Goal: Task Accomplishment & Management: Manage account settings

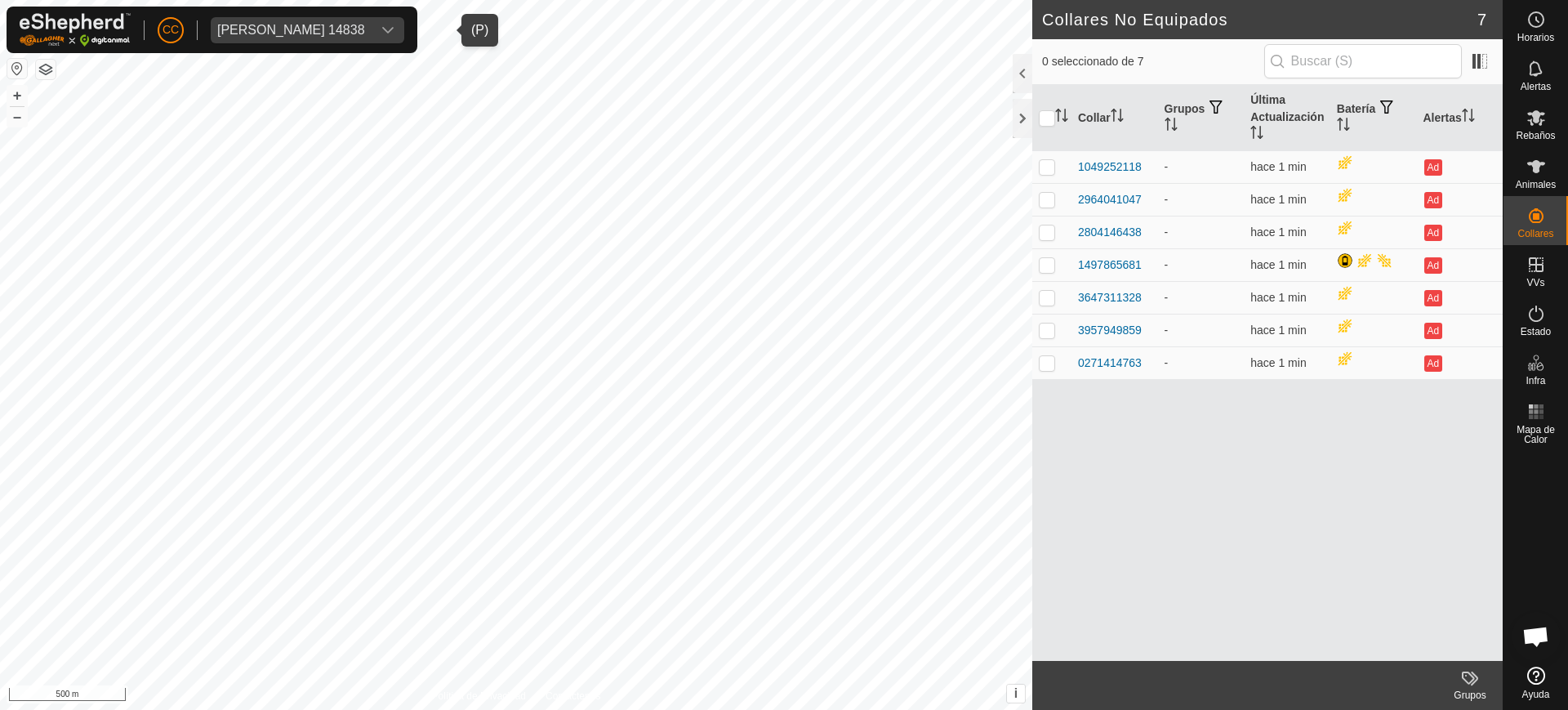
scroll to position [1272, 0]
click at [320, 18] on span "Remedios Marcos Quevedo 14838" at bounding box center [291, 30] width 161 height 26
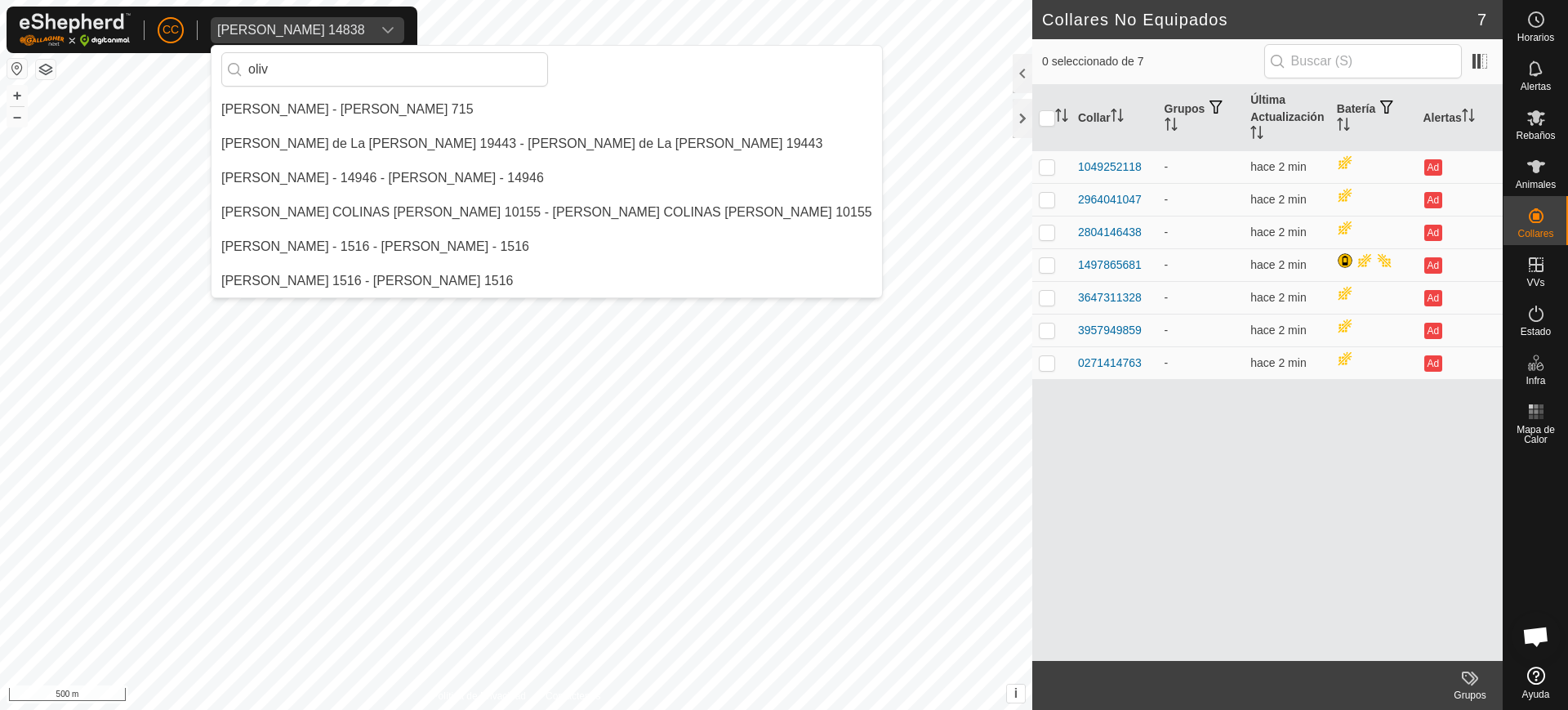
scroll to position [0, 0]
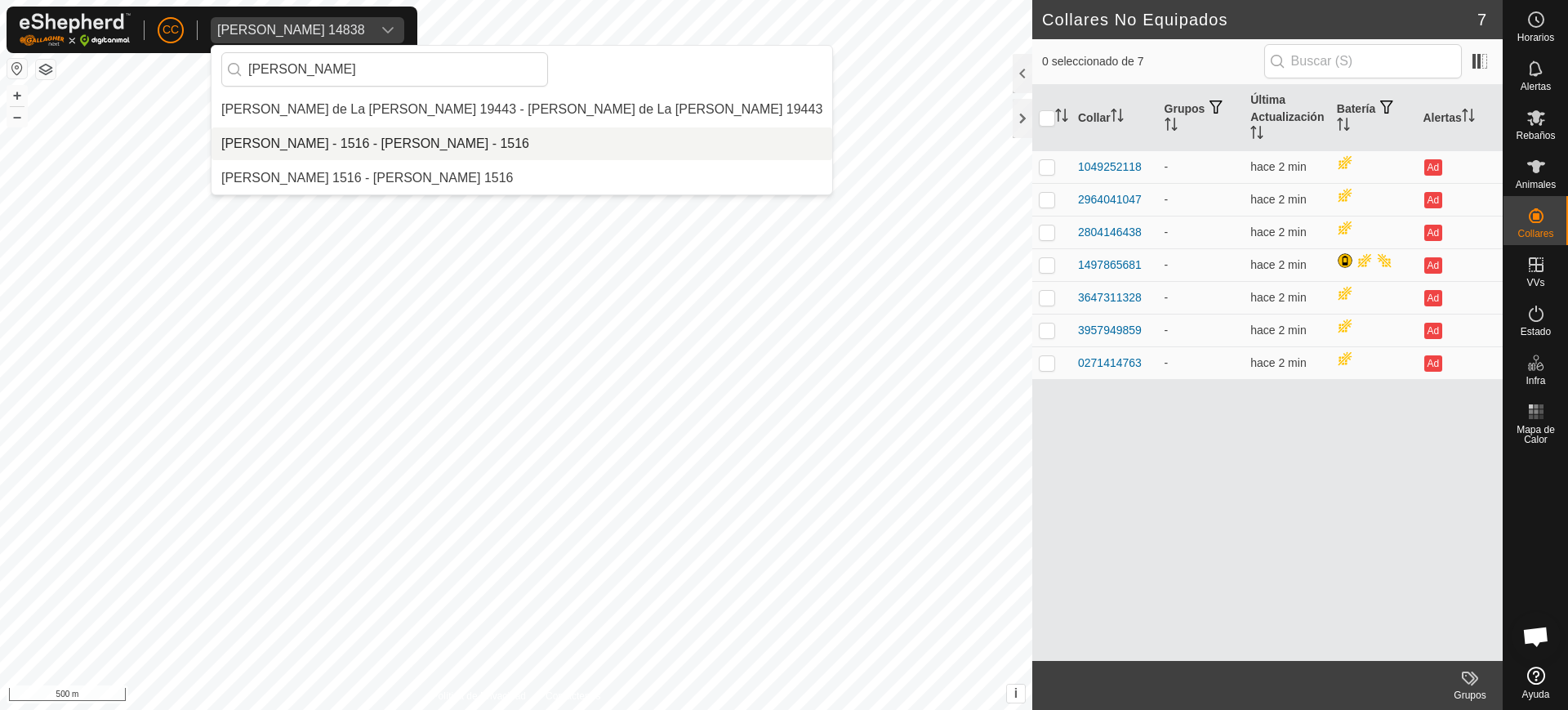
type input "oliver"
click at [337, 136] on li "Oliver Castedo Vega - 1516 - Oliver Castedo Vega - 1516" at bounding box center [522, 143] width 621 height 33
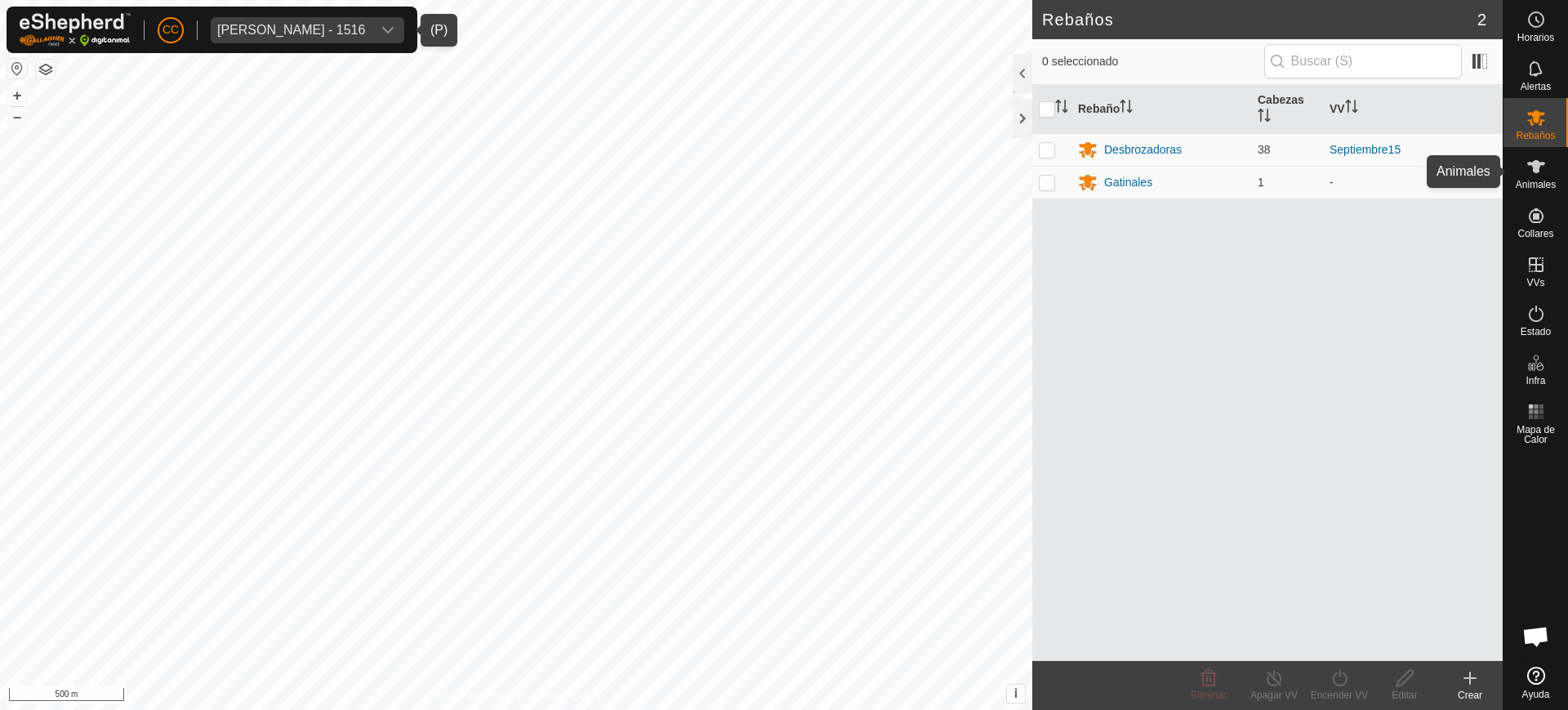
drag, startPoint x: 1555, startPoint y: 171, endPoint x: 1545, endPoint y: 176, distance: 11.2
click at [1555, 171] on div "Animales" at bounding box center [1535, 171] width 64 height 49
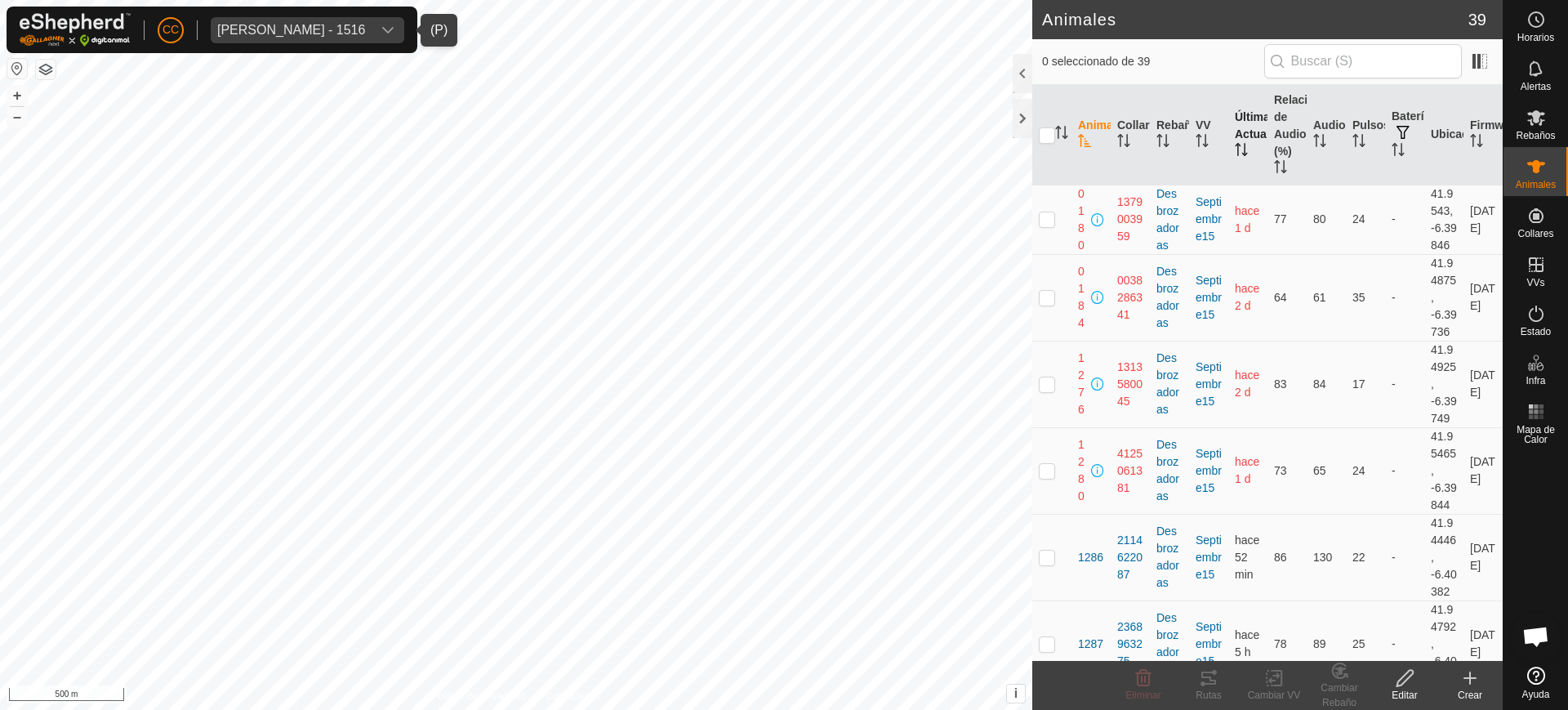
click at [1244, 148] on th "Última Actualización" at bounding box center [1248, 135] width 39 height 100
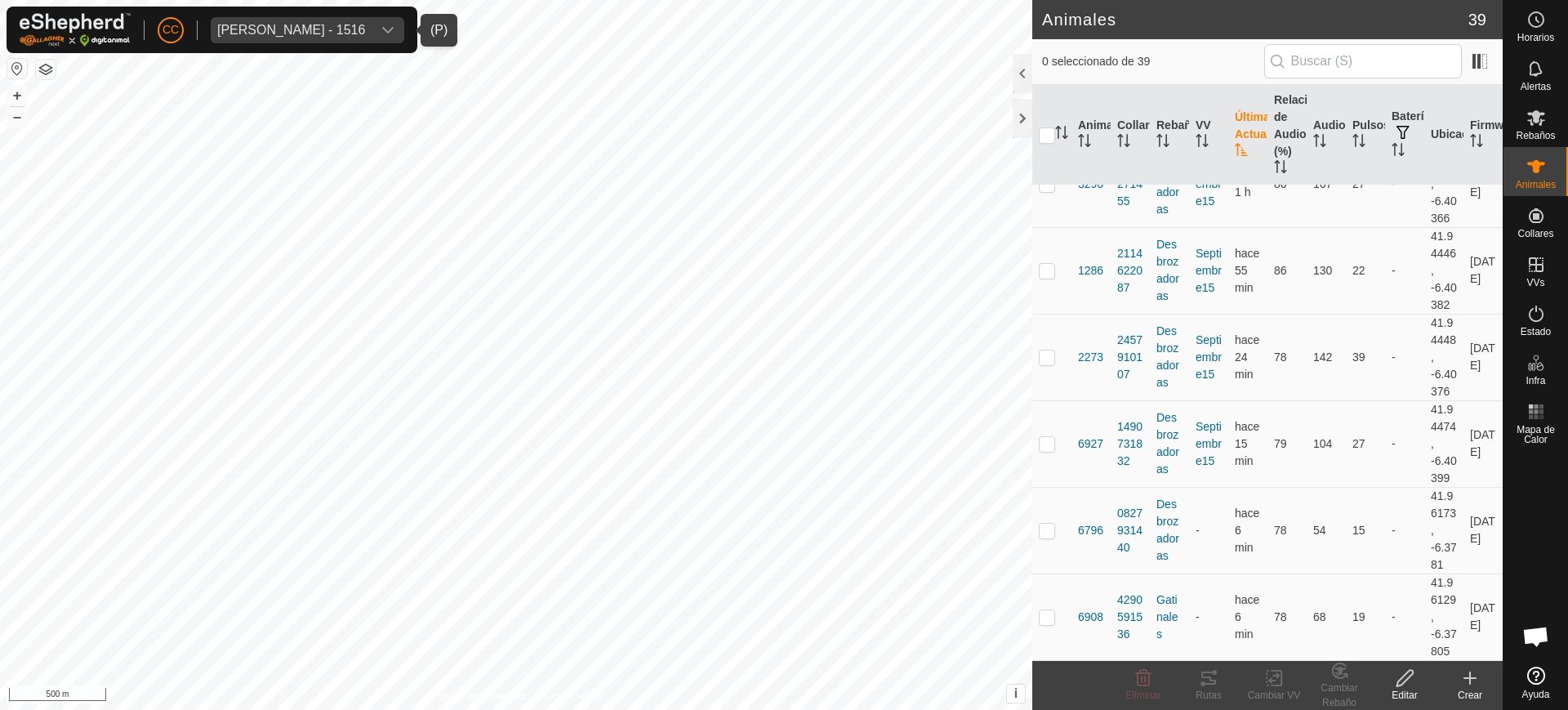
scroll to position [2531, 0]
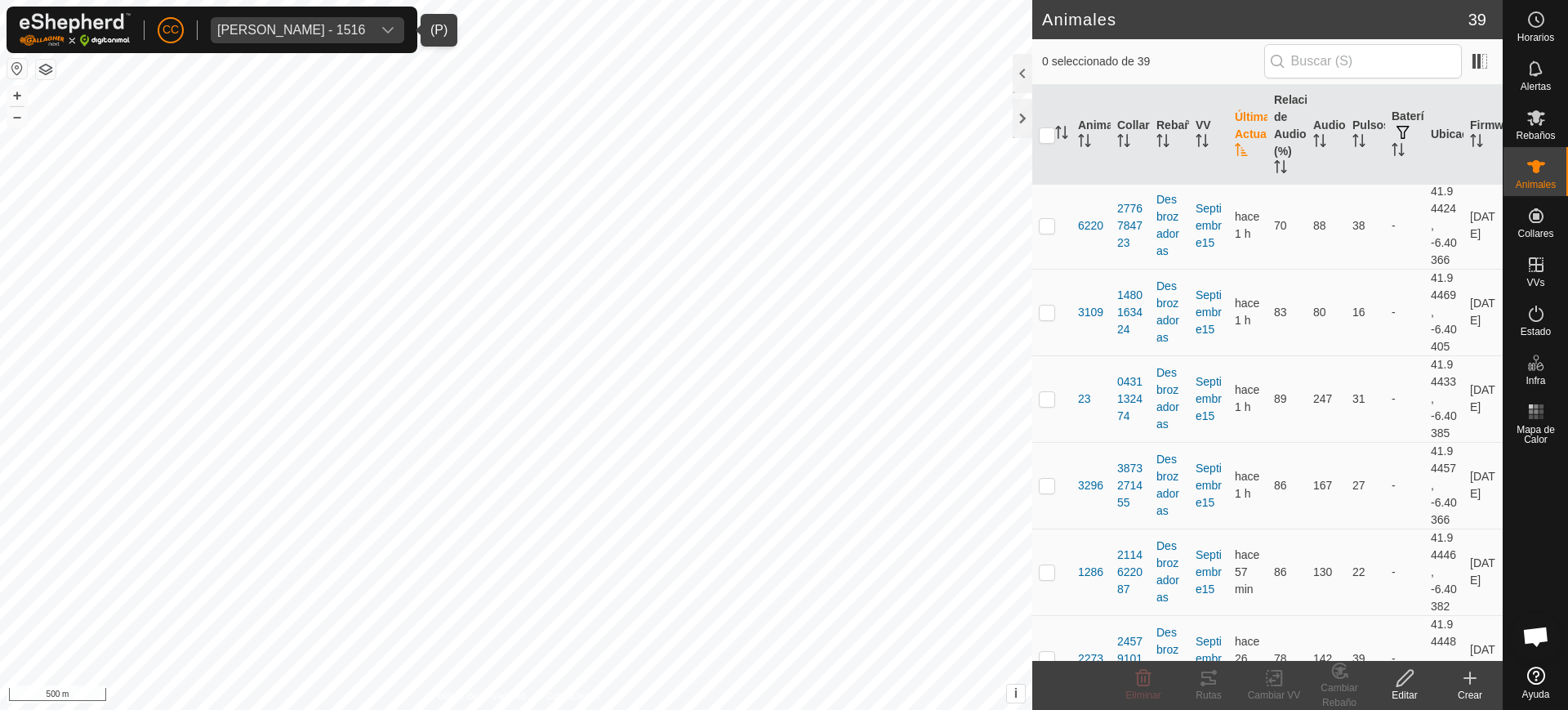
click at [1529, 677] on icon at bounding box center [1536, 675] width 18 height 18
click at [330, 21] on span "Oliver Castedo Vega - 1516" at bounding box center [291, 30] width 161 height 26
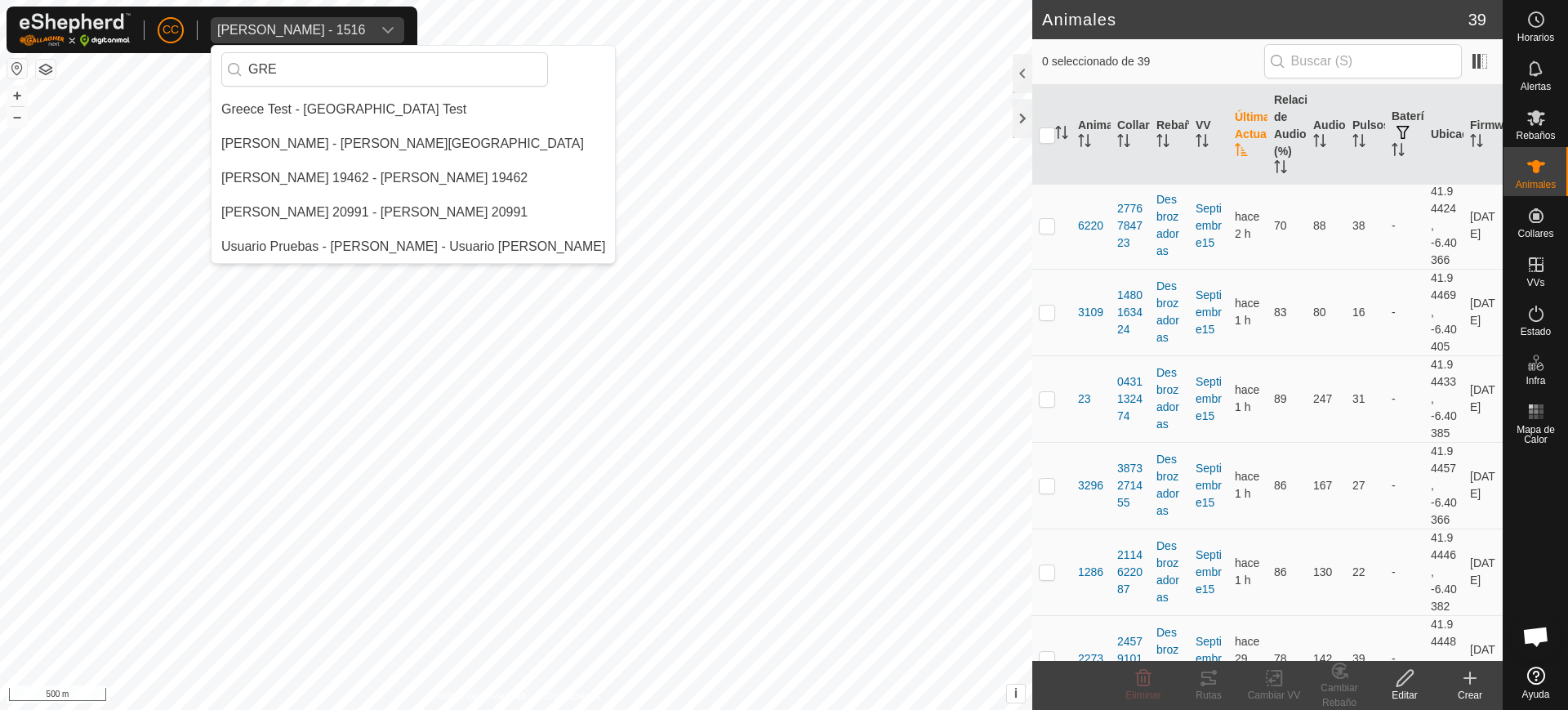
scroll to position [0, 0]
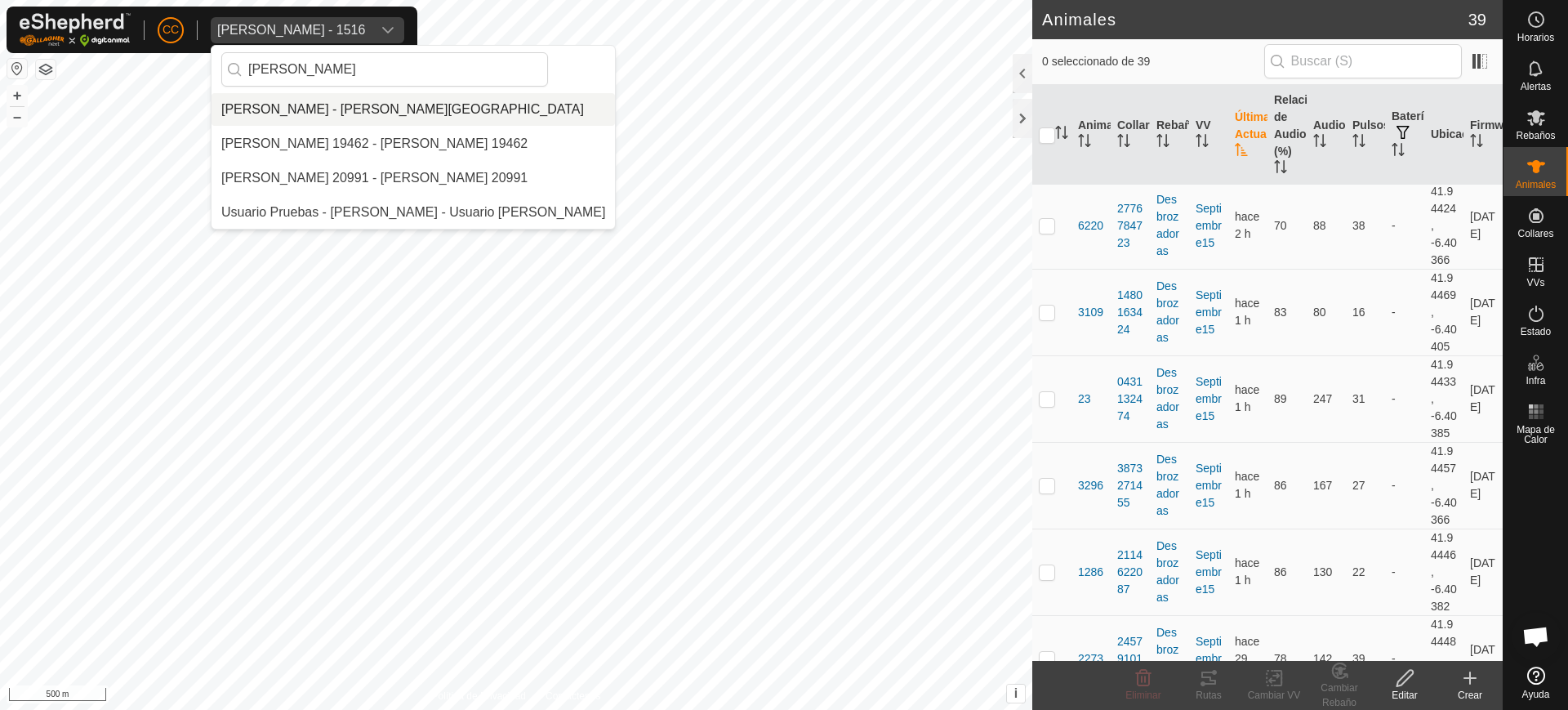
type input "GREGOR"
click at [367, 104] on li "Gregorio Alarcia Monja - Alarcia Monja Farm" at bounding box center [413, 109] width 404 height 33
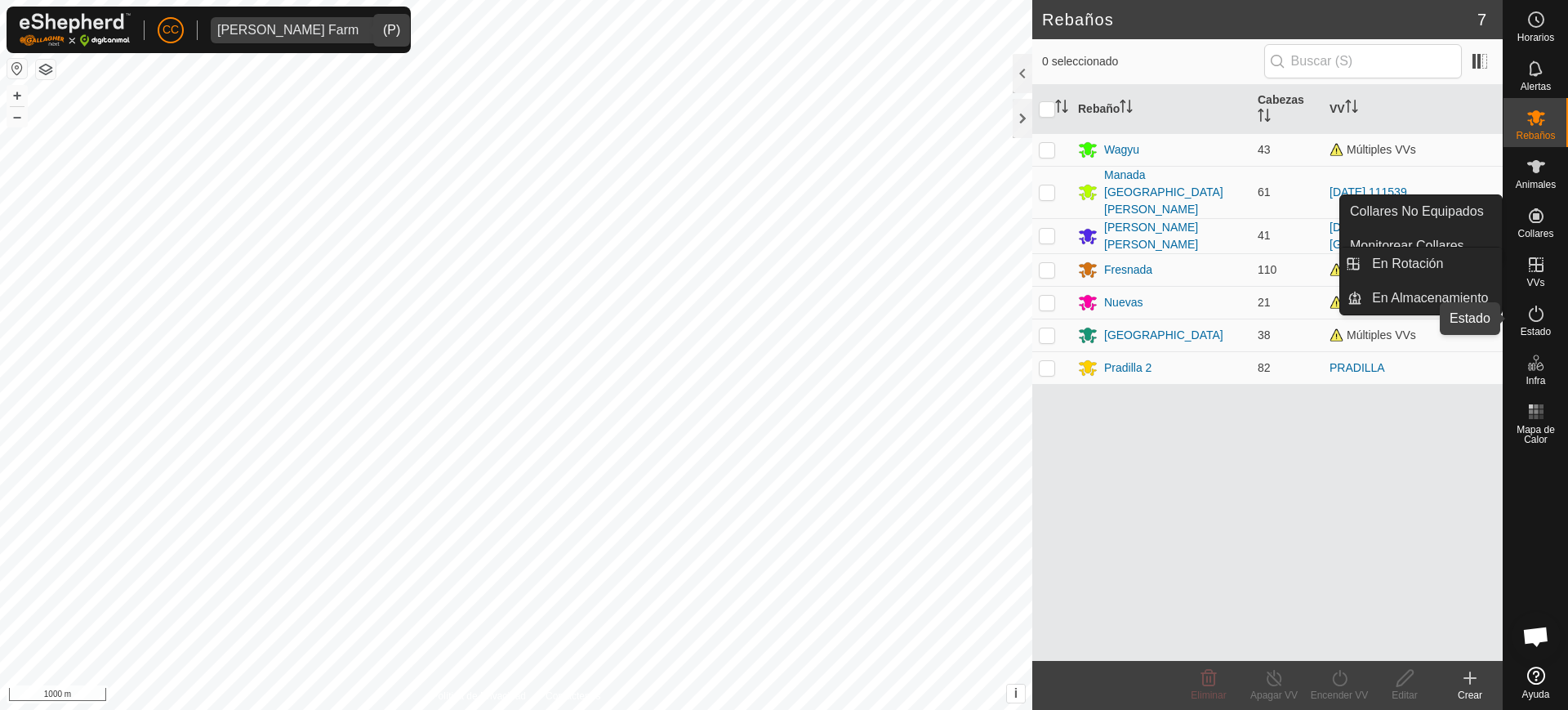
drag, startPoint x: 1530, startPoint y: 321, endPoint x: 1532, endPoint y: 375, distance: 54.0
click at [1530, 321] on icon at bounding box center [1536, 313] width 19 height 19
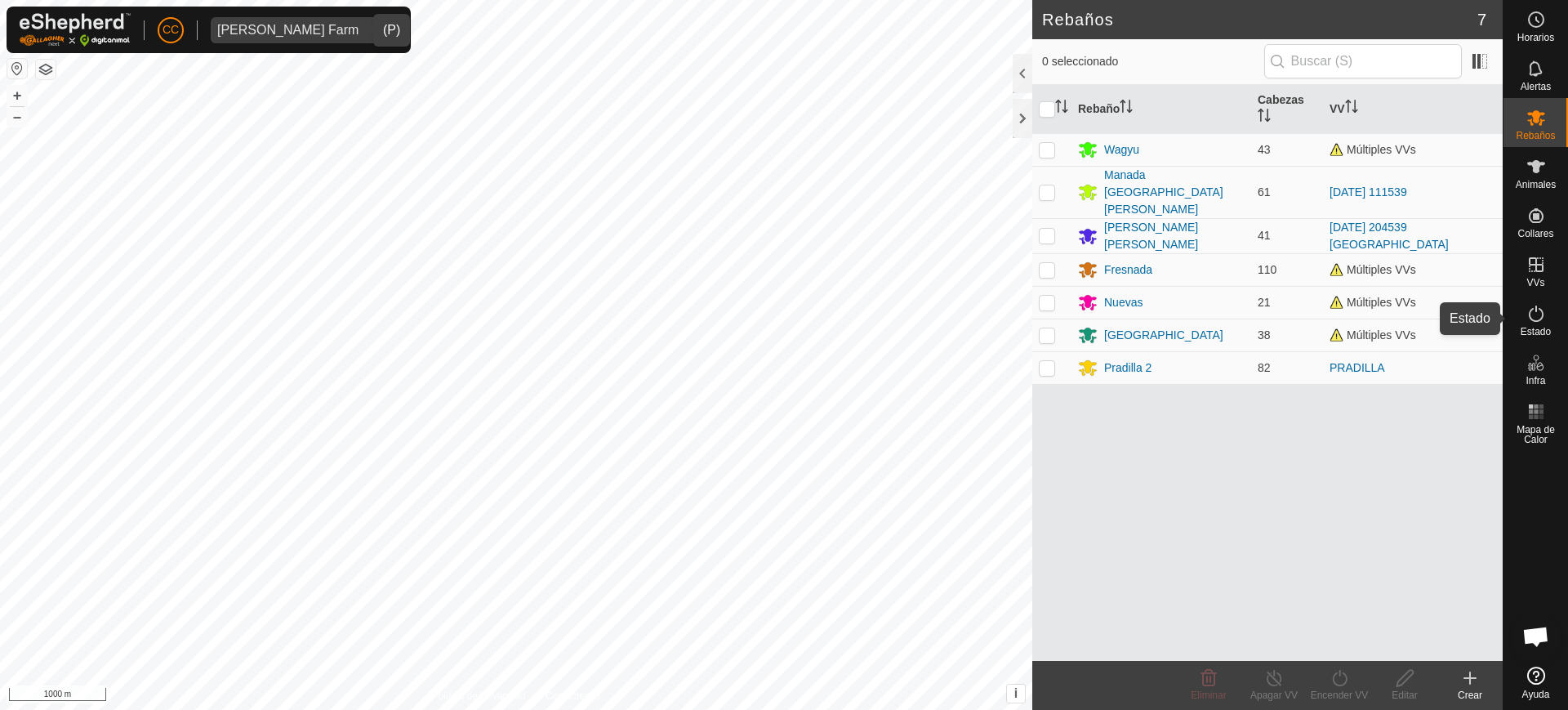
click at [1438, 207] on span "Collares No Equipados" at bounding box center [1417, 211] width 134 height 19
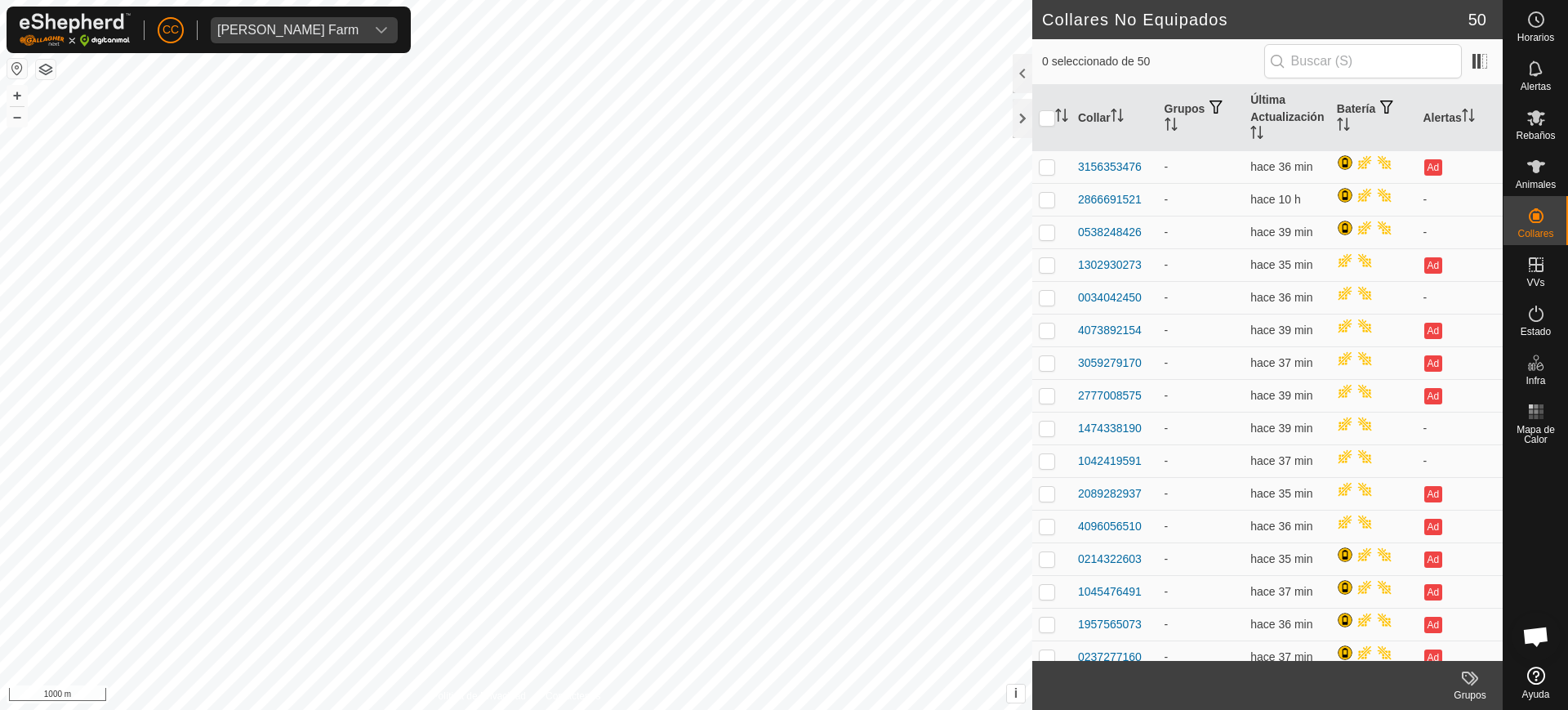
scroll to position [1272, 0]
click at [1540, 323] on es-activation-svg-icon at bounding box center [1536, 313] width 29 height 26
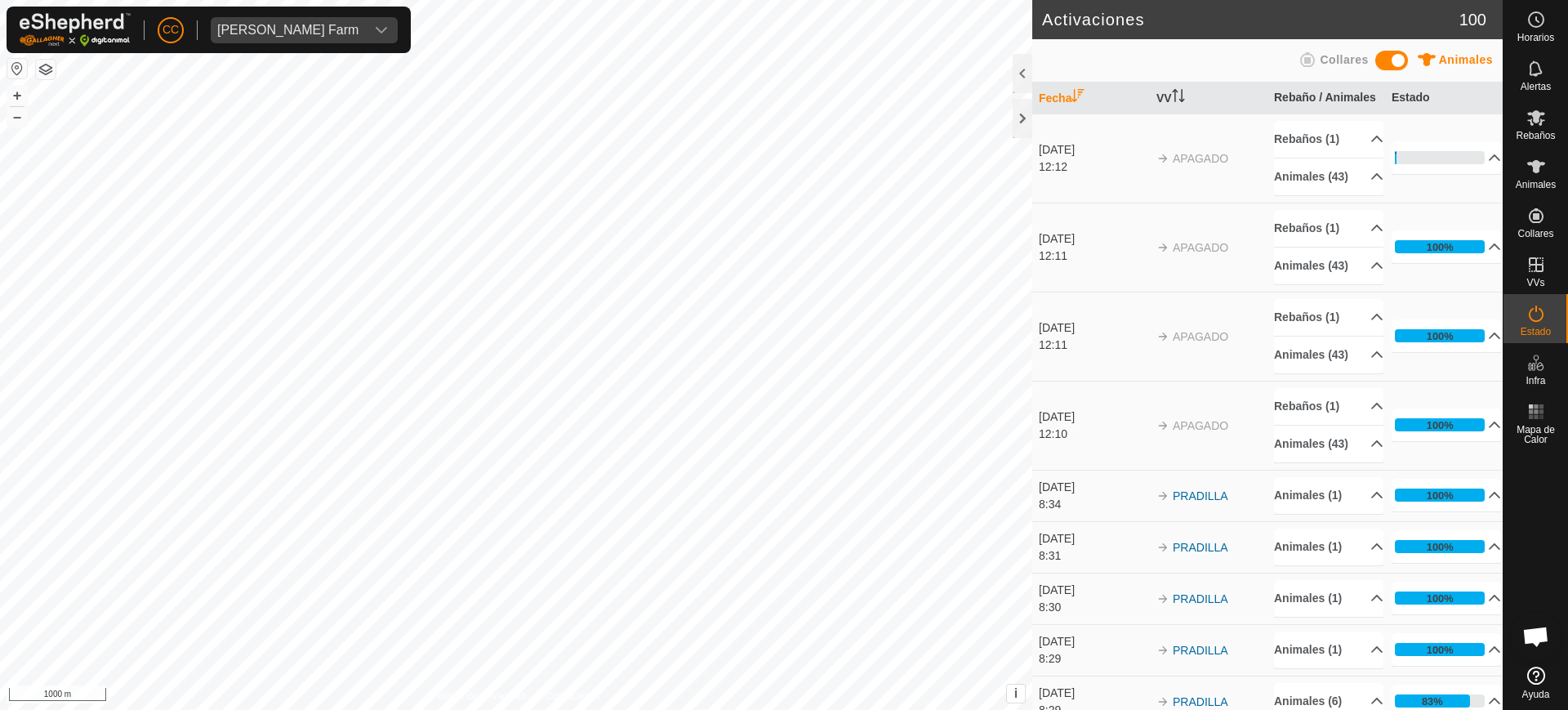
click at [1541, 320] on icon at bounding box center [1536, 313] width 19 height 19
click at [1244, 194] on td "APAGADO" at bounding box center [1208, 158] width 118 height 89
click at [1142, 176] on div "12:12" at bounding box center [1093, 166] width 110 height 18
click at [1089, 158] on div "[DATE]" at bounding box center [1093, 150] width 110 height 18
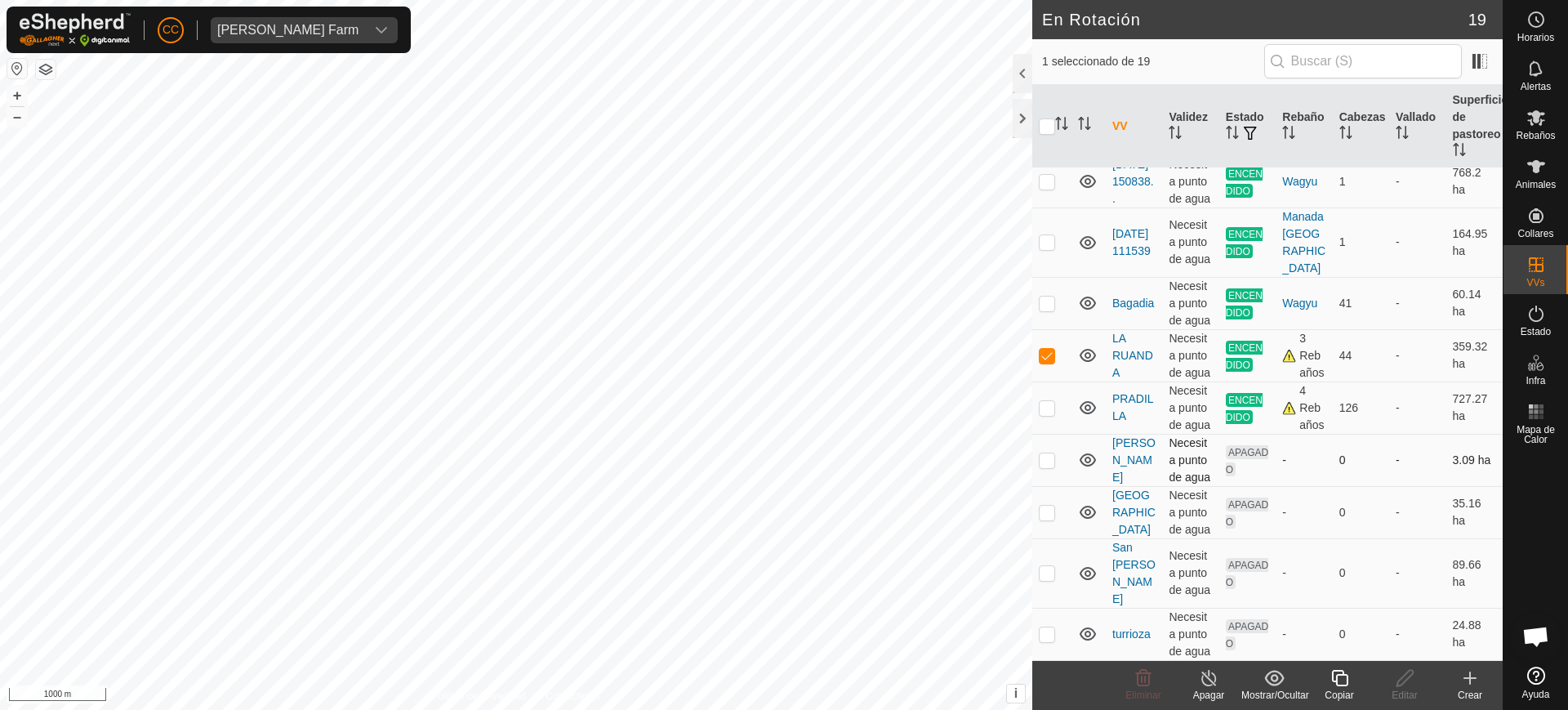
scroll to position [722, 0]
click at [1202, 677] on icon at bounding box center [1209, 678] width 15 height 17
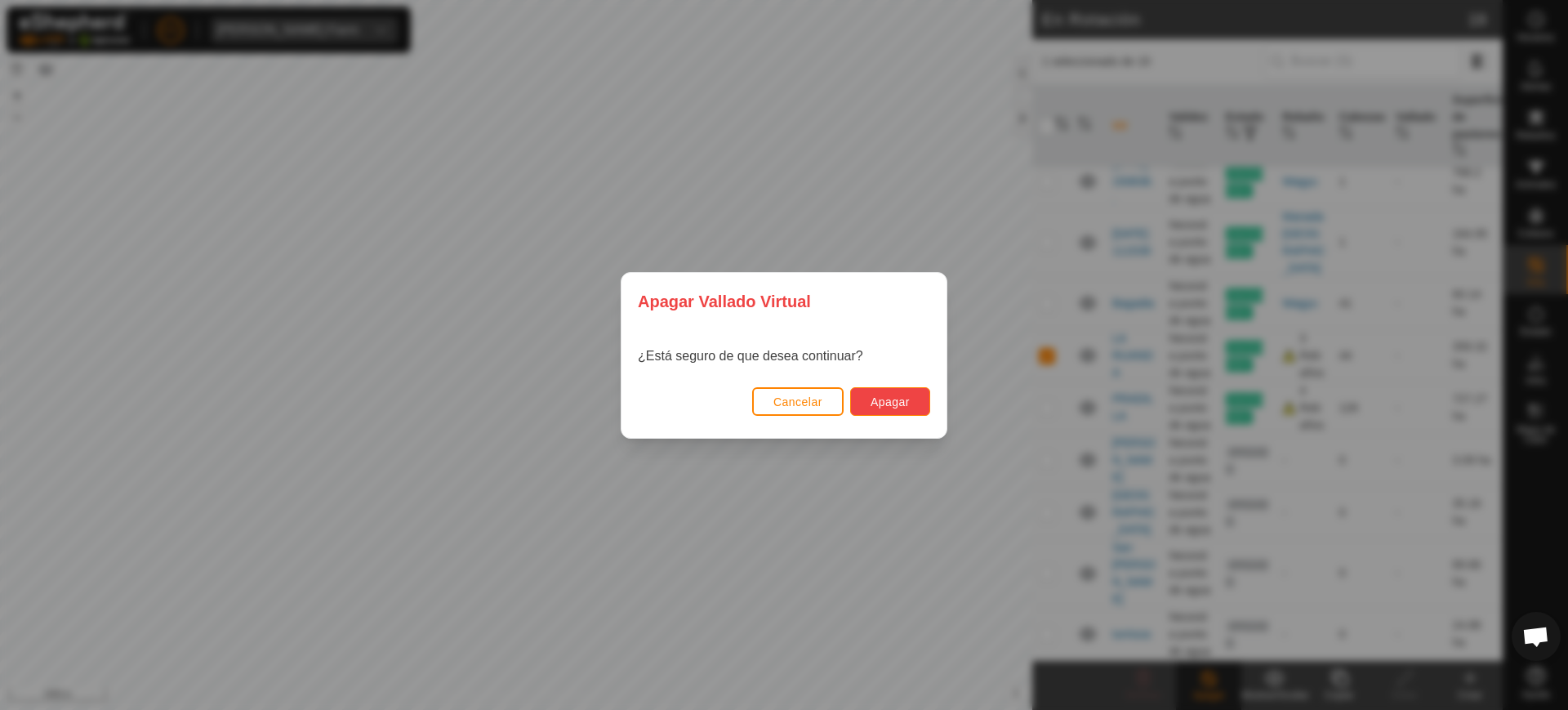
click at [886, 396] on span "Apagar" at bounding box center [890, 402] width 39 height 13
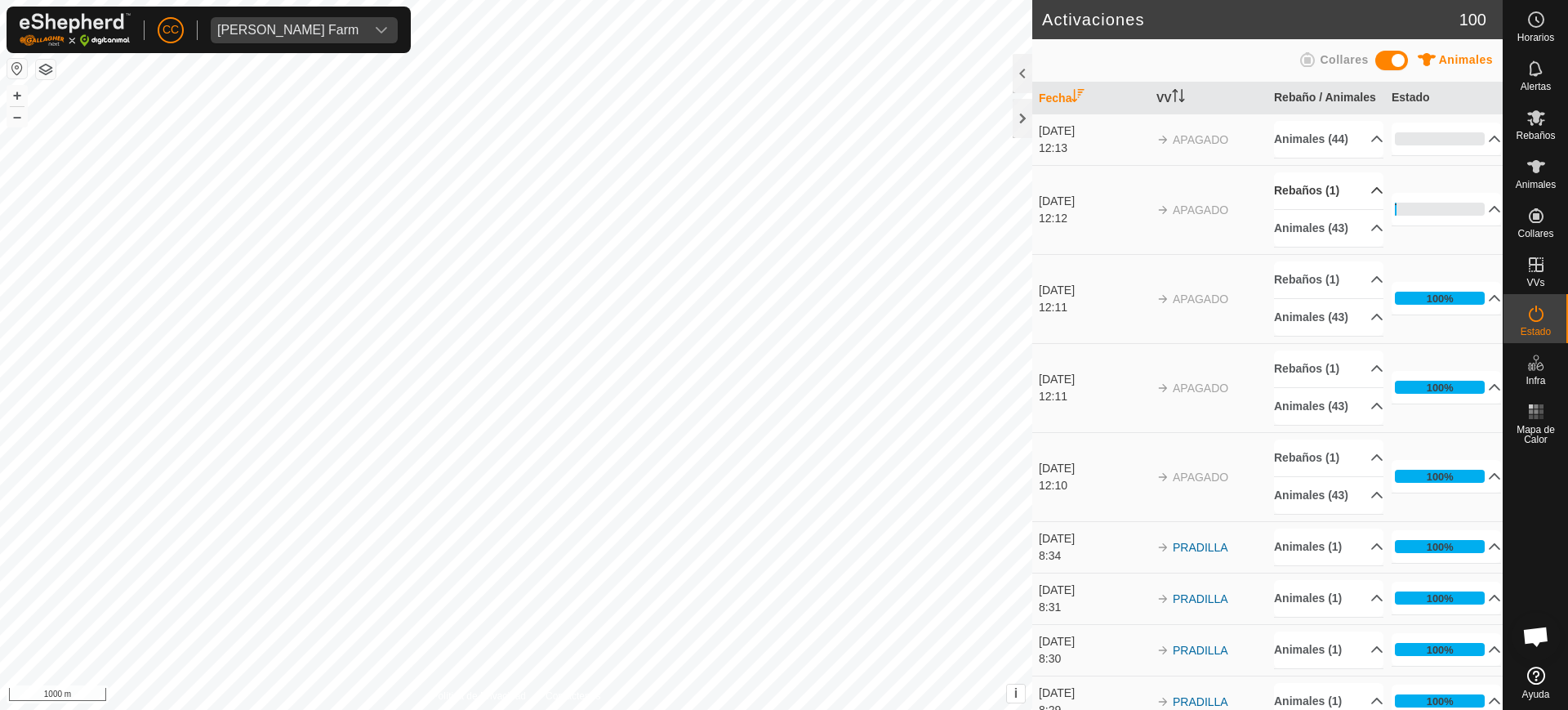
click at [1348, 209] on p-accordion-header "Rebaños (1)" at bounding box center [1329, 191] width 110 height 37
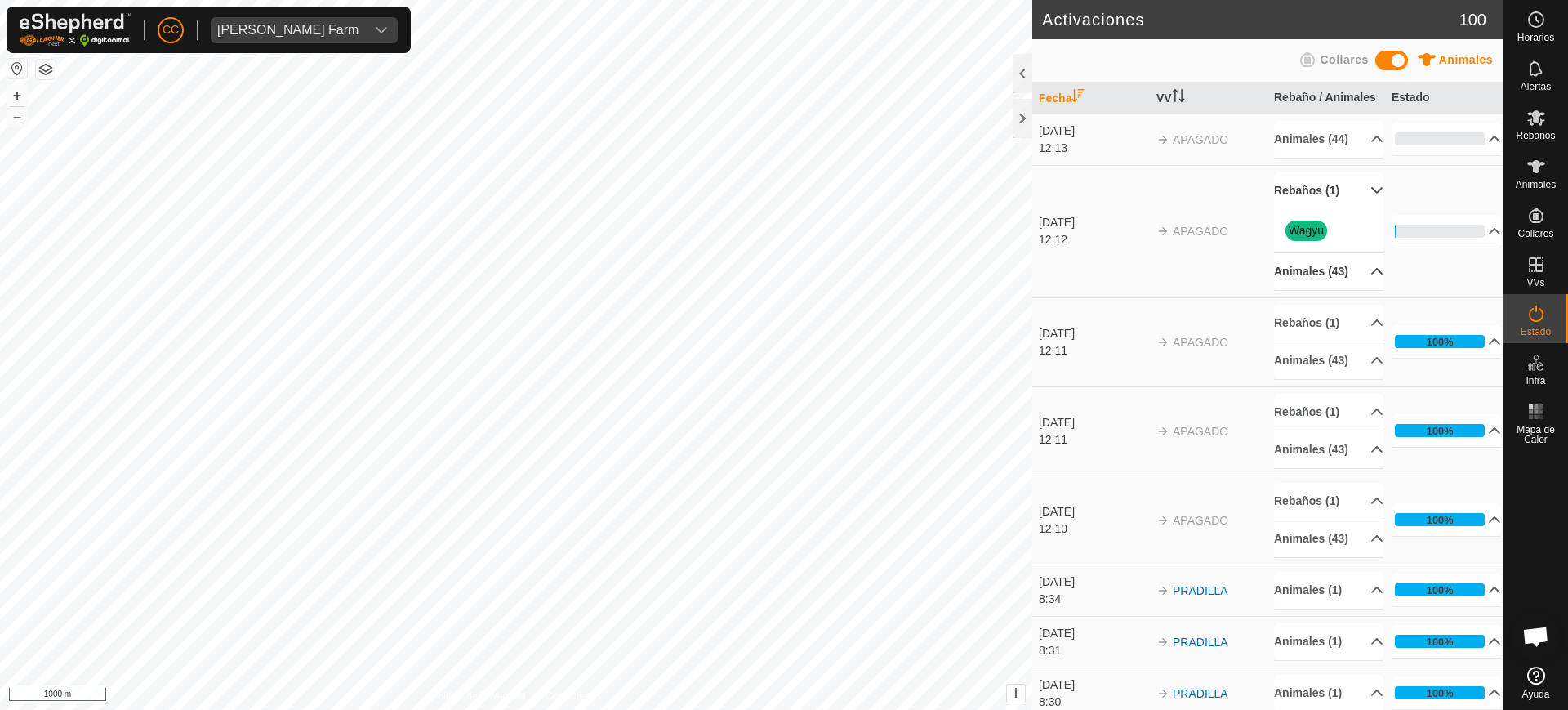
click at [1323, 290] on p-accordion-header "Animales (43)" at bounding box center [1329, 272] width 110 height 37
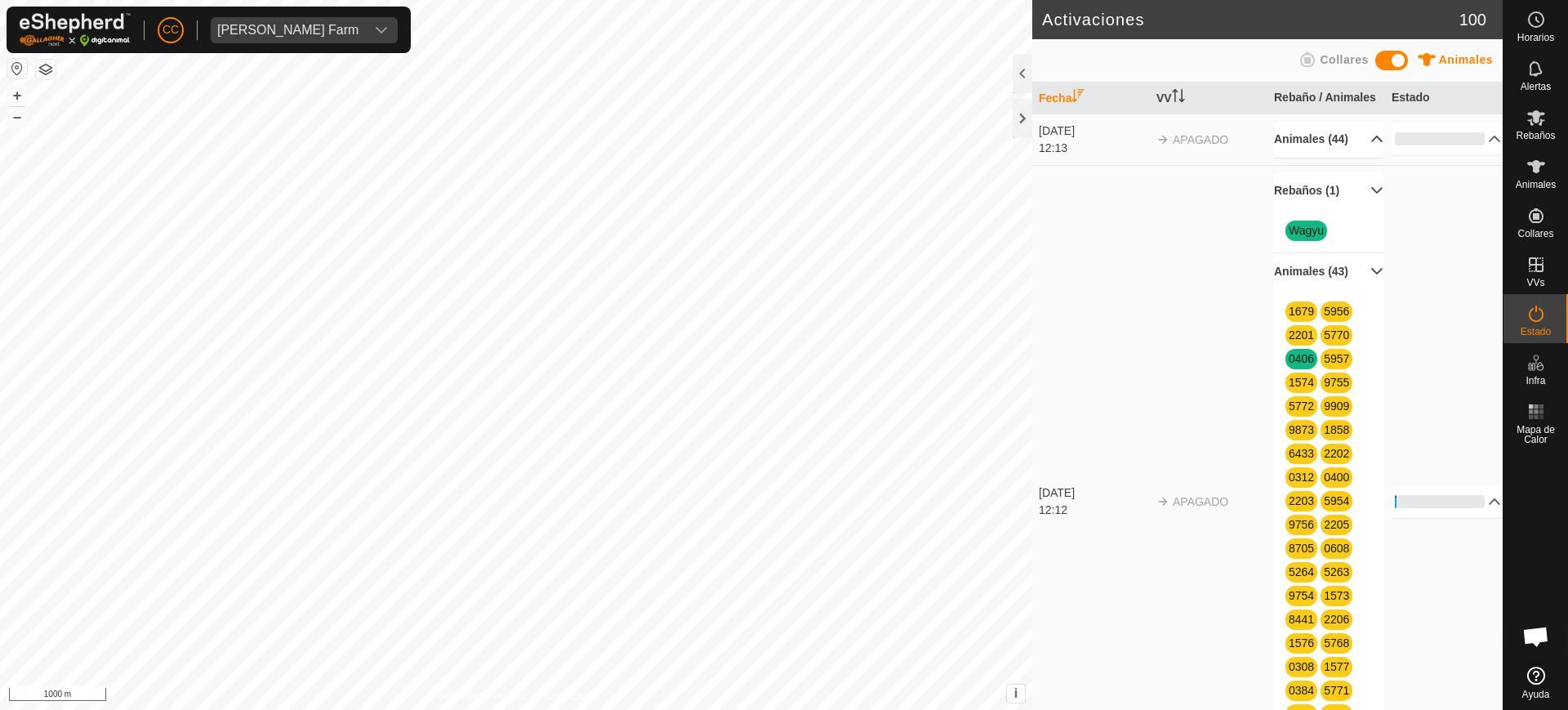
click at [1310, 156] on p-accordion-header "Animales (44)" at bounding box center [1329, 140] width 110 height 37
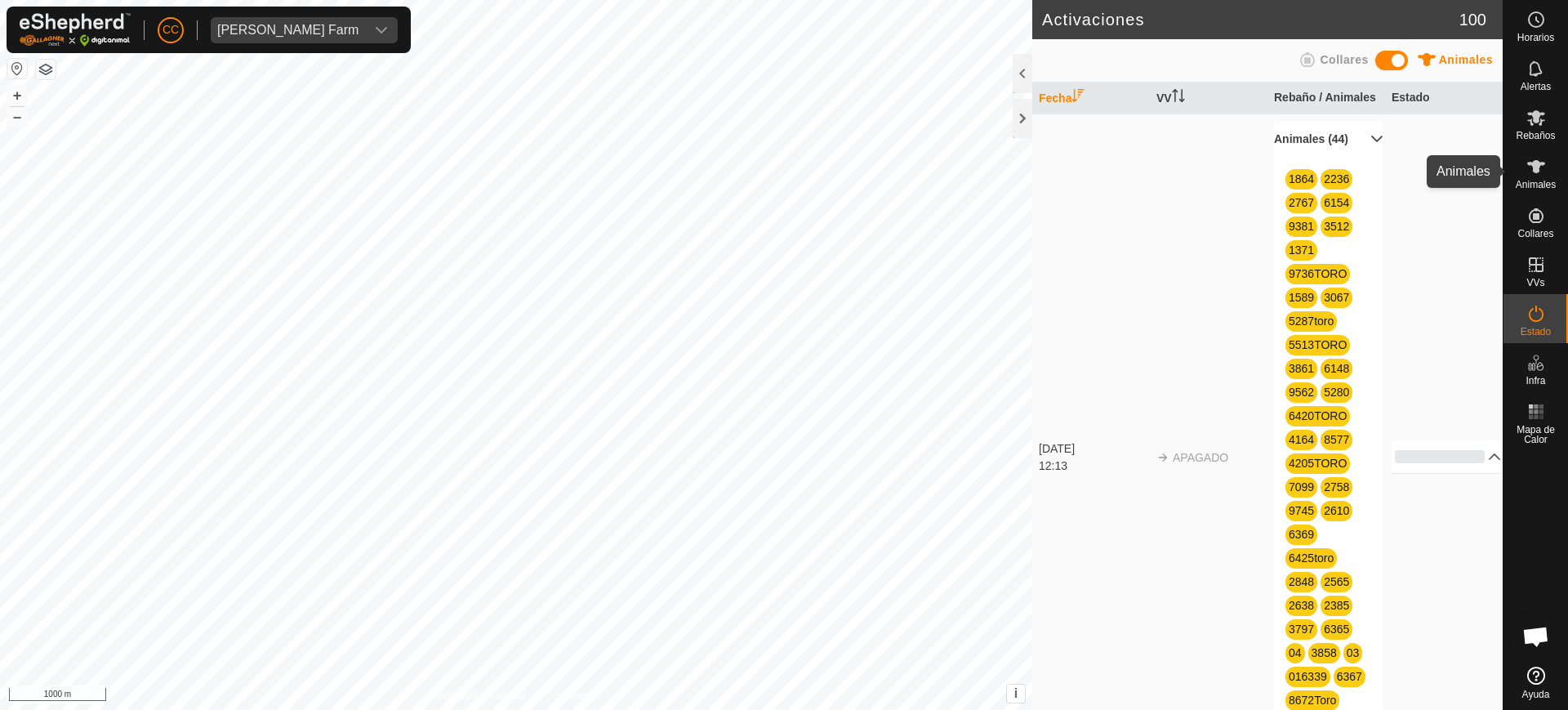
drag, startPoint x: 1532, startPoint y: 168, endPoint x: 1534, endPoint y: 230, distance: 62.0
click at [1532, 168] on icon at bounding box center [1536, 166] width 19 height 19
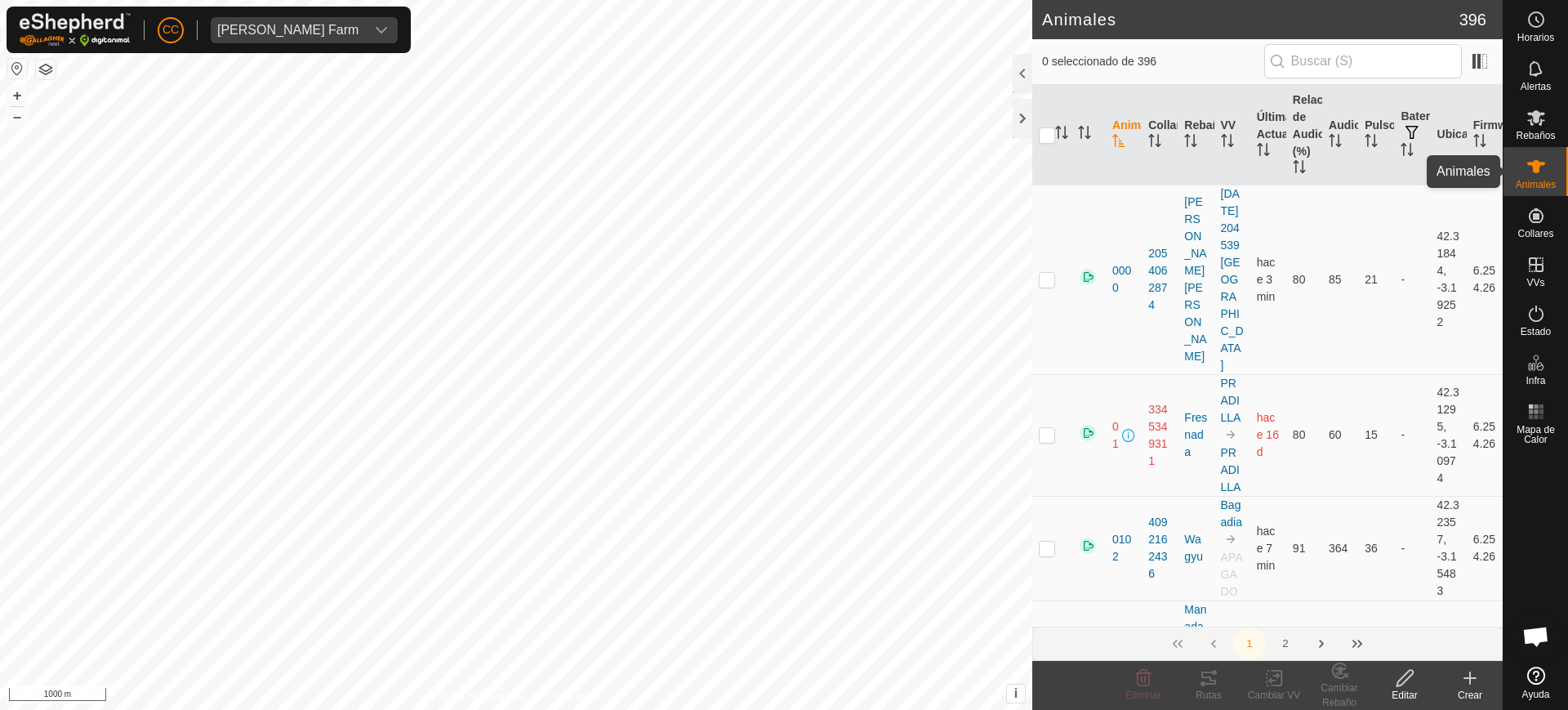
click at [1543, 147] on div "Animales" at bounding box center [1535, 171] width 64 height 49
click at [1543, 118] on icon at bounding box center [1536, 117] width 19 height 19
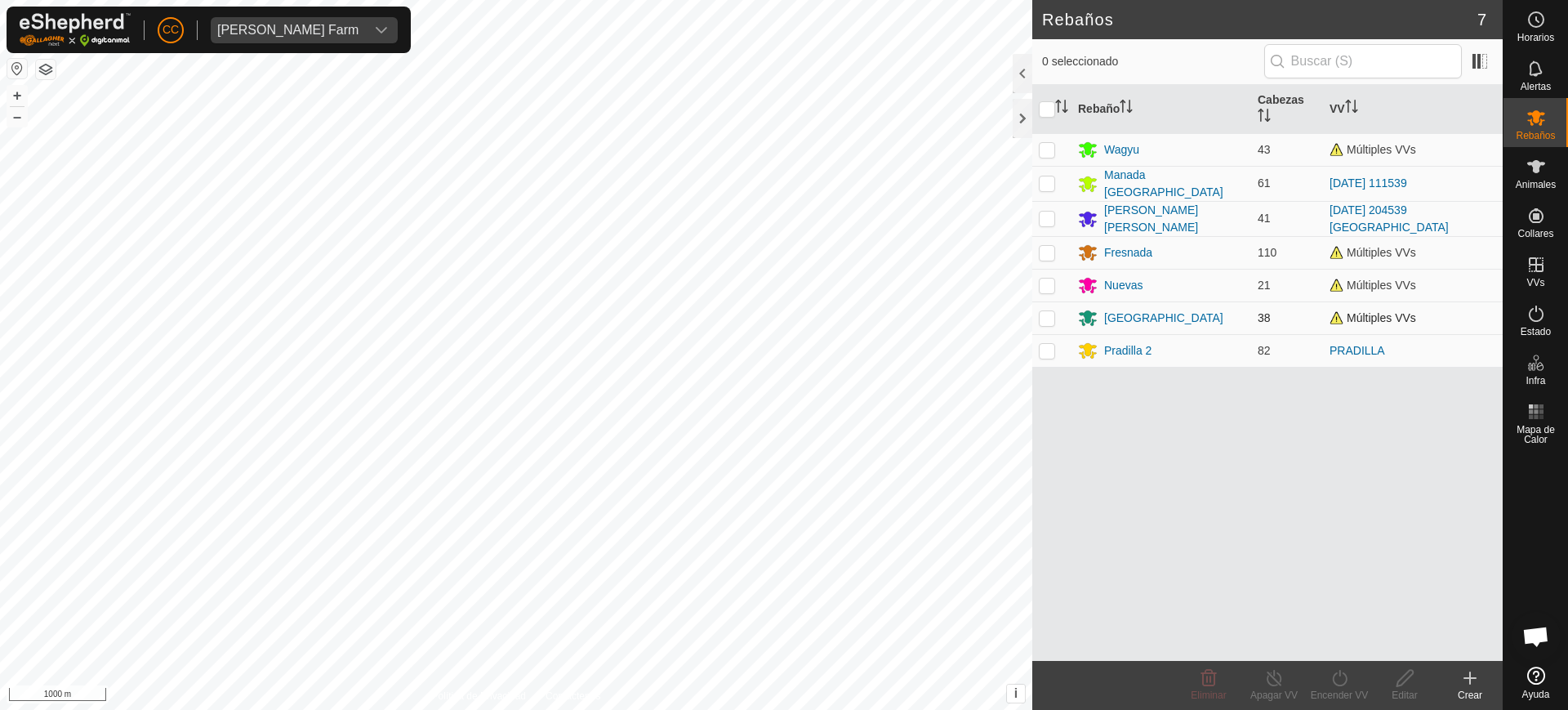
click at [1049, 312] on p-checkbox at bounding box center [1047, 318] width 17 height 13
checkbox input "true"
click at [1343, 677] on icon at bounding box center [1340, 677] width 20 height 19
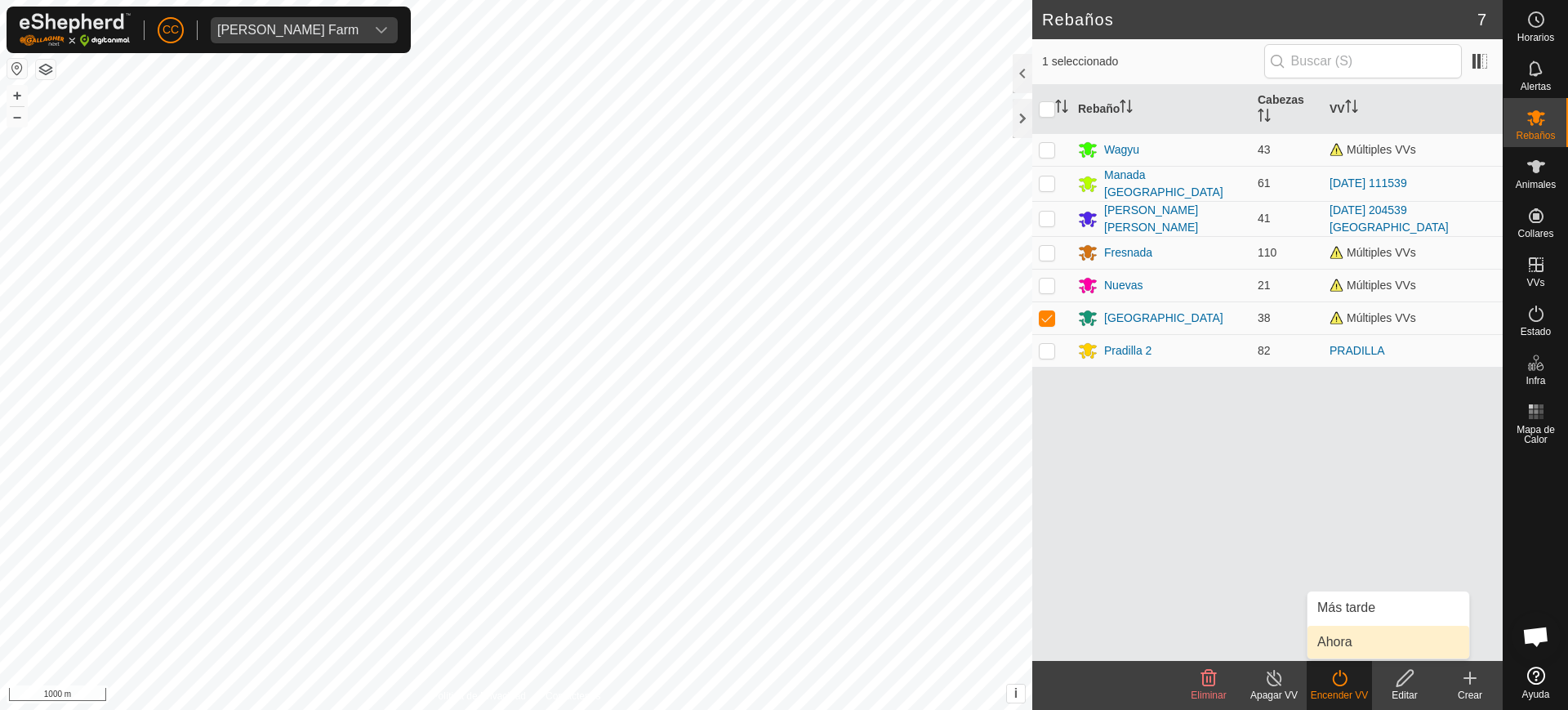
click at [1343, 631] on link "Ahora" at bounding box center [1388, 641] width 161 height 33
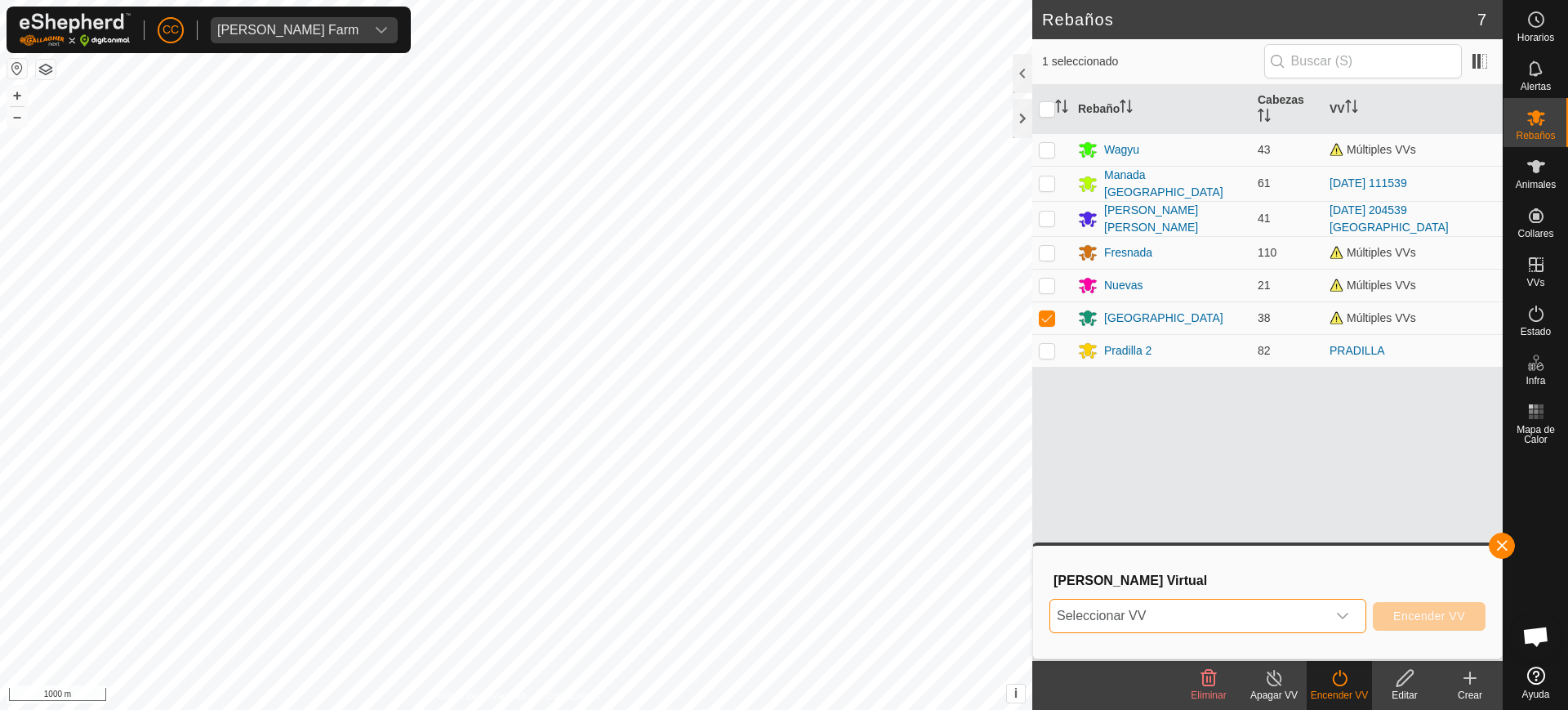
click at [1303, 612] on span "Seleccionar VV" at bounding box center [1188, 616] width 276 height 33
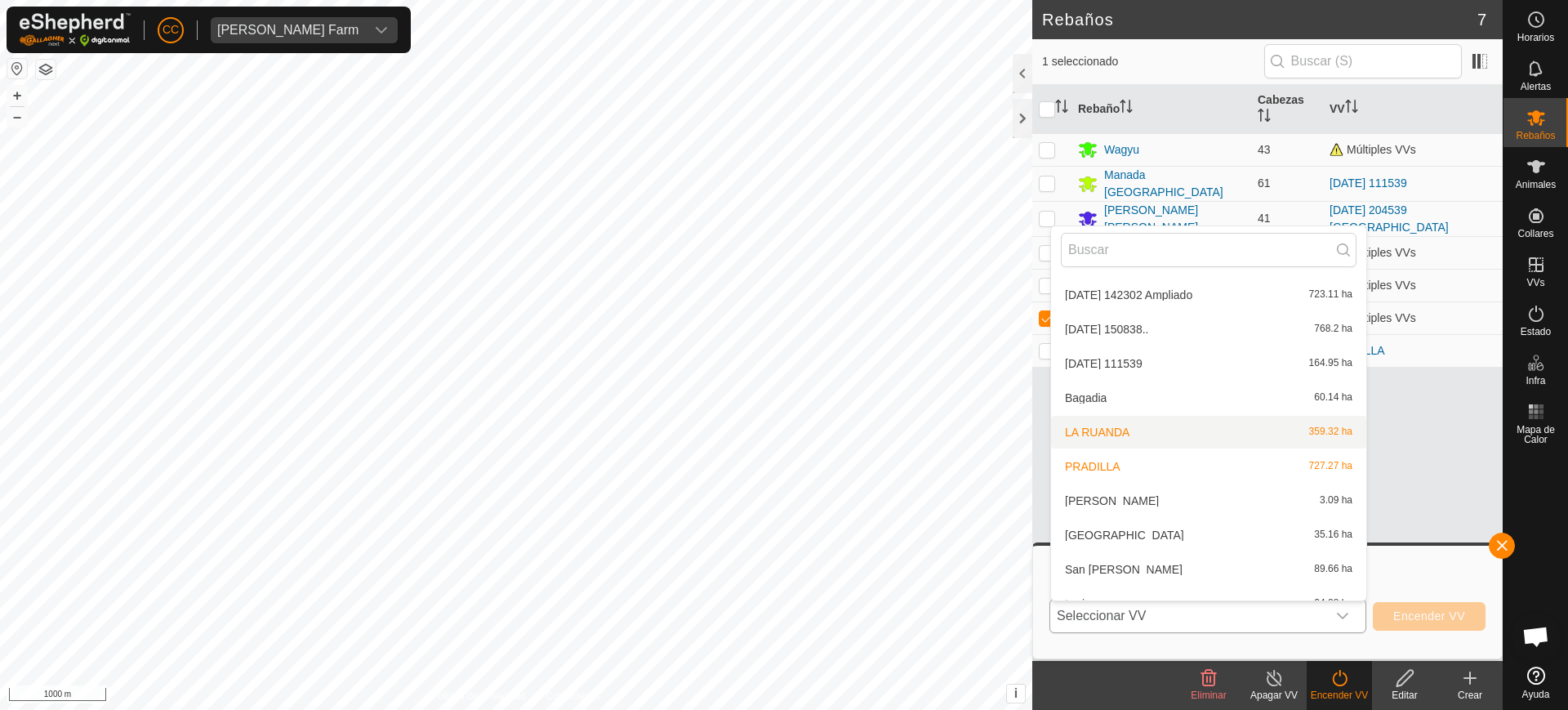
scroll to position [361, 0]
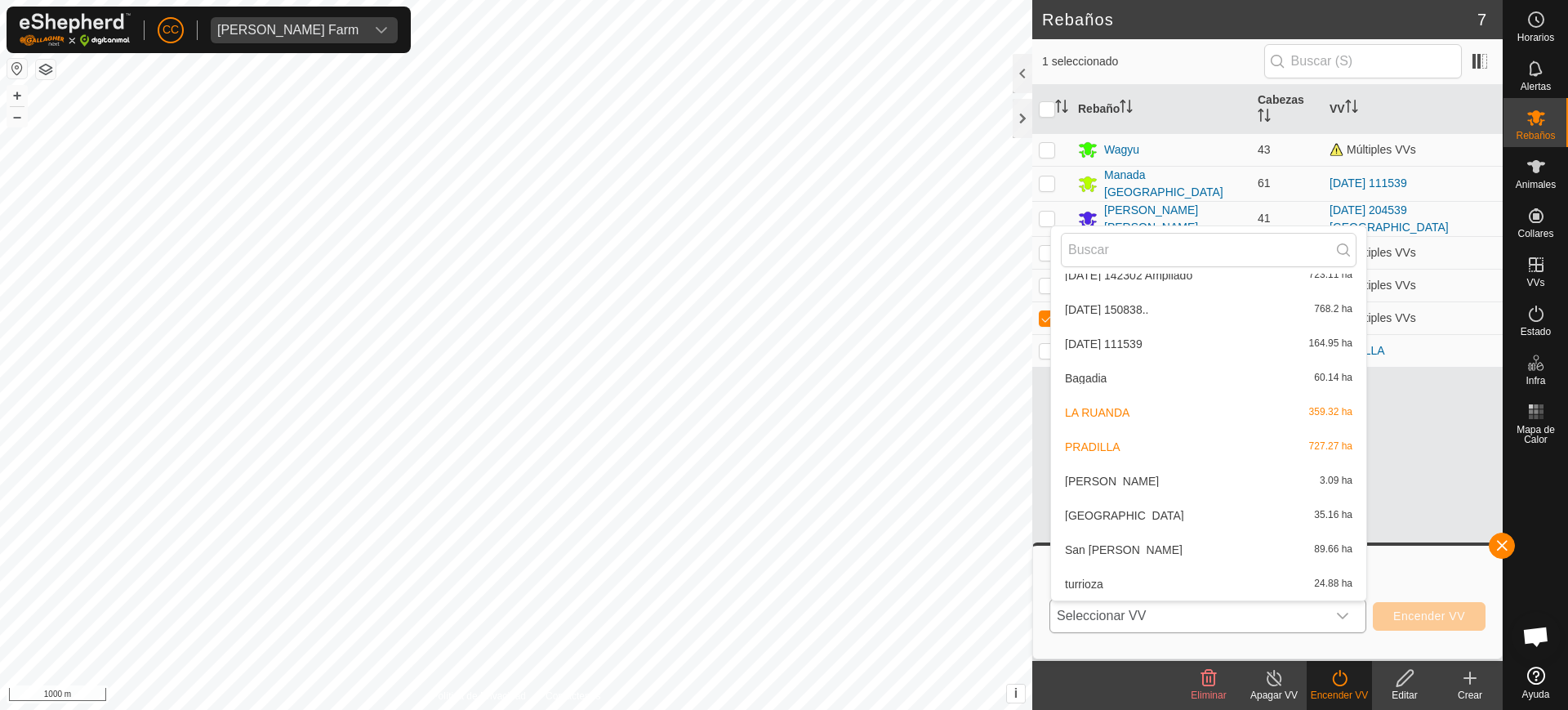
click at [1130, 417] on li "LA RUANDA 359.32 ha" at bounding box center [1208, 412] width 315 height 33
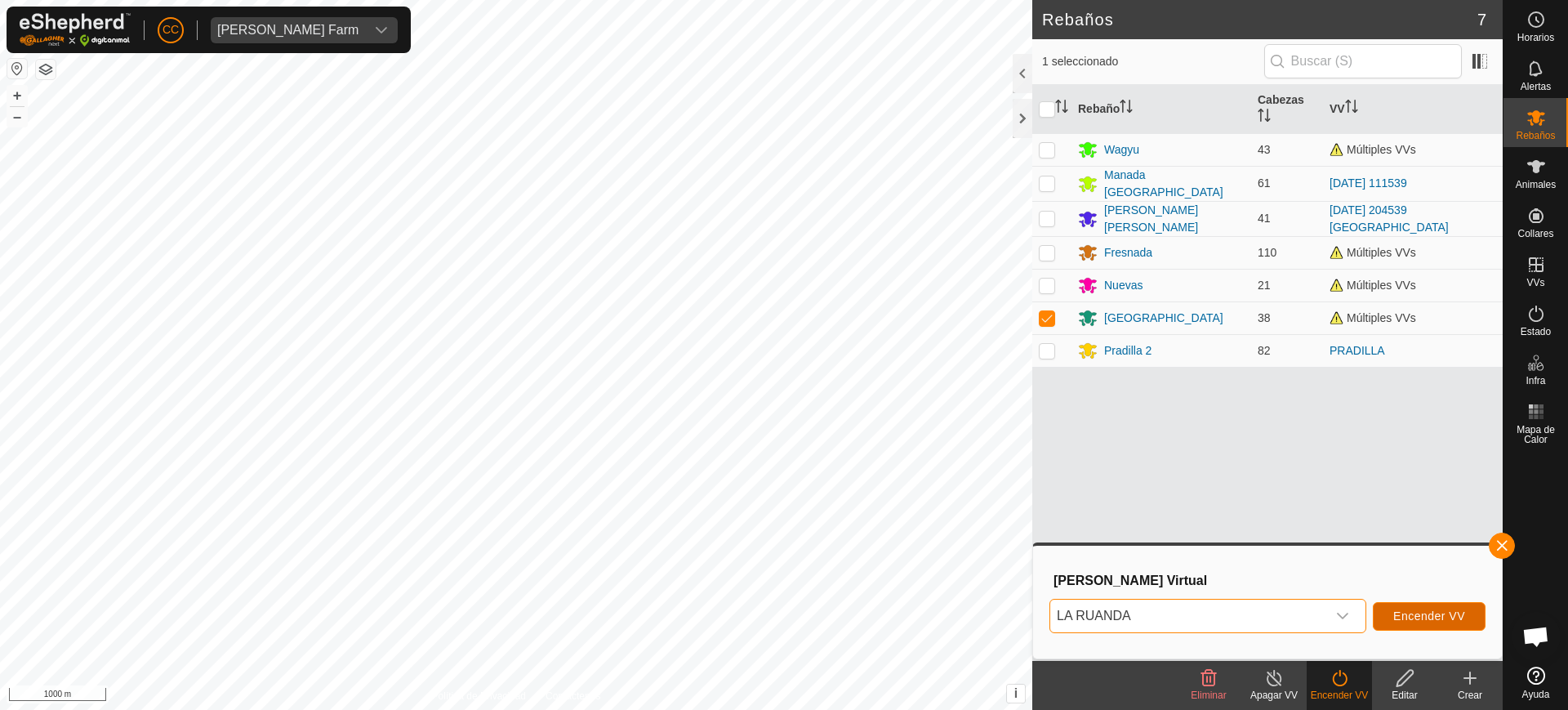
click at [1424, 613] on span "Encender VV" at bounding box center [1429, 616] width 72 height 13
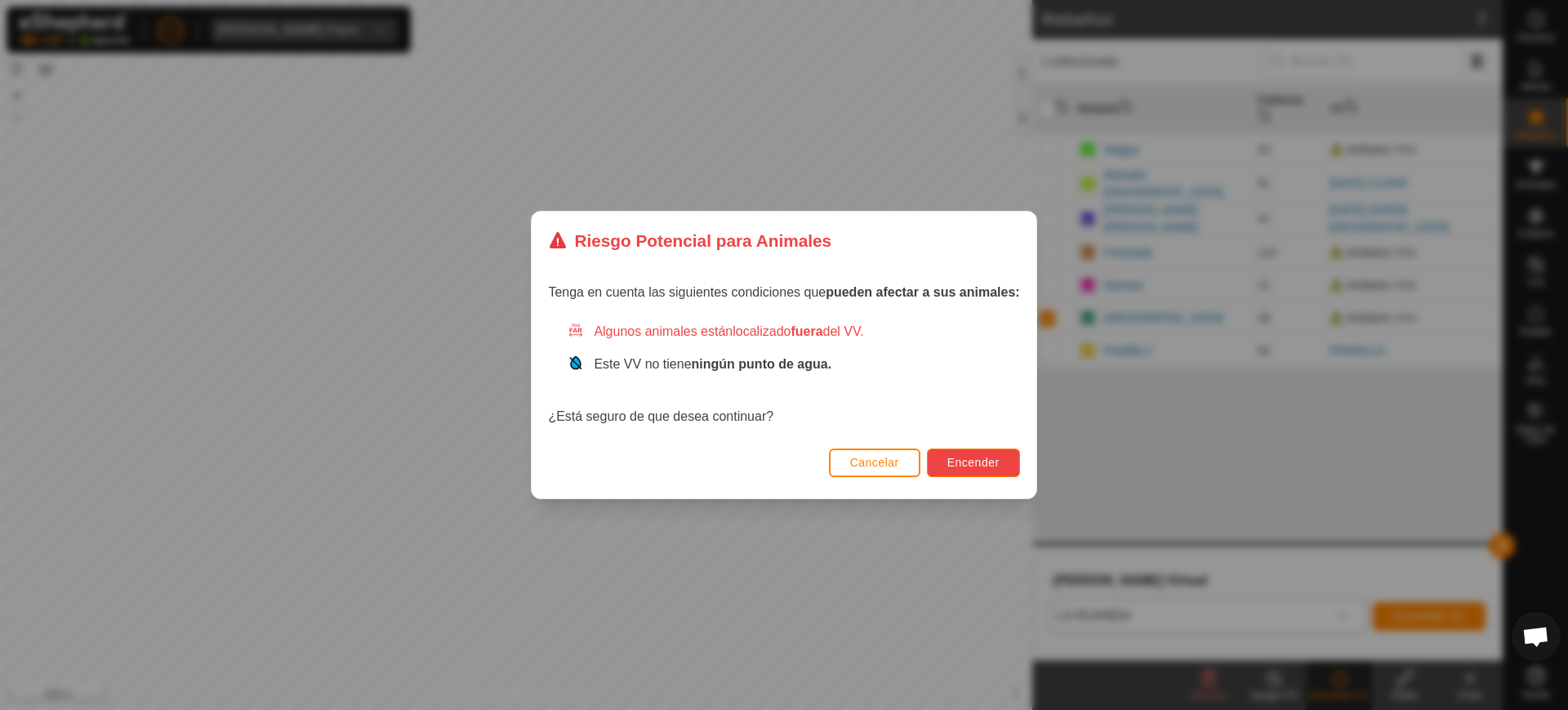
click at [984, 461] on span "Encender" at bounding box center [973, 462] width 53 height 13
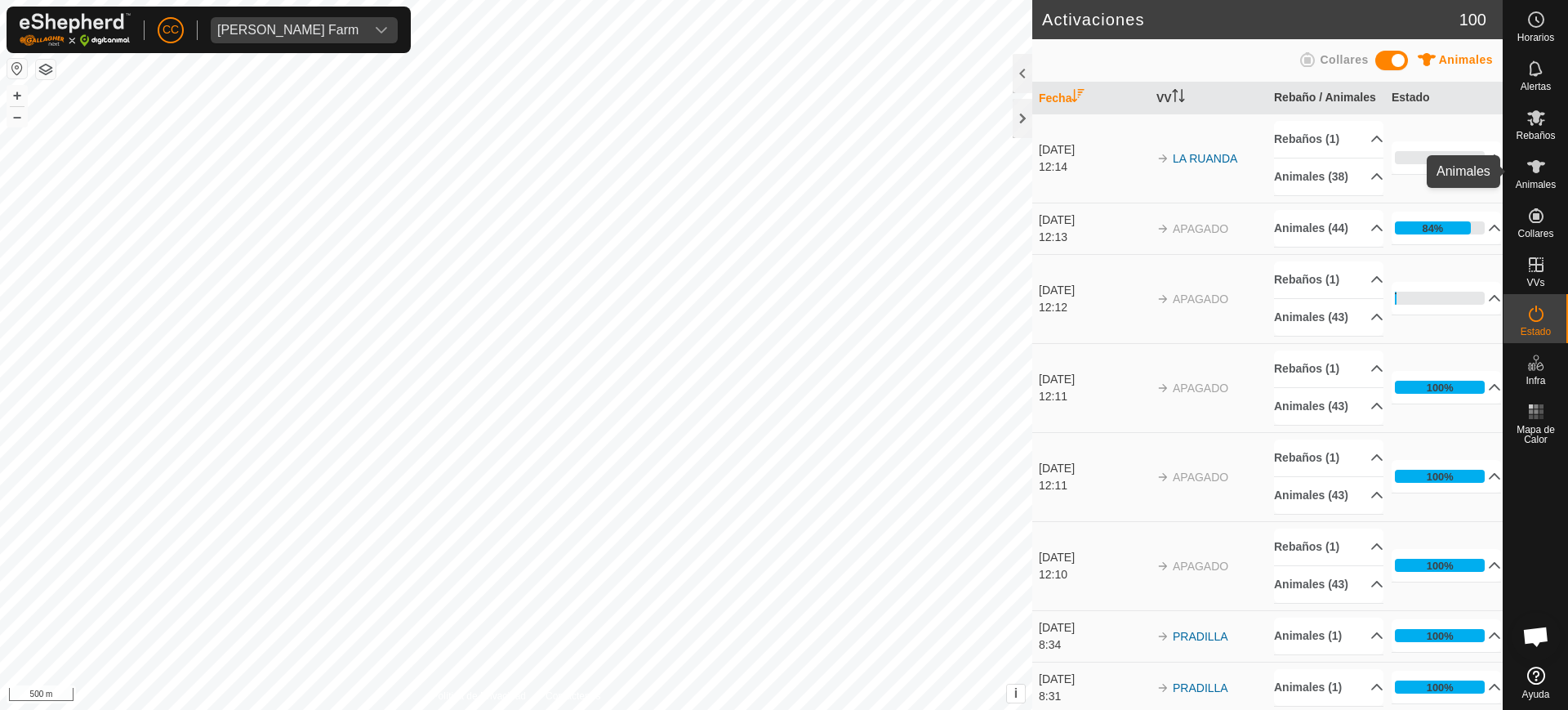
click at [1532, 163] on icon at bounding box center [1536, 166] width 18 height 13
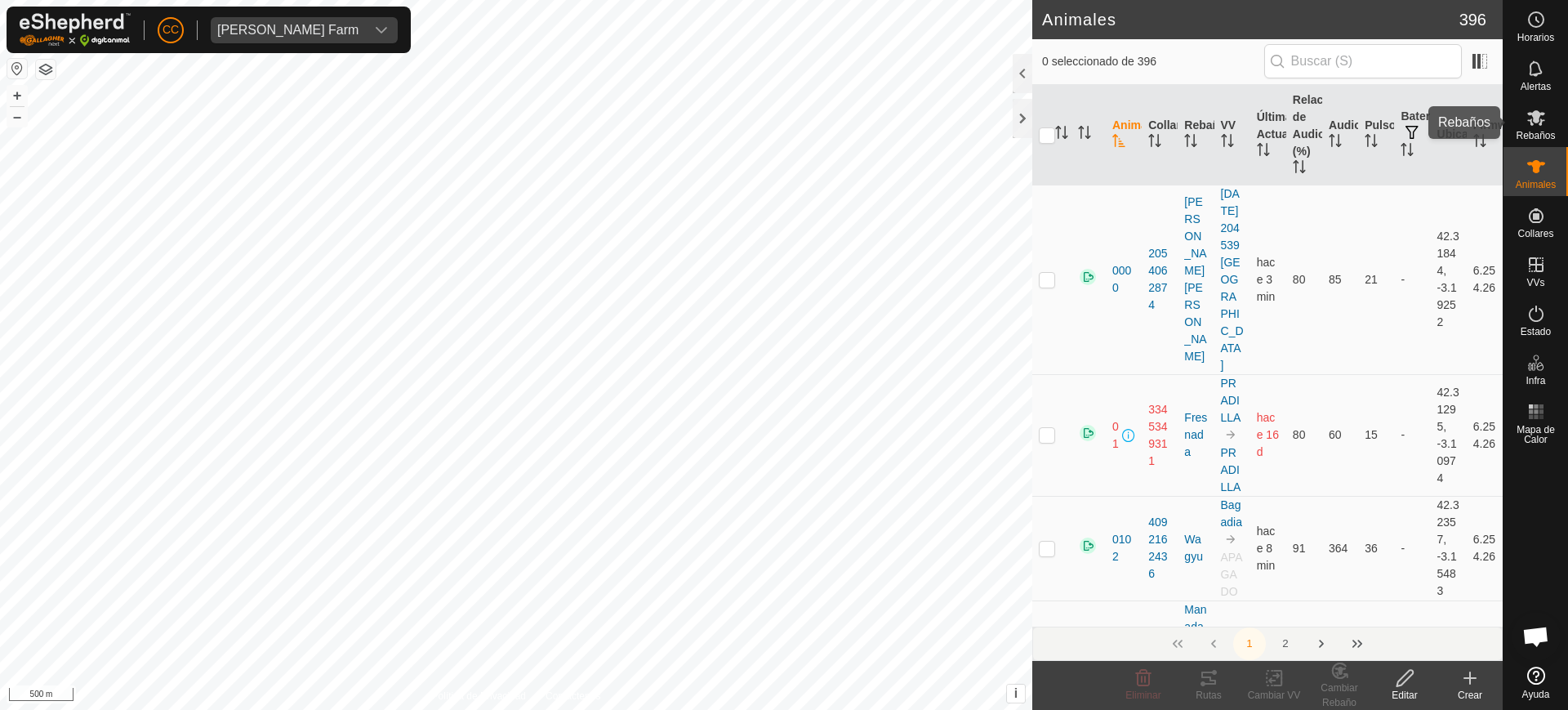
click at [1535, 128] on es-mob-svg-icon at bounding box center [1536, 117] width 29 height 26
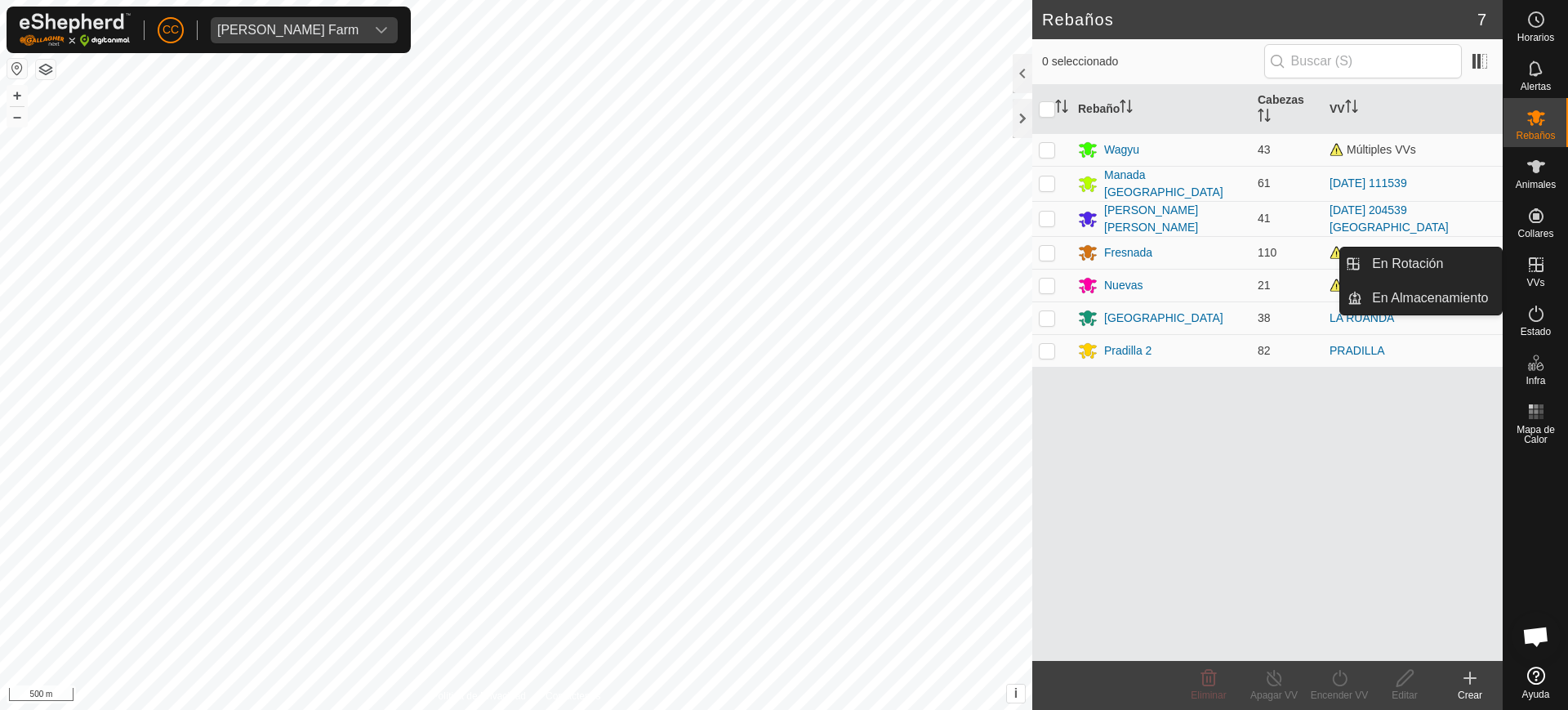
click at [1534, 271] on icon at bounding box center [1536, 264] width 19 height 19
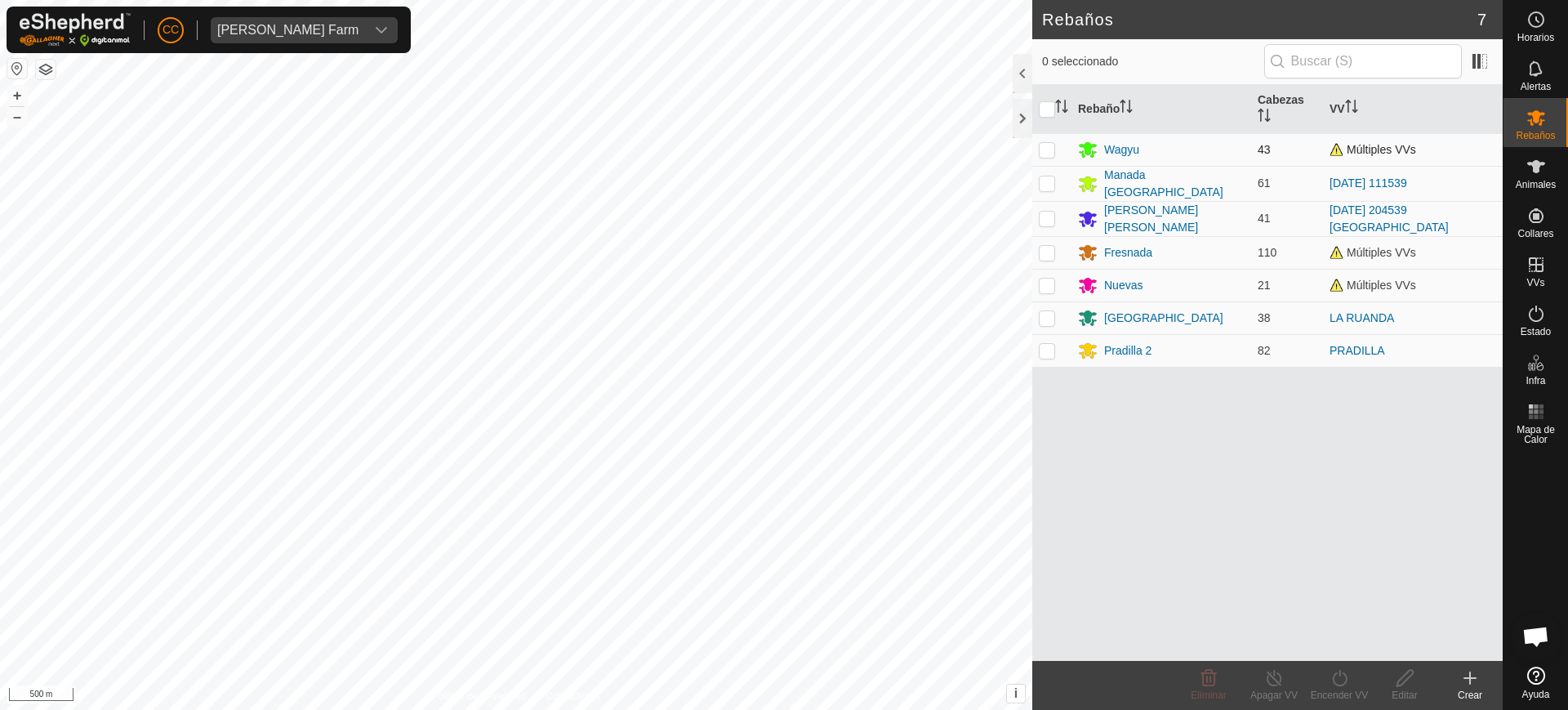
click at [1043, 149] on p-checkbox at bounding box center [1047, 150] width 17 height 13
checkbox input "true"
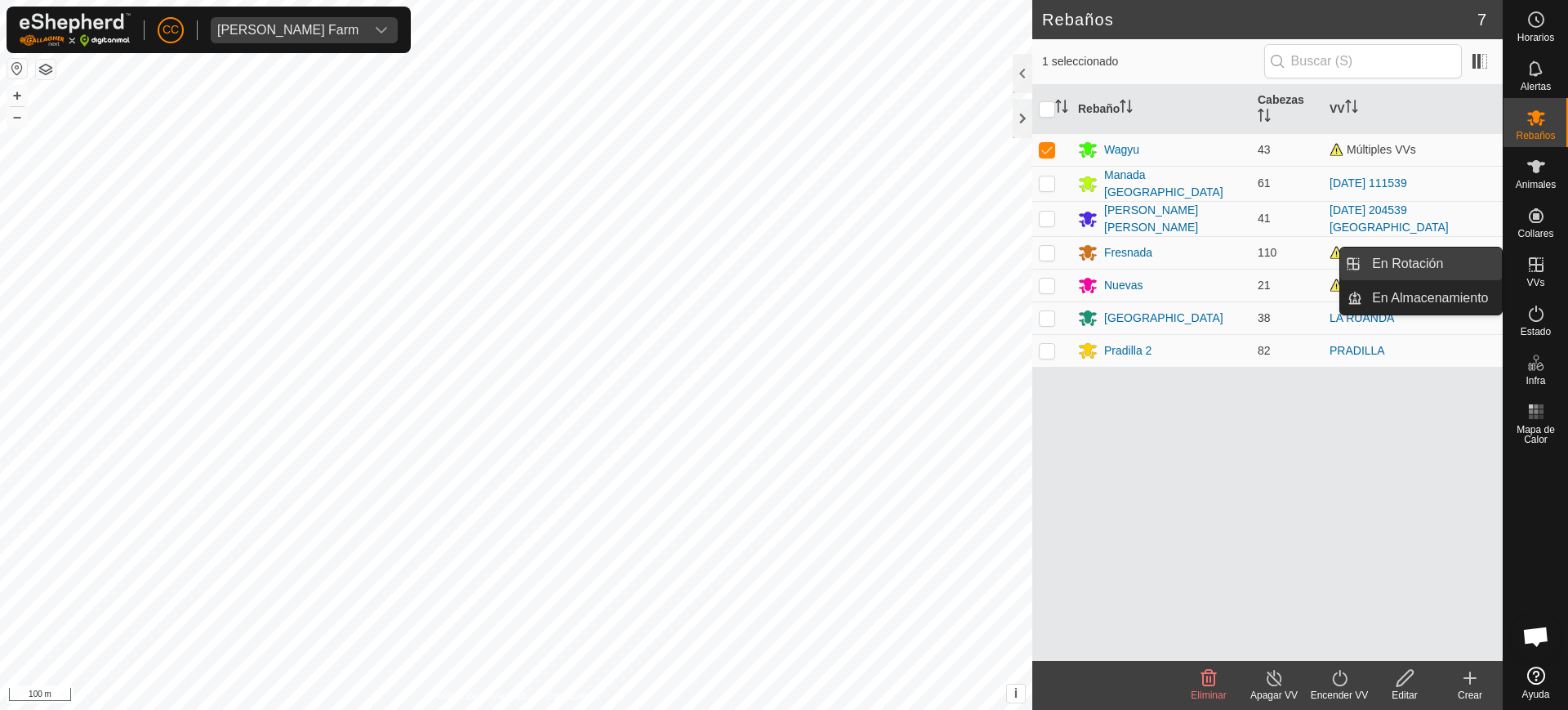
click at [1458, 260] on link "En Rotación" at bounding box center [1432, 263] width 140 height 33
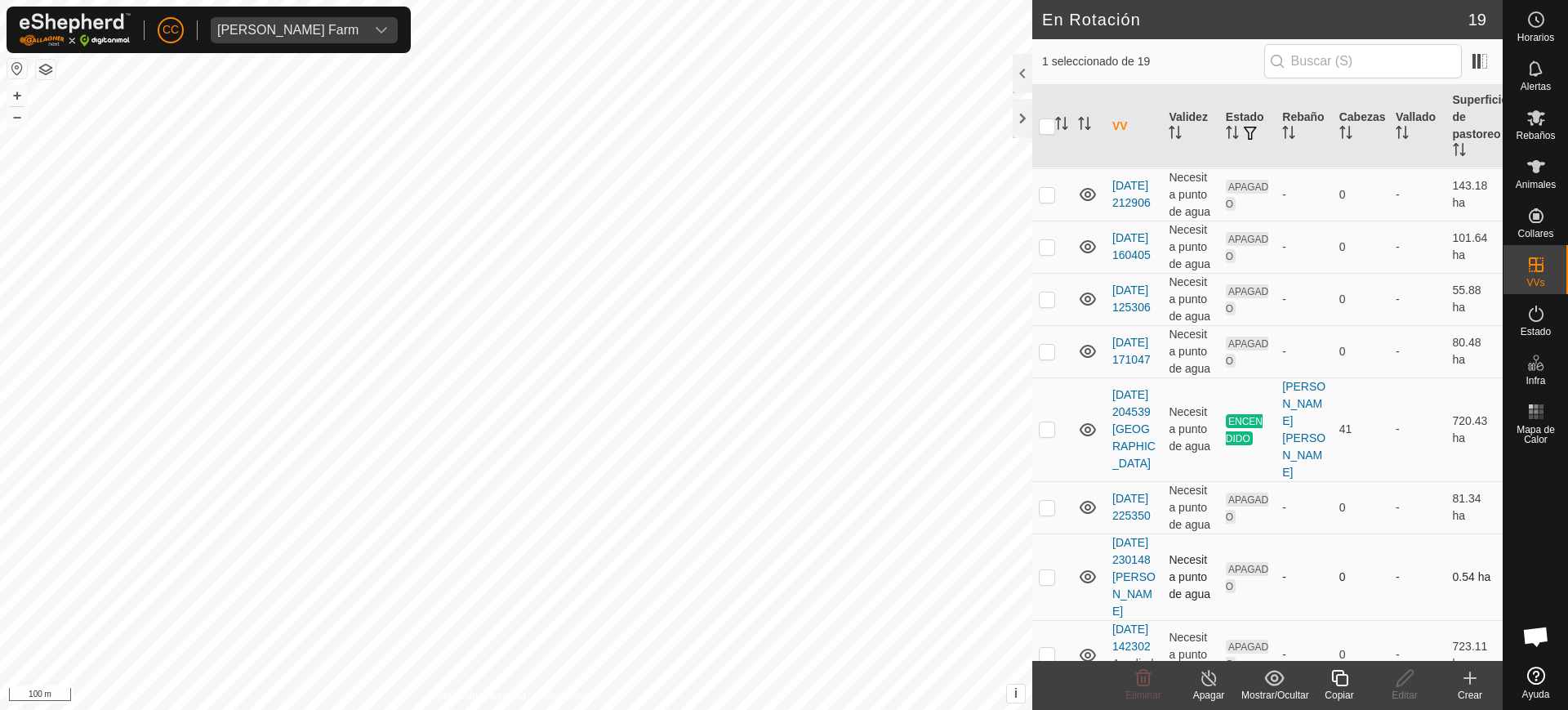
scroll to position [306, 0]
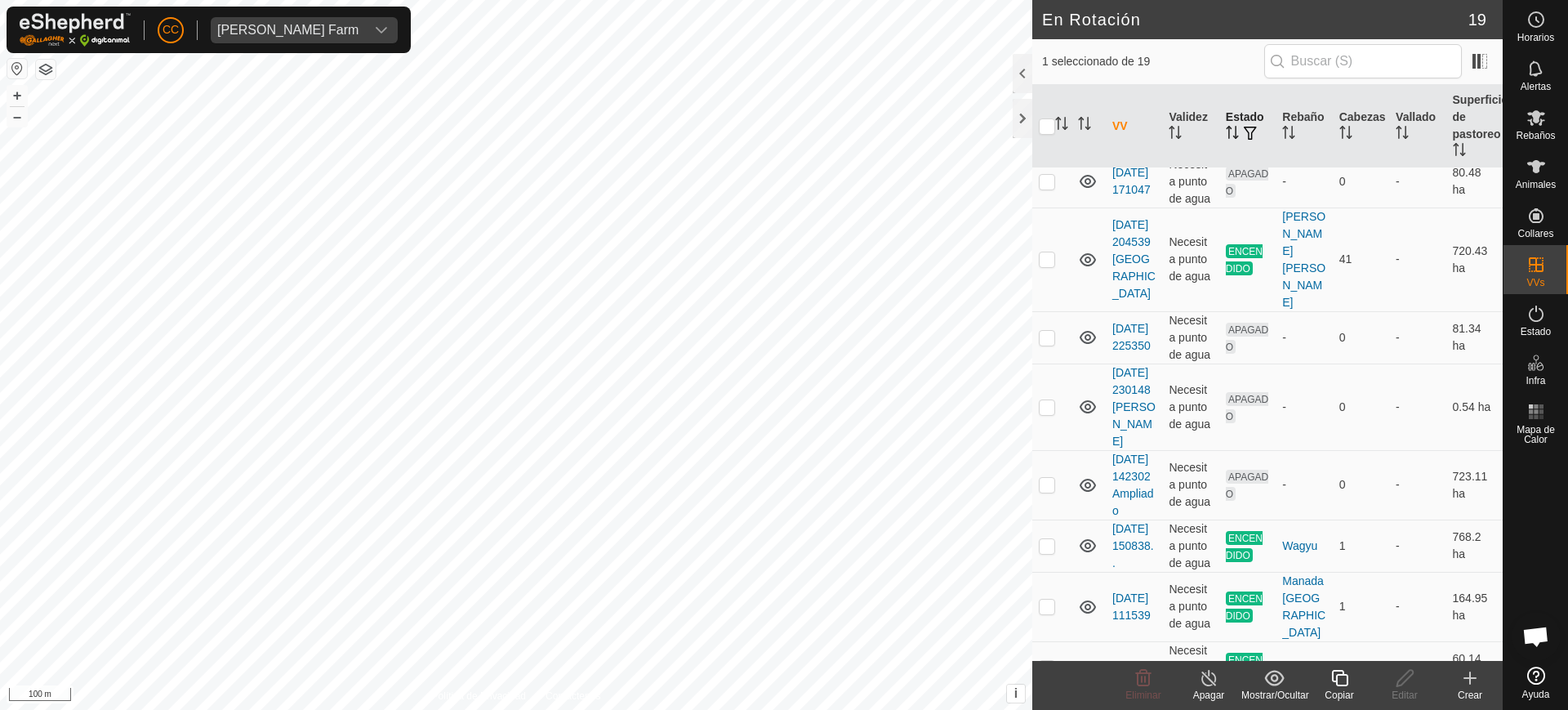
click at [1234, 112] on th "Estado" at bounding box center [1247, 127] width 56 height 84
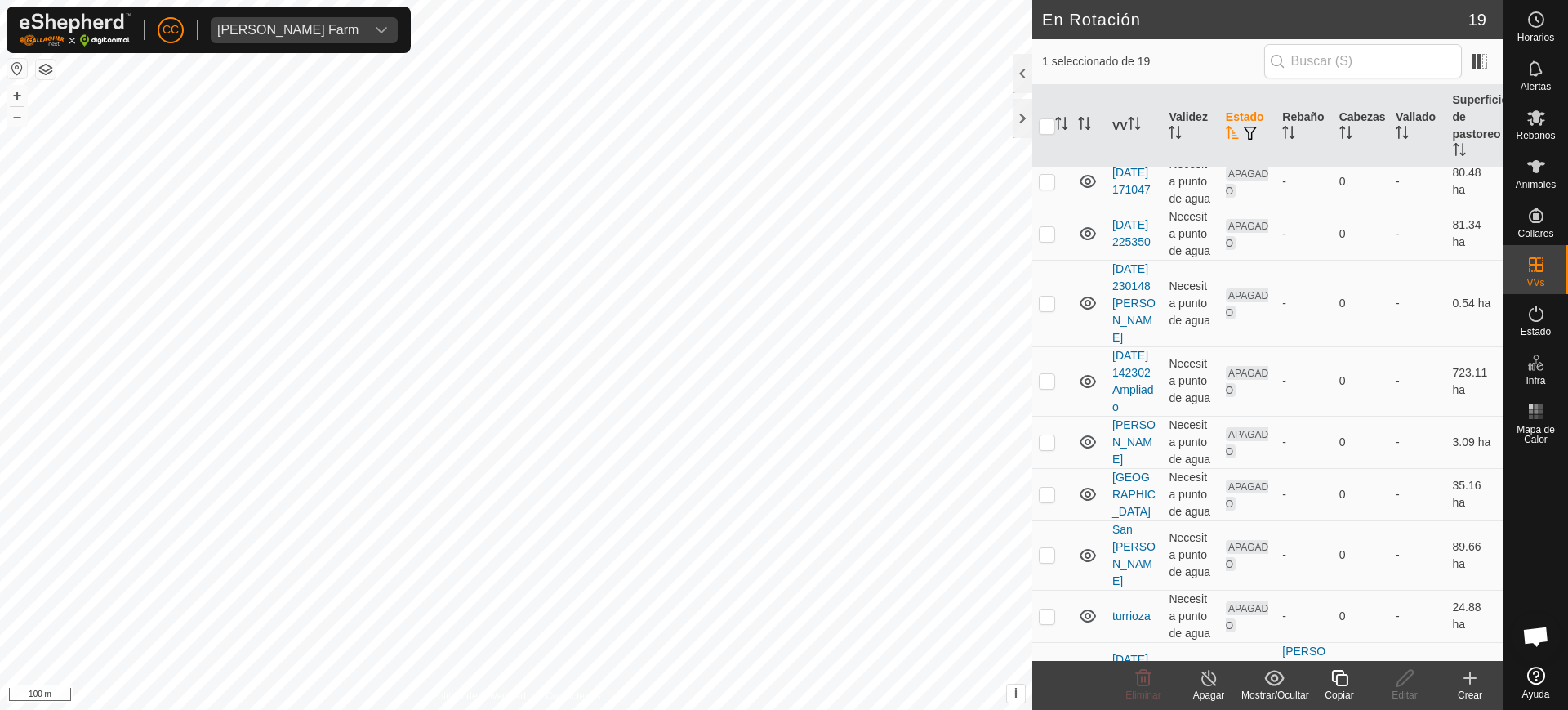
scroll to position [0, 0]
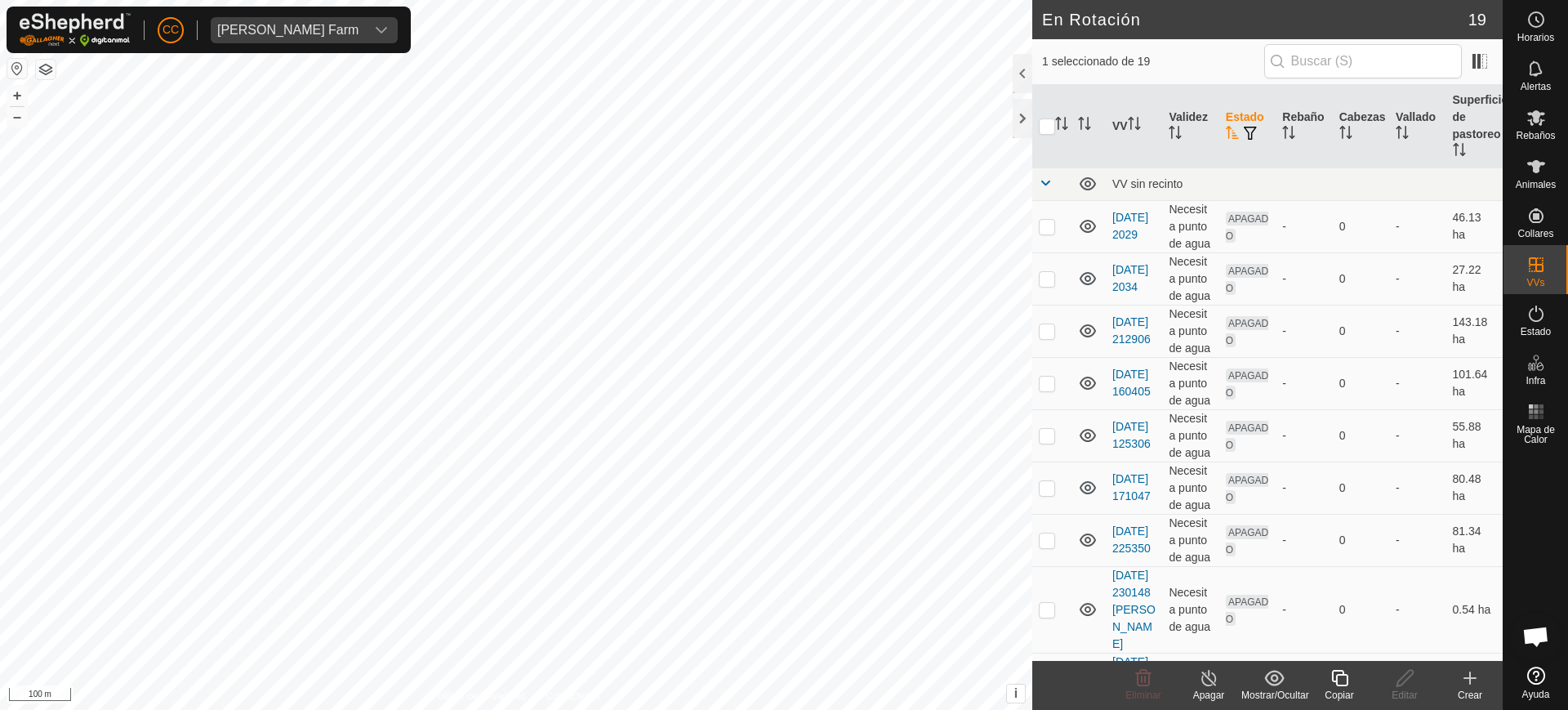
click at [1234, 112] on th "Estado" at bounding box center [1247, 127] width 56 height 84
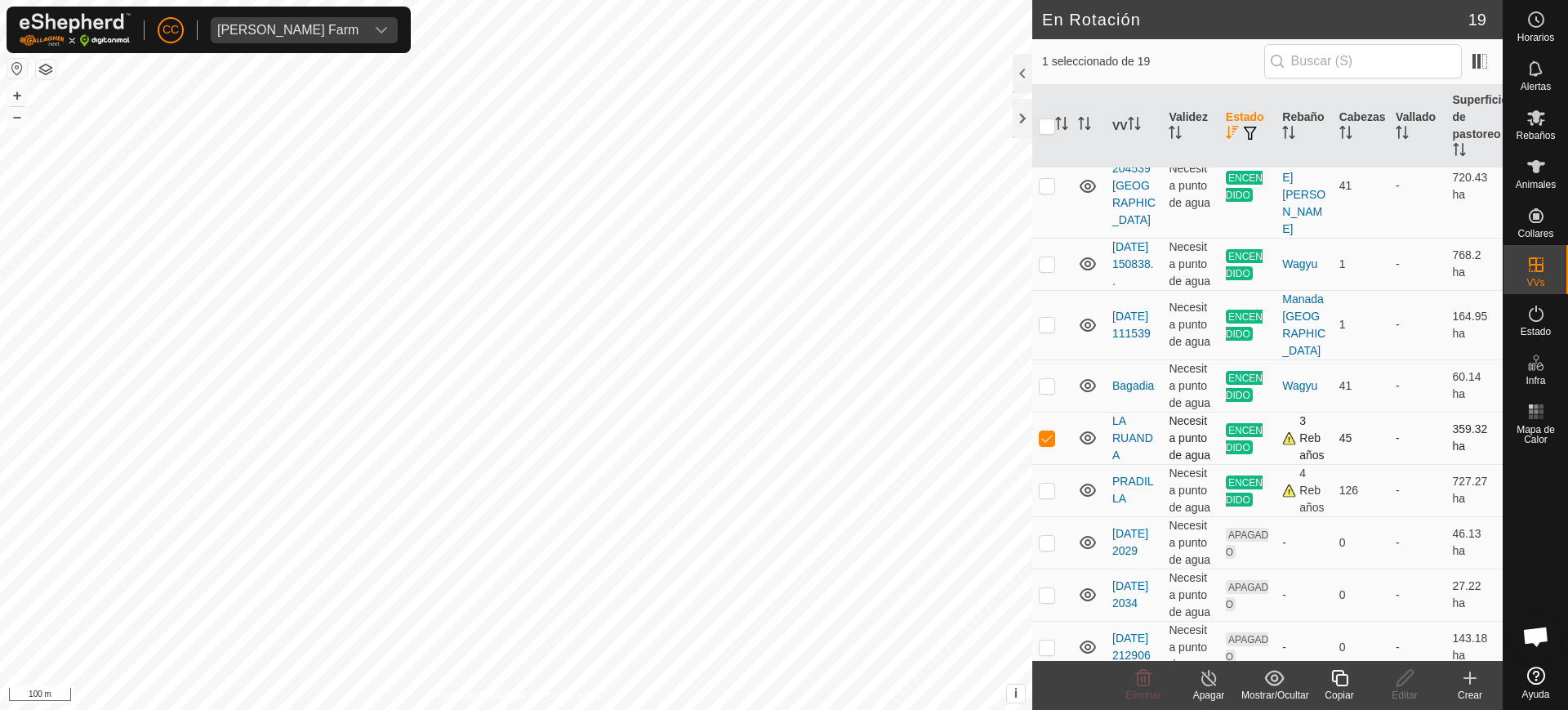
scroll to position [102, 0]
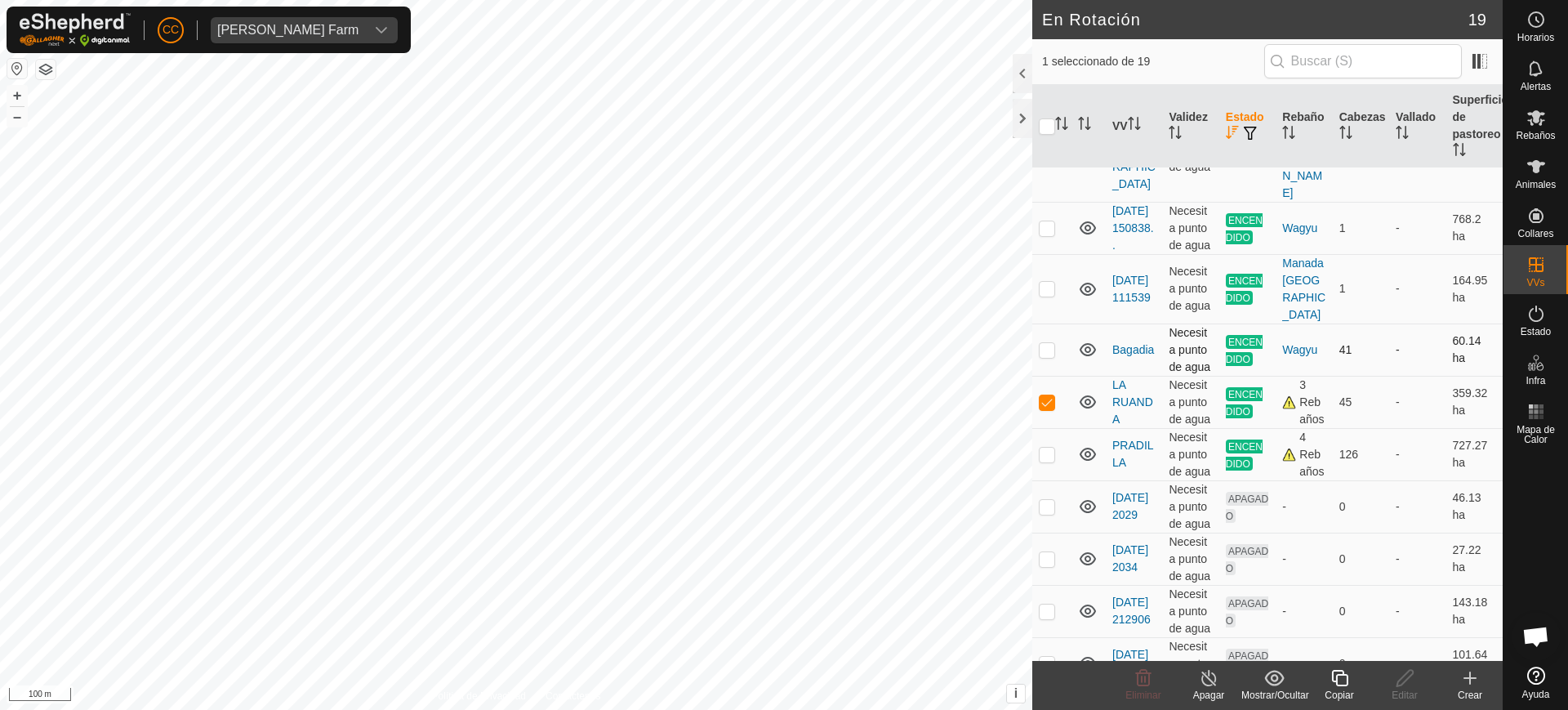
click at [1047, 353] on p-checkbox at bounding box center [1047, 350] width 17 height 13
checkbox input "true"
click at [1039, 407] on p-checkbox at bounding box center [1047, 402] width 17 height 13
checkbox input "false"
click at [1541, 313] on icon at bounding box center [1536, 313] width 19 height 19
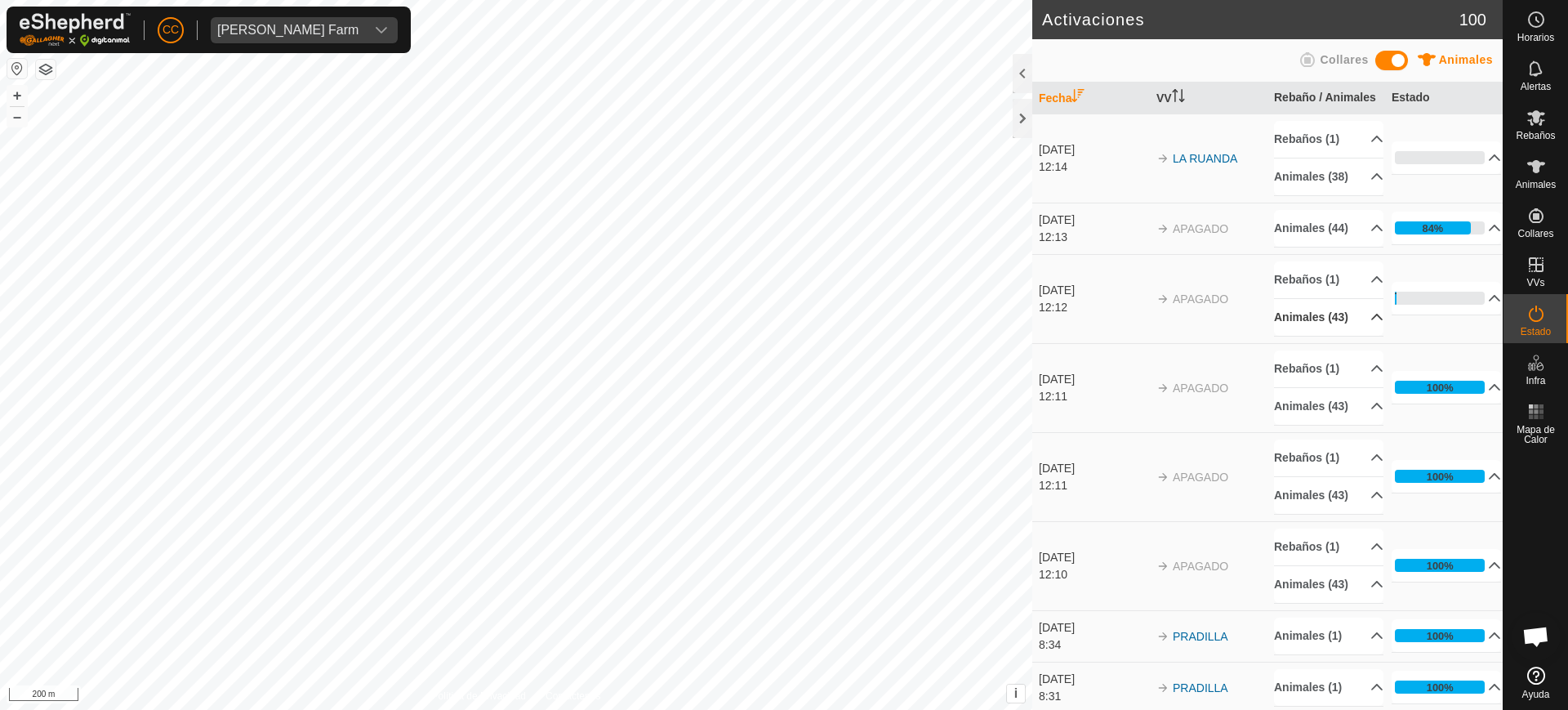
drag, startPoint x: 1337, startPoint y: 368, endPoint x: 1284, endPoint y: 369, distance: 53.0
click at [1337, 335] on p-accordion-header "Animales (43)" at bounding box center [1329, 317] width 110 height 37
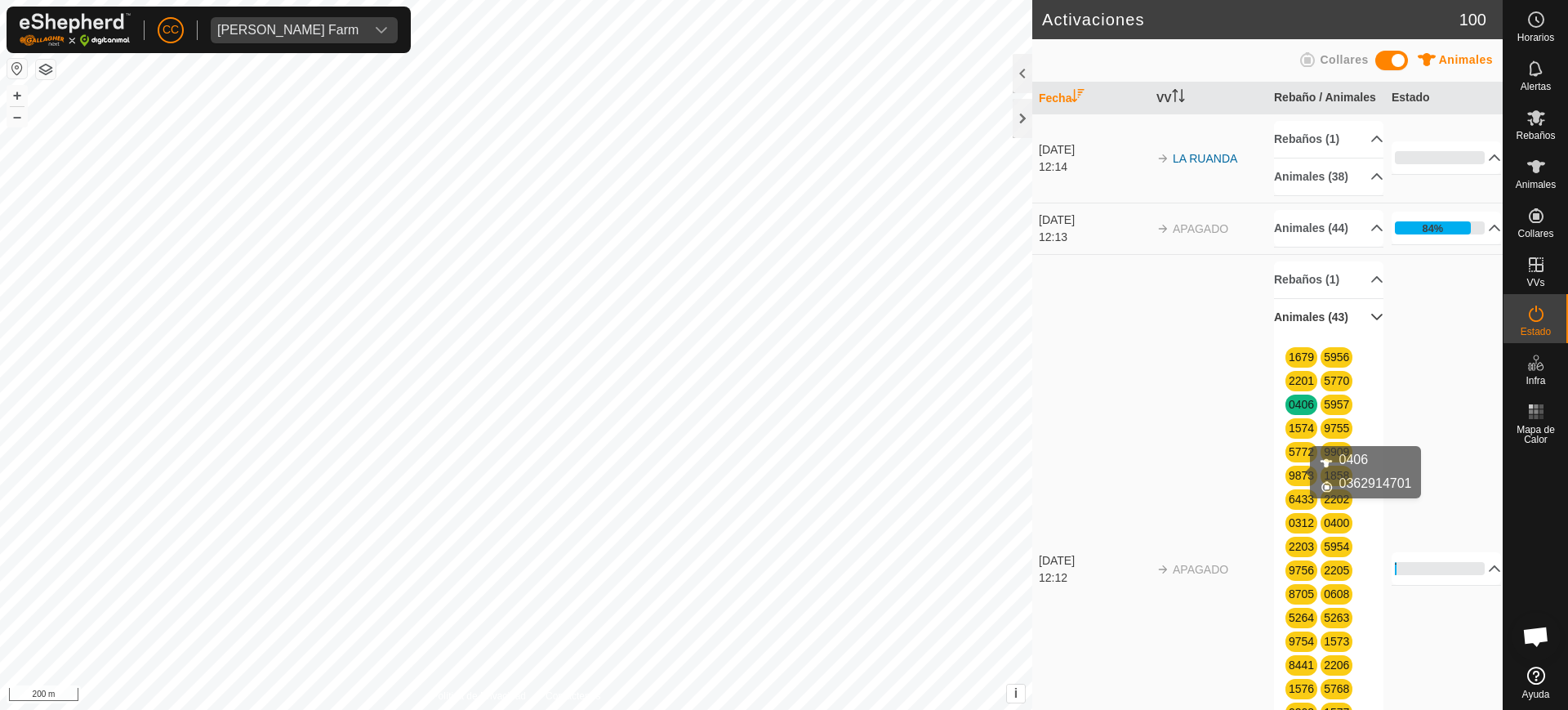
click at [1303, 411] on link "0406" at bounding box center [1301, 405] width 25 height 13
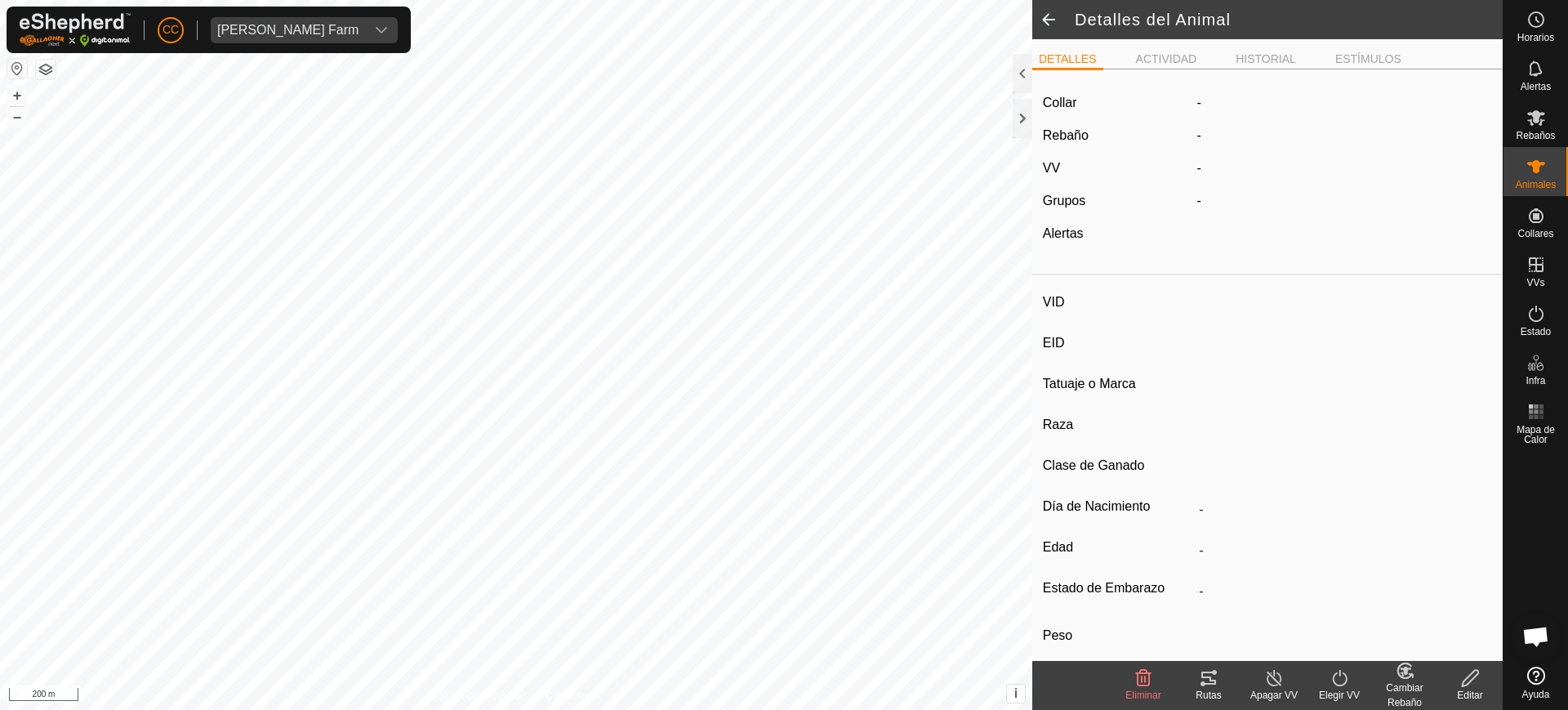
type input "0406"
type input "-"
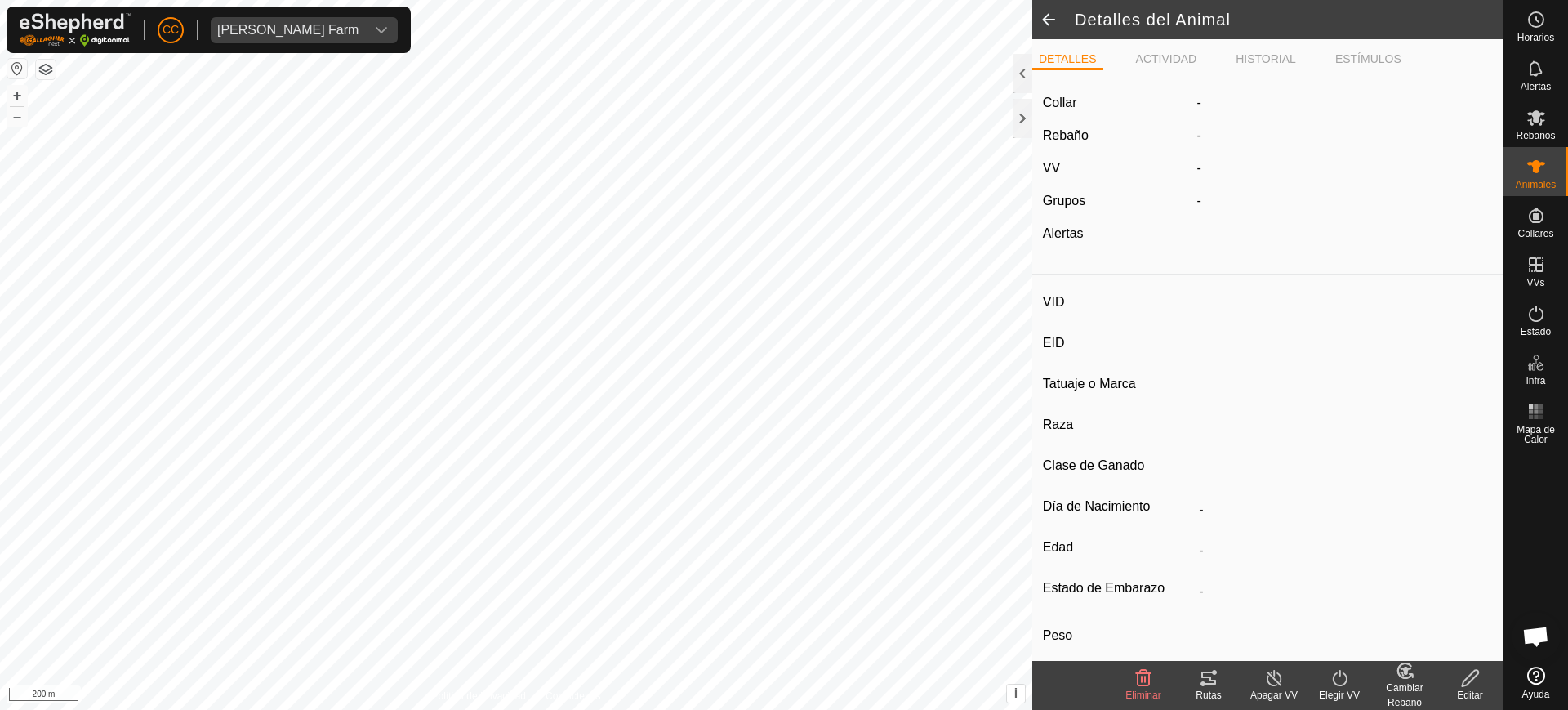
type input "0 kg"
type input "-"
click at [1050, 23] on span at bounding box center [1049, 19] width 33 height 39
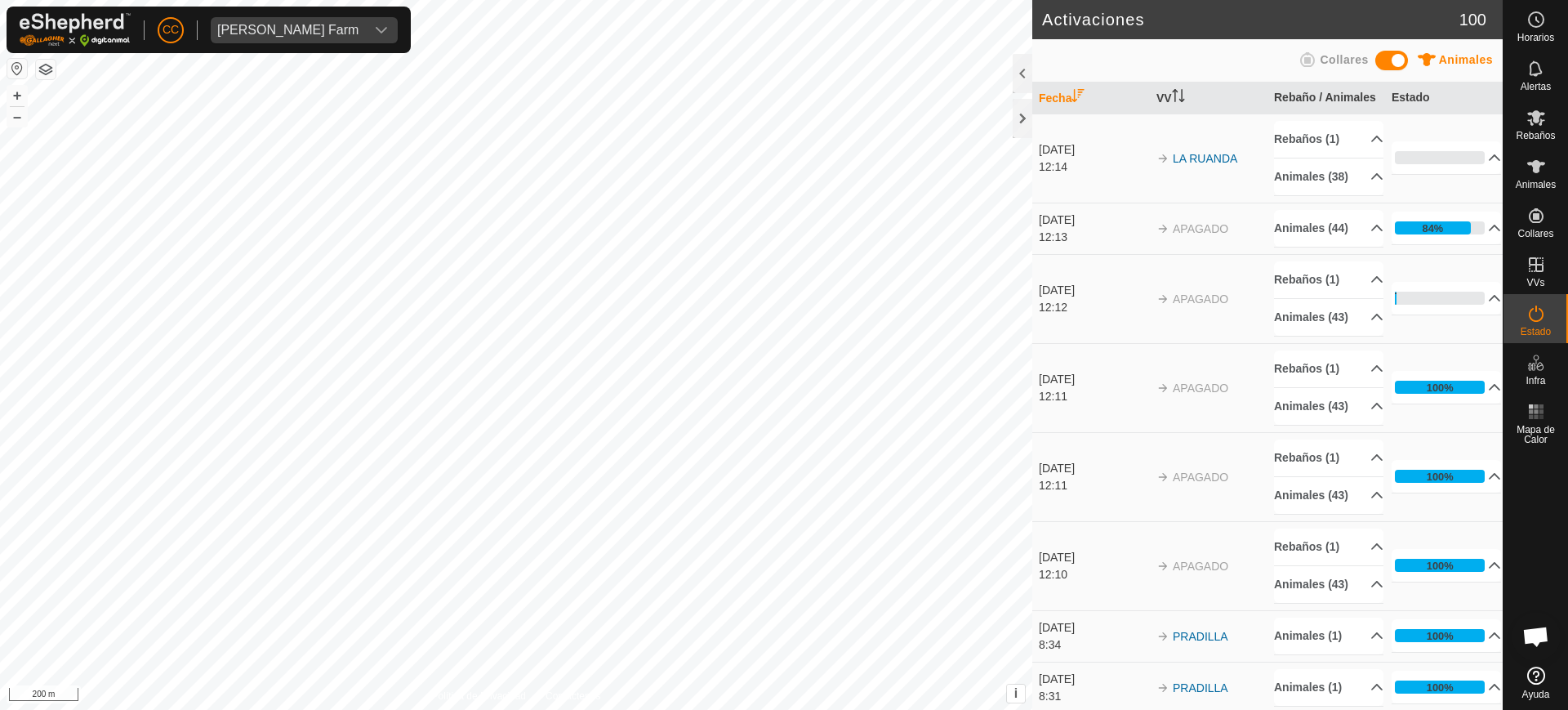
drag, startPoint x: 1406, startPoint y: 217, endPoint x: 1468, endPoint y: 294, distance: 98.9
click at [1469, 254] on td "84% En Progreso Pendiente 7 Enviado 0 Completado Confirmado 0 Anulado 0 Cancela…" at bounding box center [1444, 228] width 118 height 52
click at [1371, 286] on icon at bounding box center [1377, 279] width 13 height 13
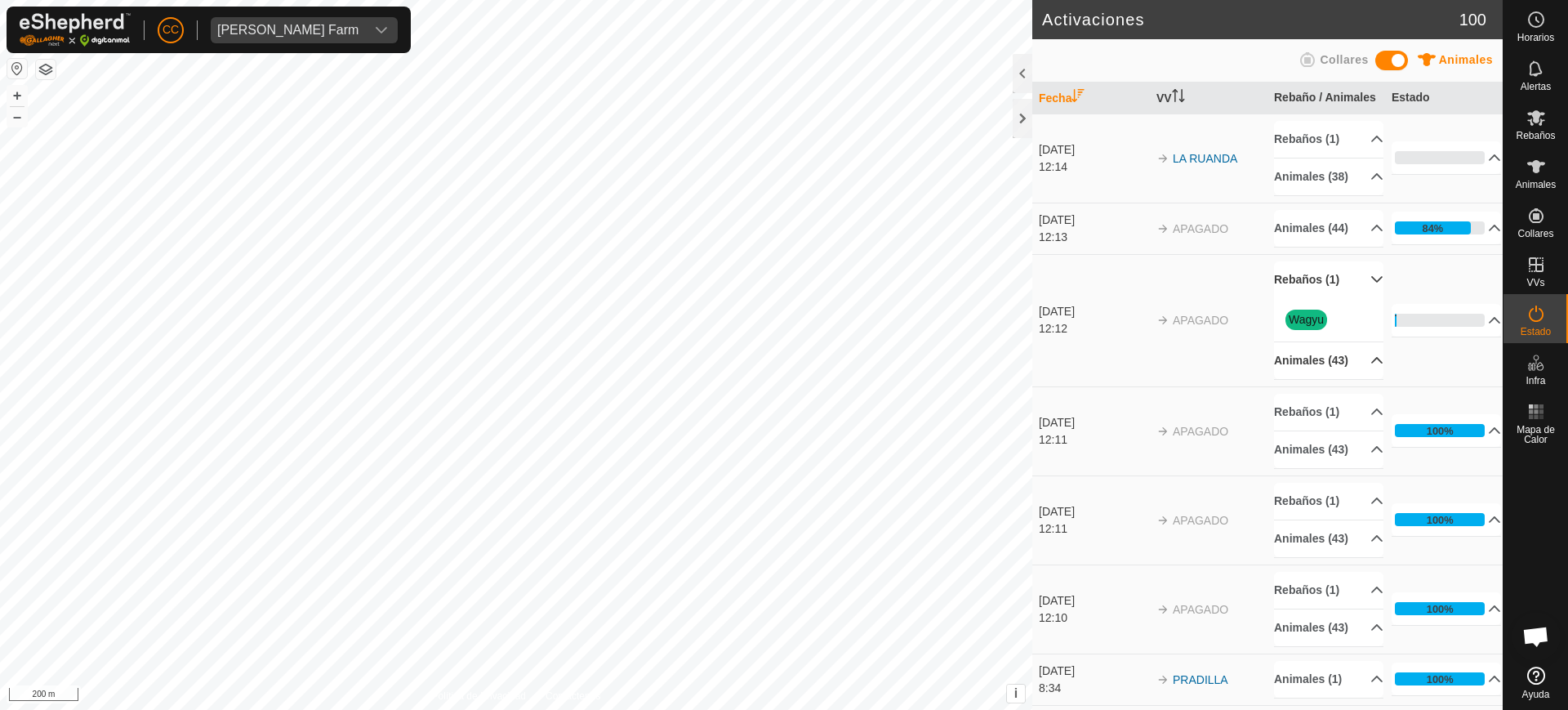
click at [1356, 379] on p-accordion-header "Animales (43)" at bounding box center [1329, 360] width 110 height 37
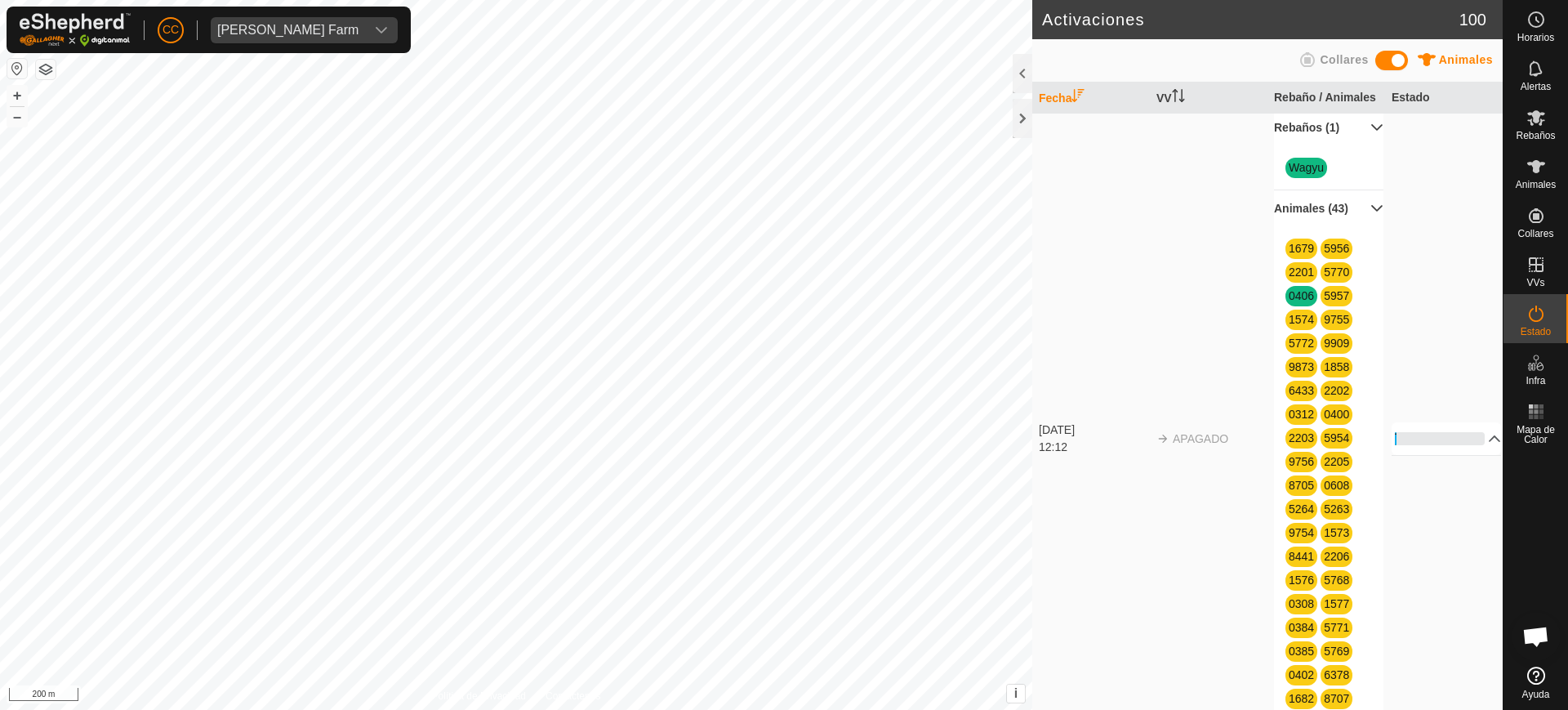
scroll to position [102, 0]
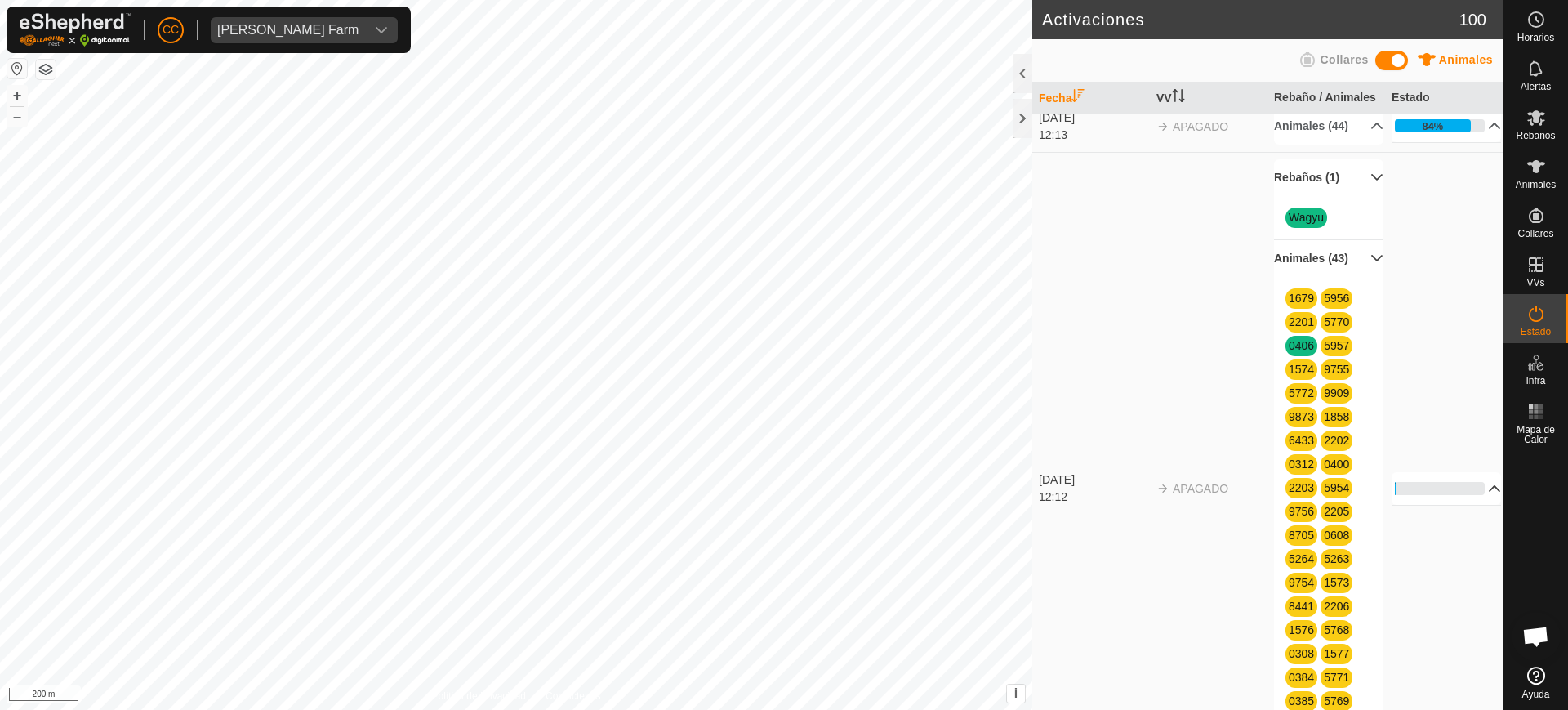
click at [1462, 505] on p-accordion-header "2%" at bounding box center [1446, 488] width 110 height 33
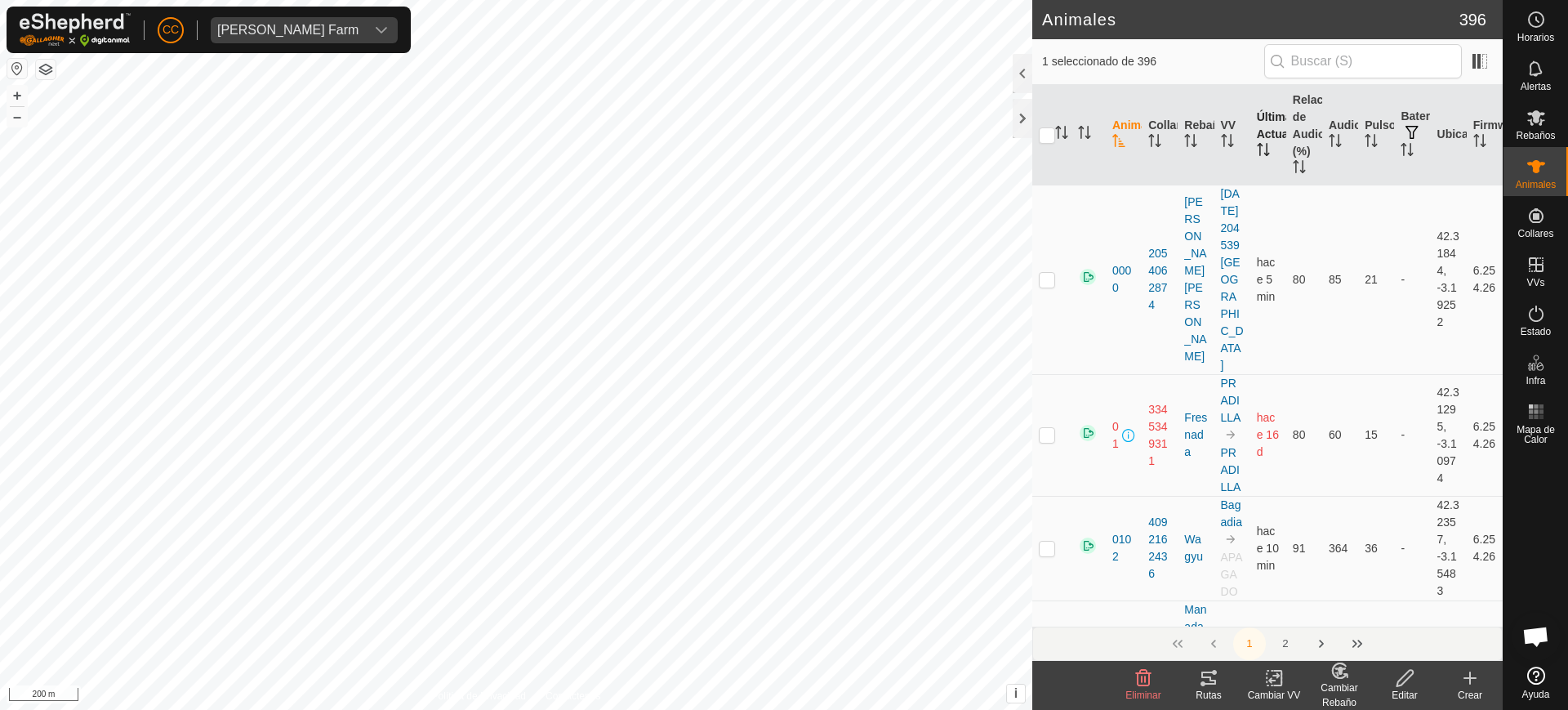
click at [1270, 149] on th "Última Actualización" at bounding box center [1268, 135] width 36 height 100
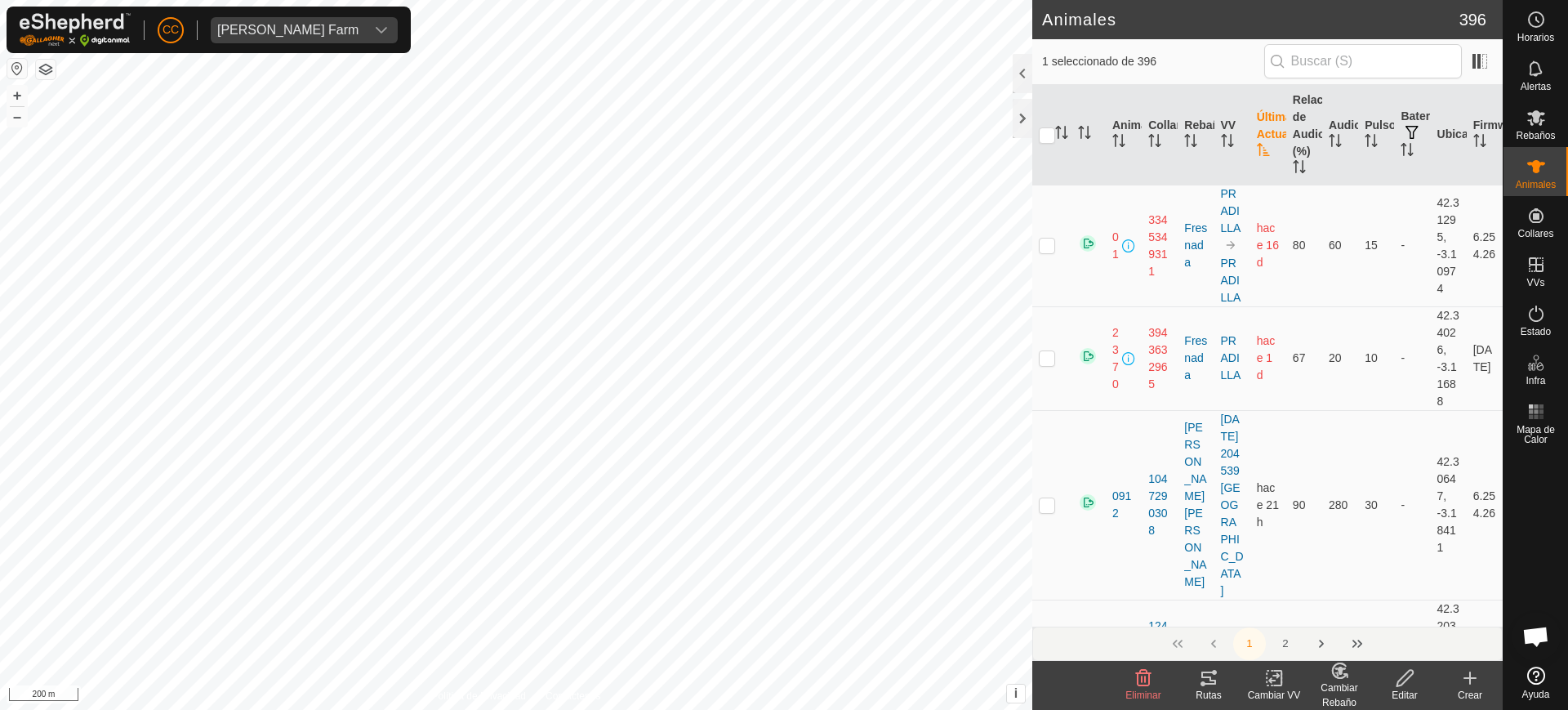
click at [1267, 149] on th "Última Actualización" at bounding box center [1268, 135] width 36 height 100
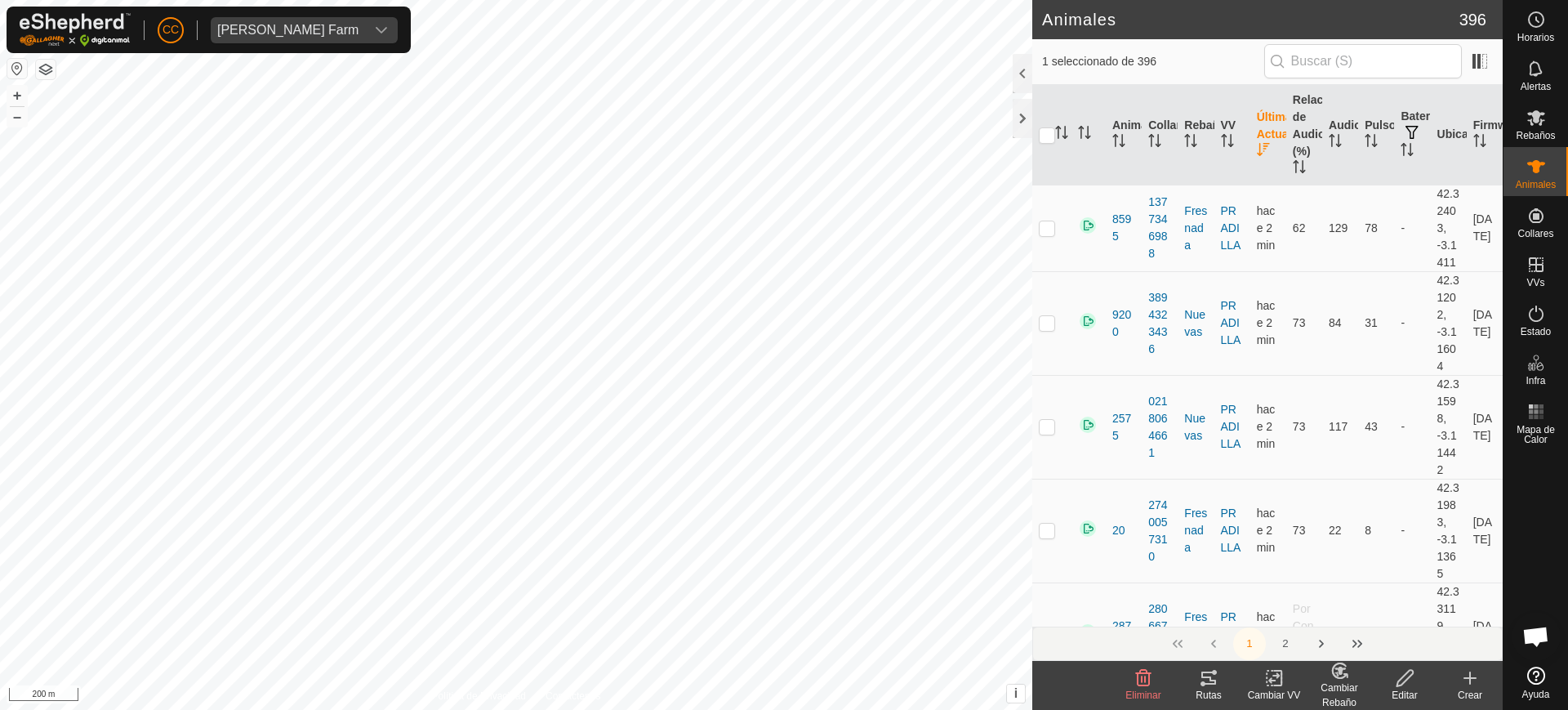
click at [1267, 149] on th "Última Actualización" at bounding box center [1268, 135] width 36 height 100
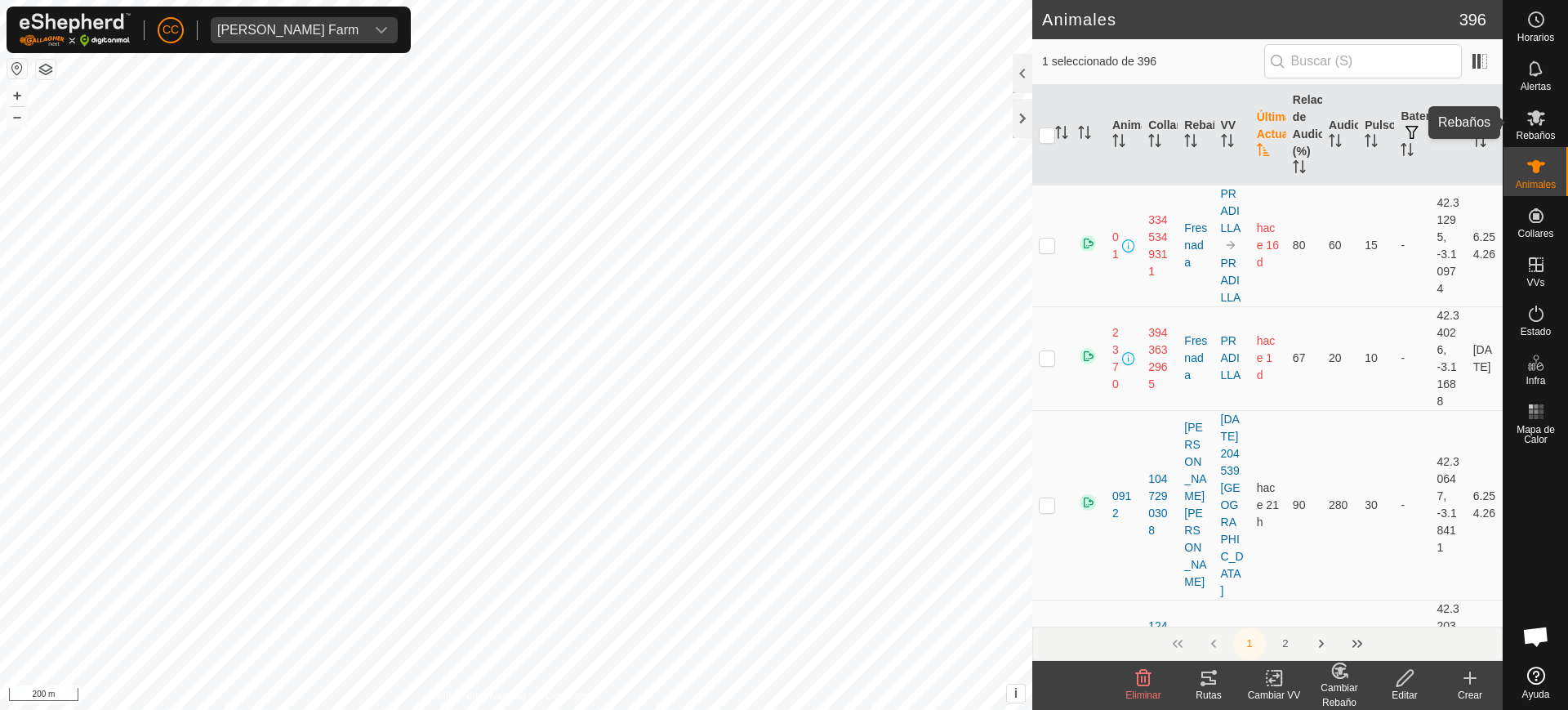
drag, startPoint x: 1536, startPoint y: 117, endPoint x: 1525, endPoint y: 133, distance: 19.4
click at [1534, 117] on icon at bounding box center [1536, 118] width 18 height 16
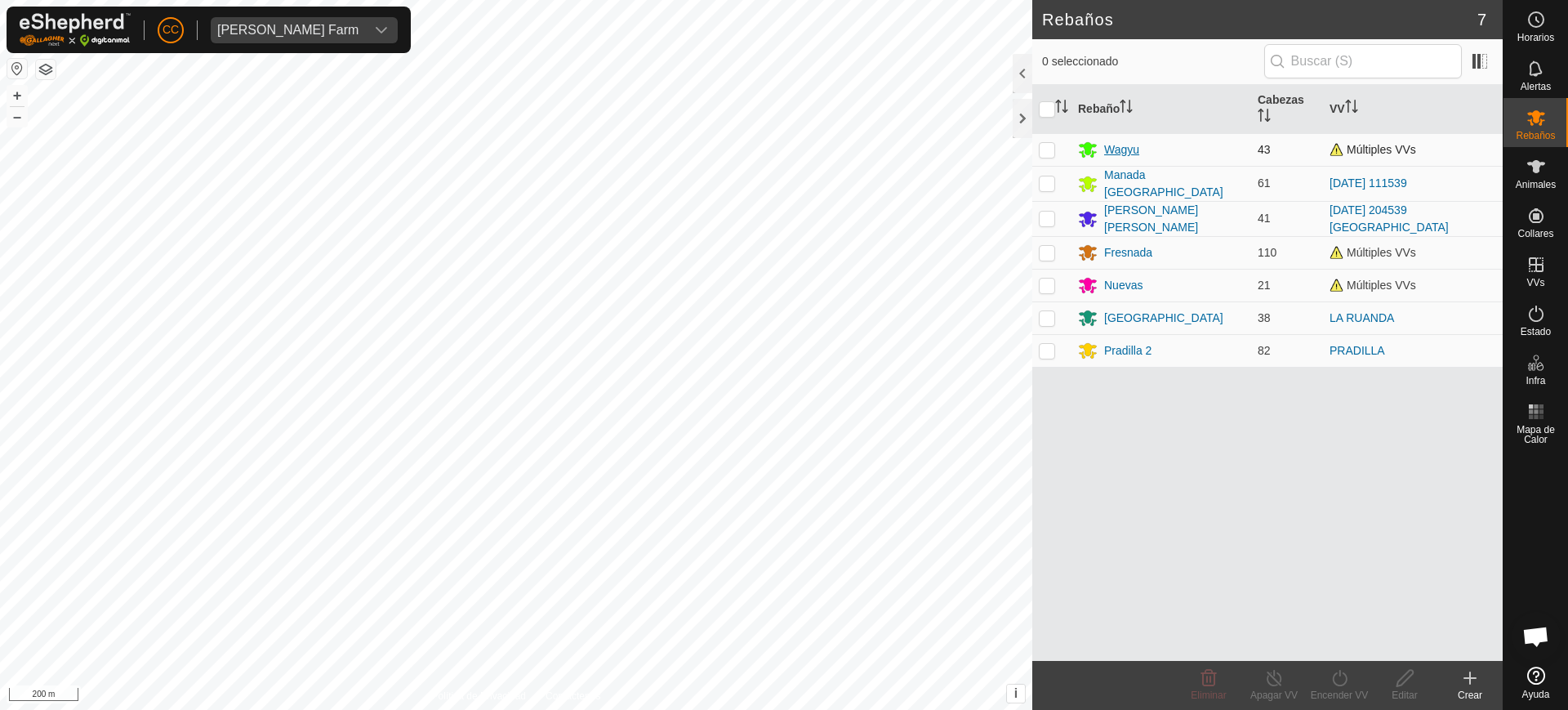
click at [1132, 151] on div "Wagyu" at bounding box center [1122, 150] width 35 height 18
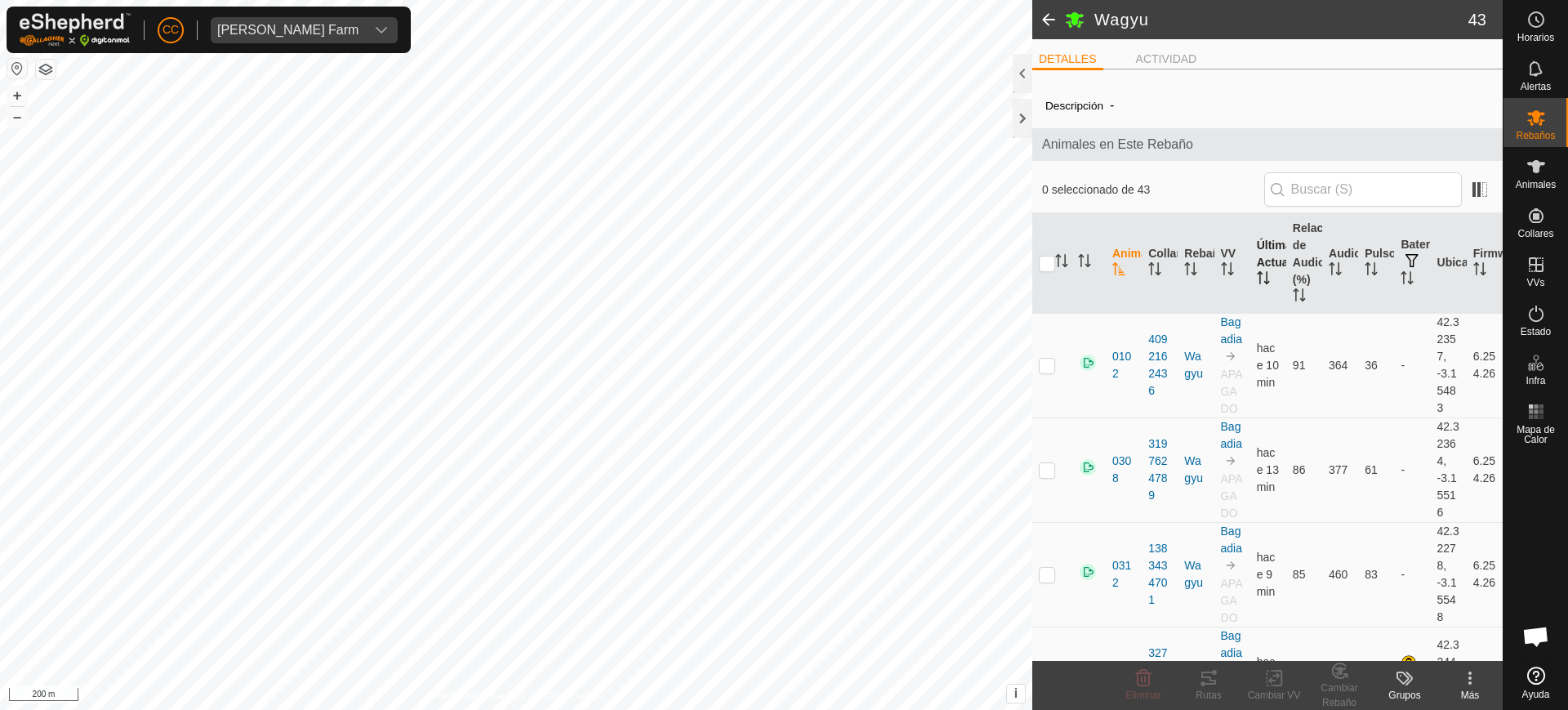
click at [1257, 273] on icon "Activar para ordenar" at bounding box center [1259, 273] width 6 height 3
click at [1257, 273] on icon "Activar para ordenar" at bounding box center [1263, 278] width 13 height 13
click at [1257, 273] on icon "Activar para ordenar" at bounding box center [1264, 278] width 13 height 13
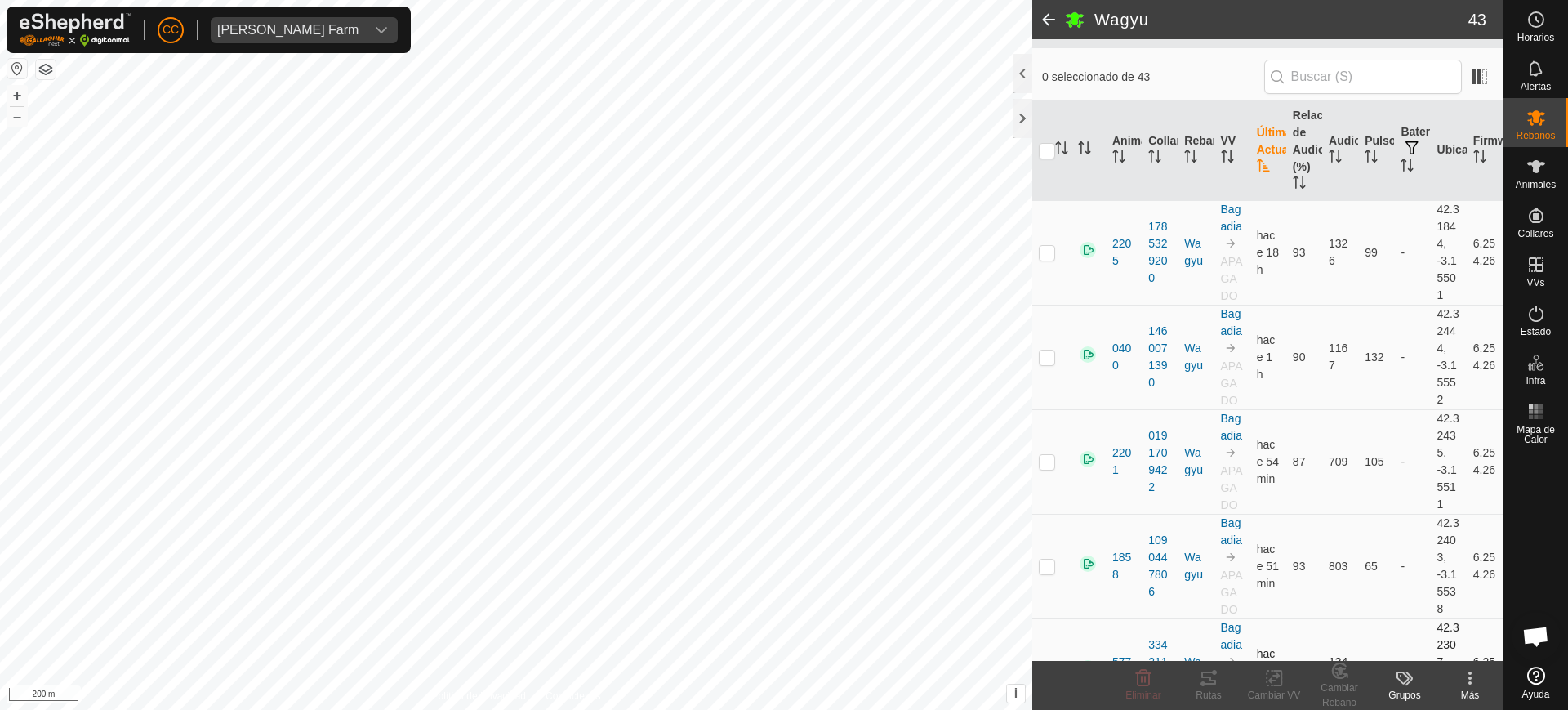
scroll to position [102, 0]
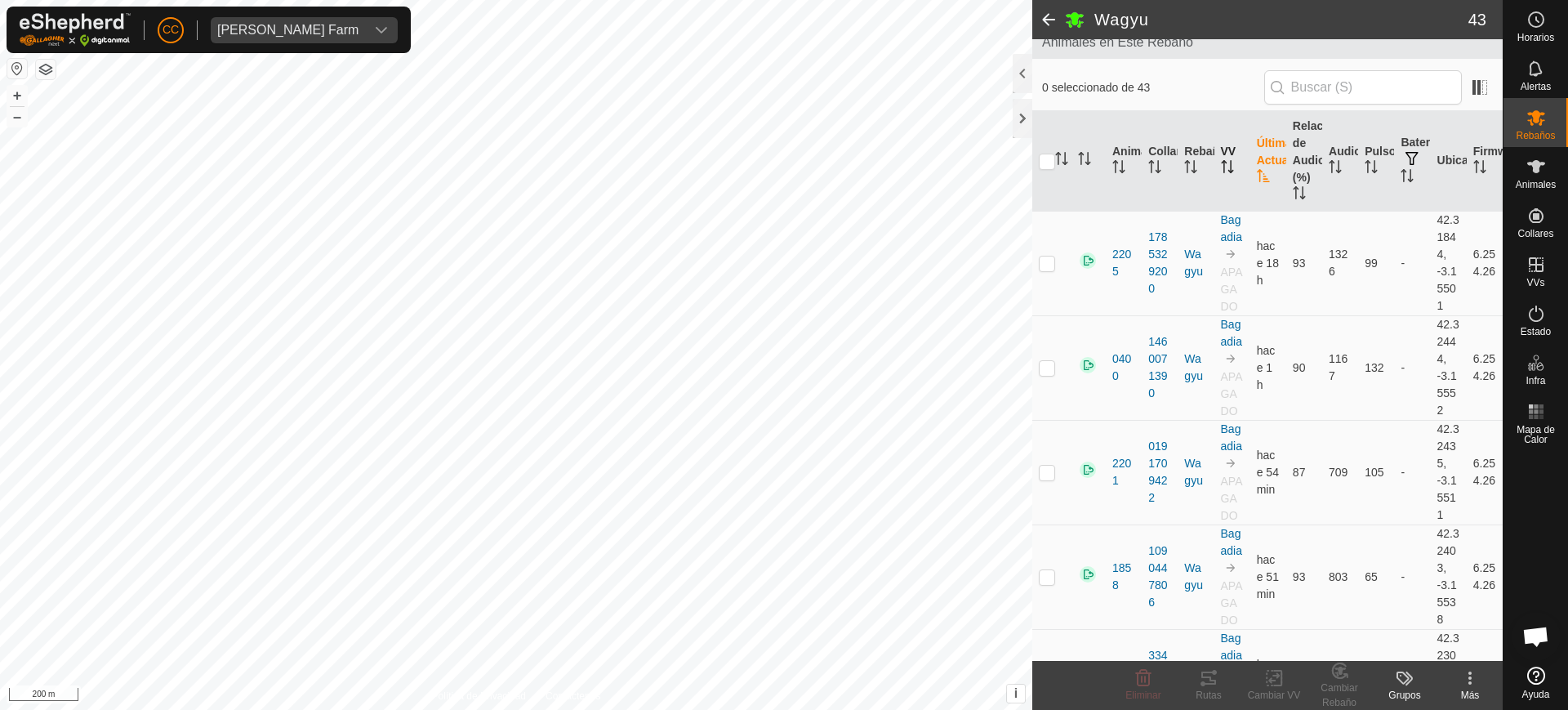
click at [1223, 169] on icon "Activar para ordenar" at bounding box center [1224, 166] width 2 height 13
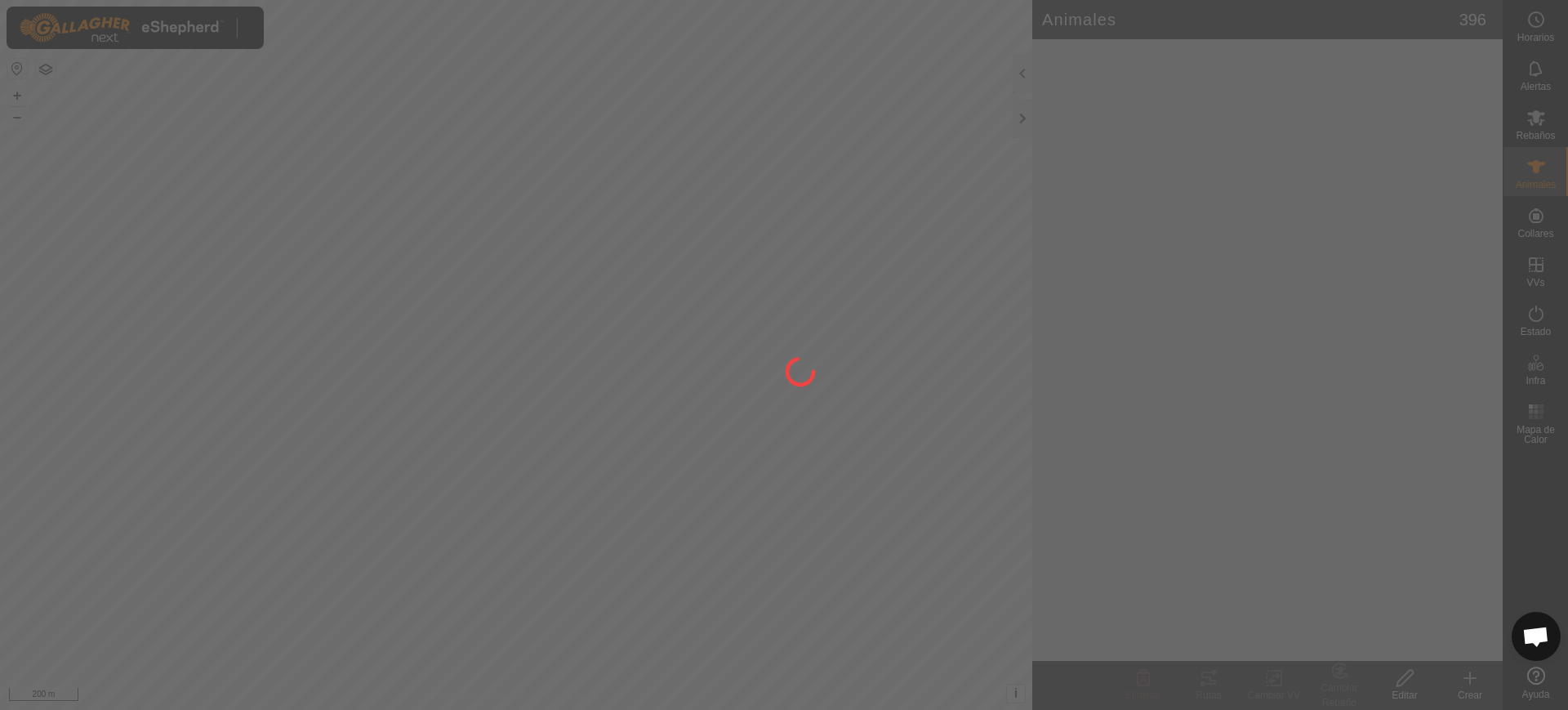
scroll to position [1272, 0]
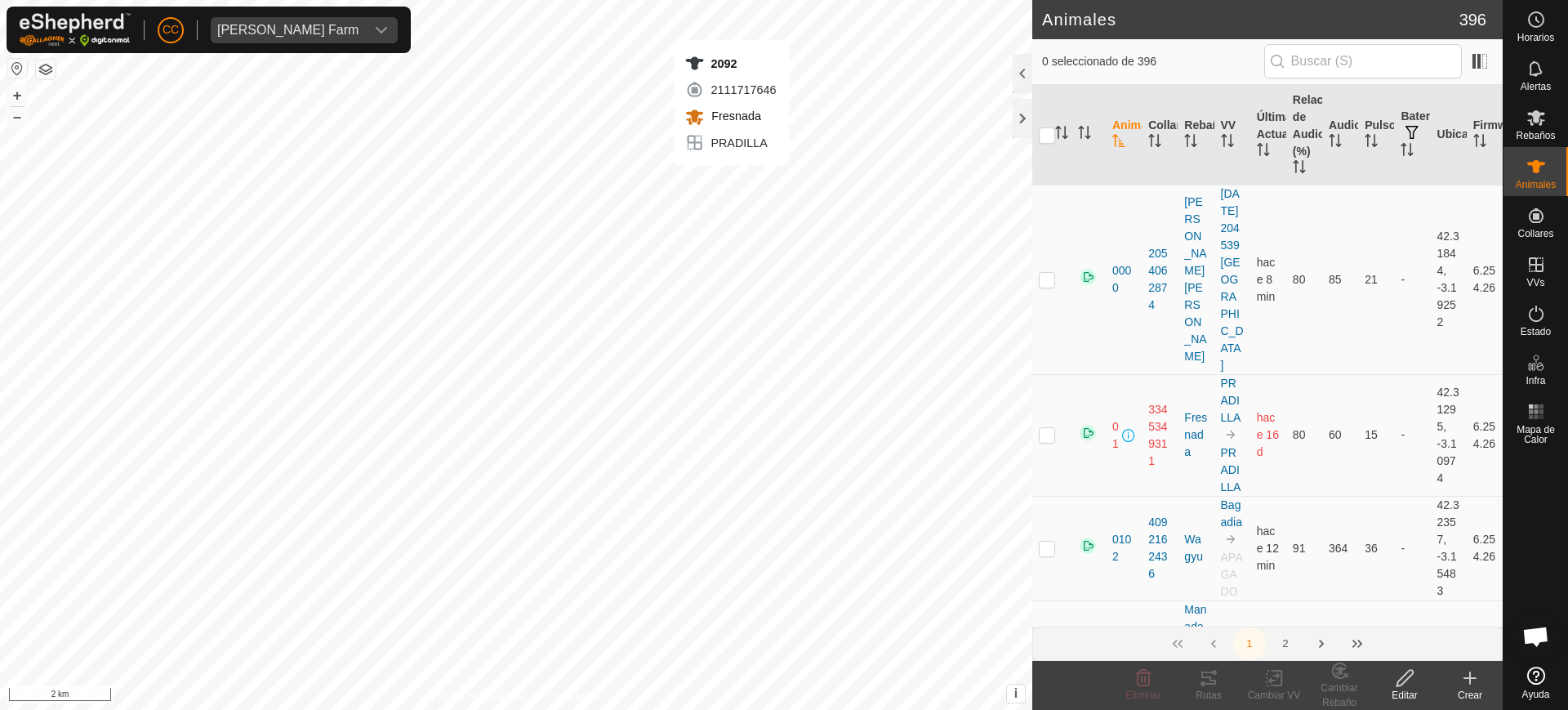
checkbox input "true"
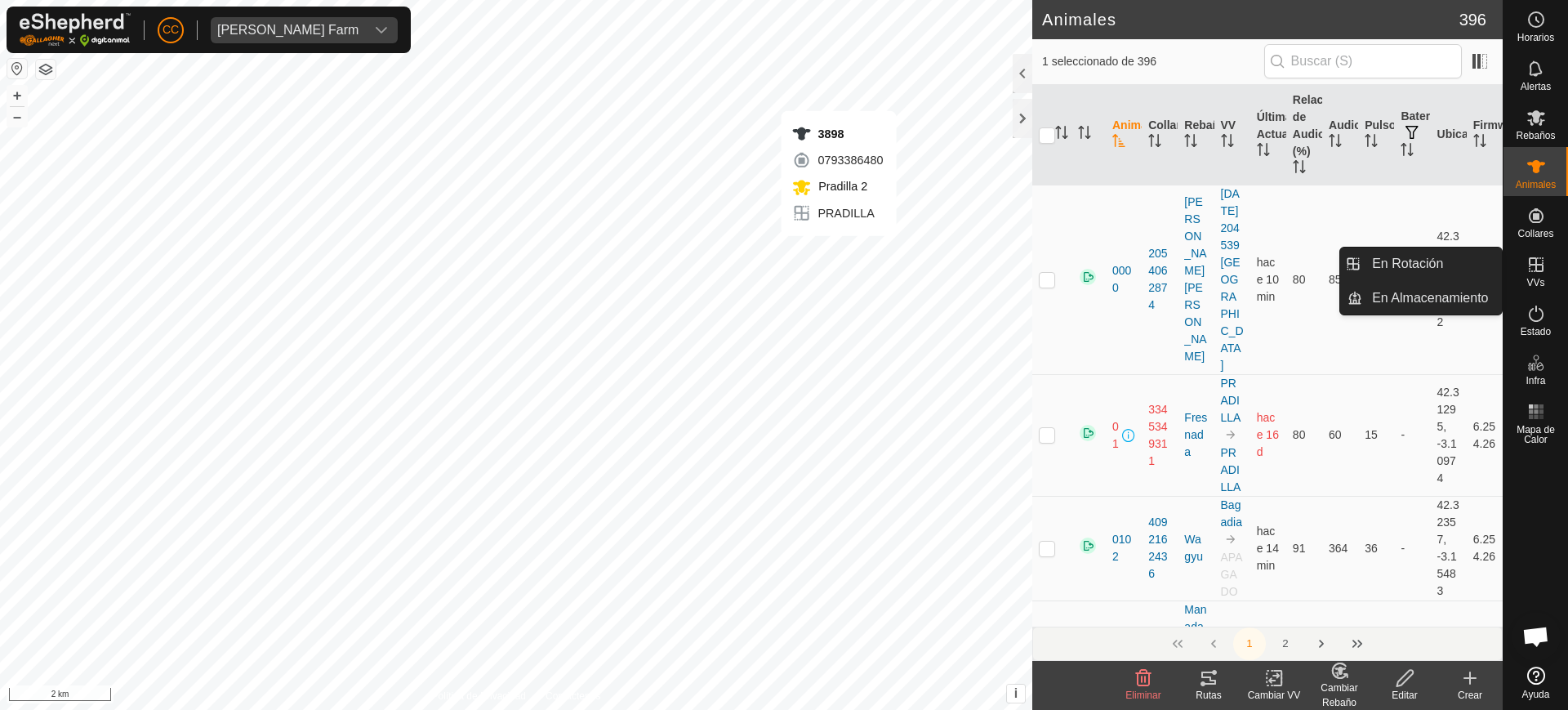
click at [1538, 281] on span "VVs" at bounding box center [1535, 283] width 18 height 10
click at [1461, 271] on link "En Rotación" at bounding box center [1432, 263] width 140 height 33
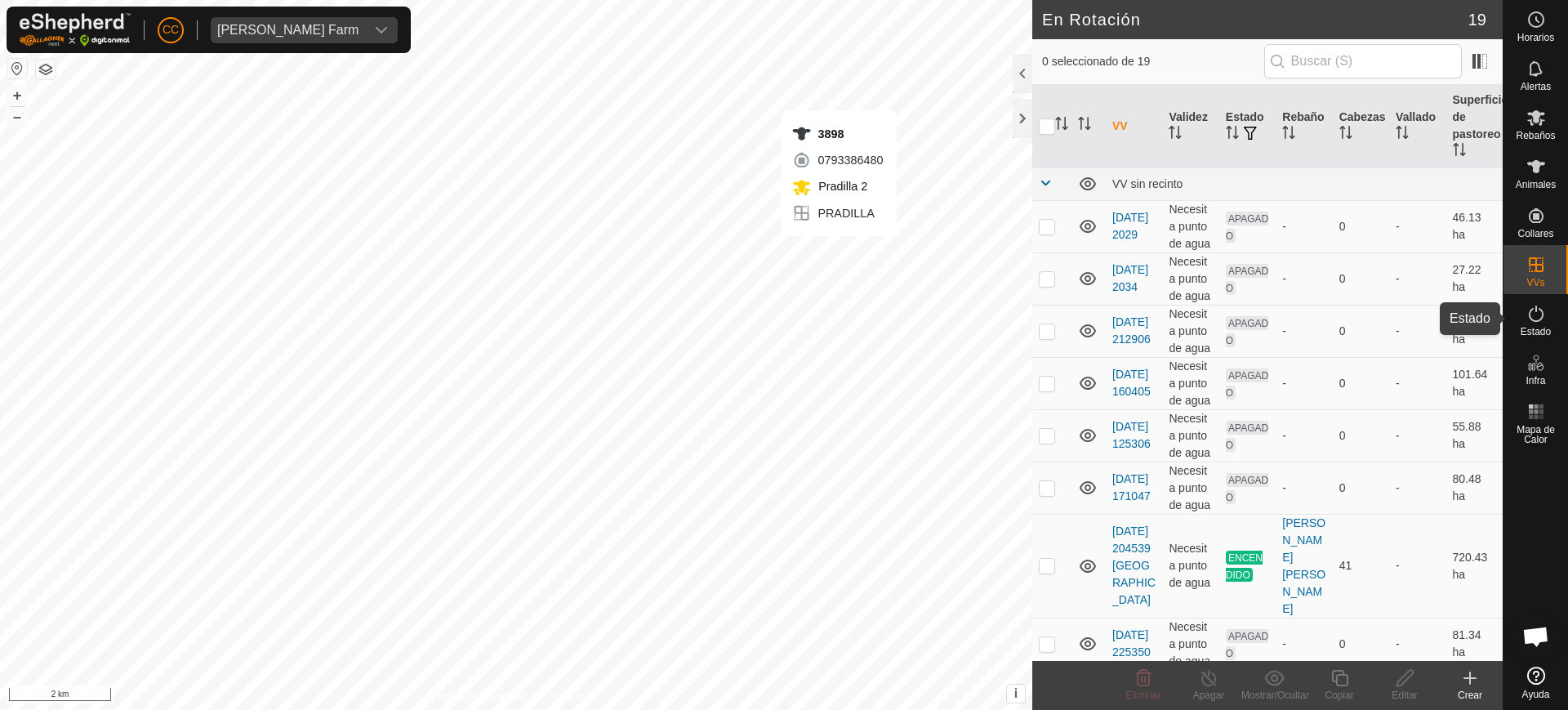
click at [1536, 316] on icon at bounding box center [1536, 313] width 19 height 19
click at [1531, 321] on icon at bounding box center [1536, 313] width 19 height 19
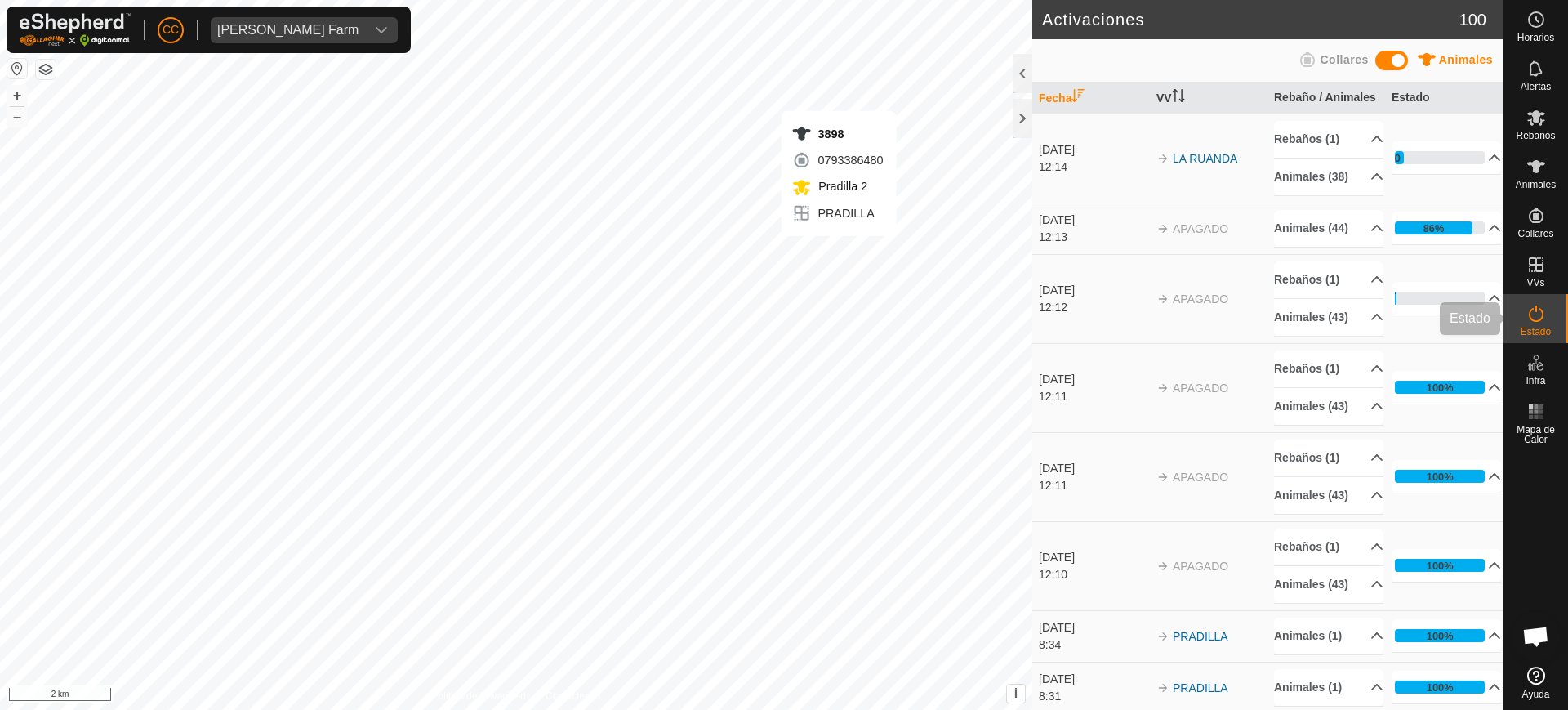
click at [1538, 320] on icon at bounding box center [1536, 314] width 15 height 17
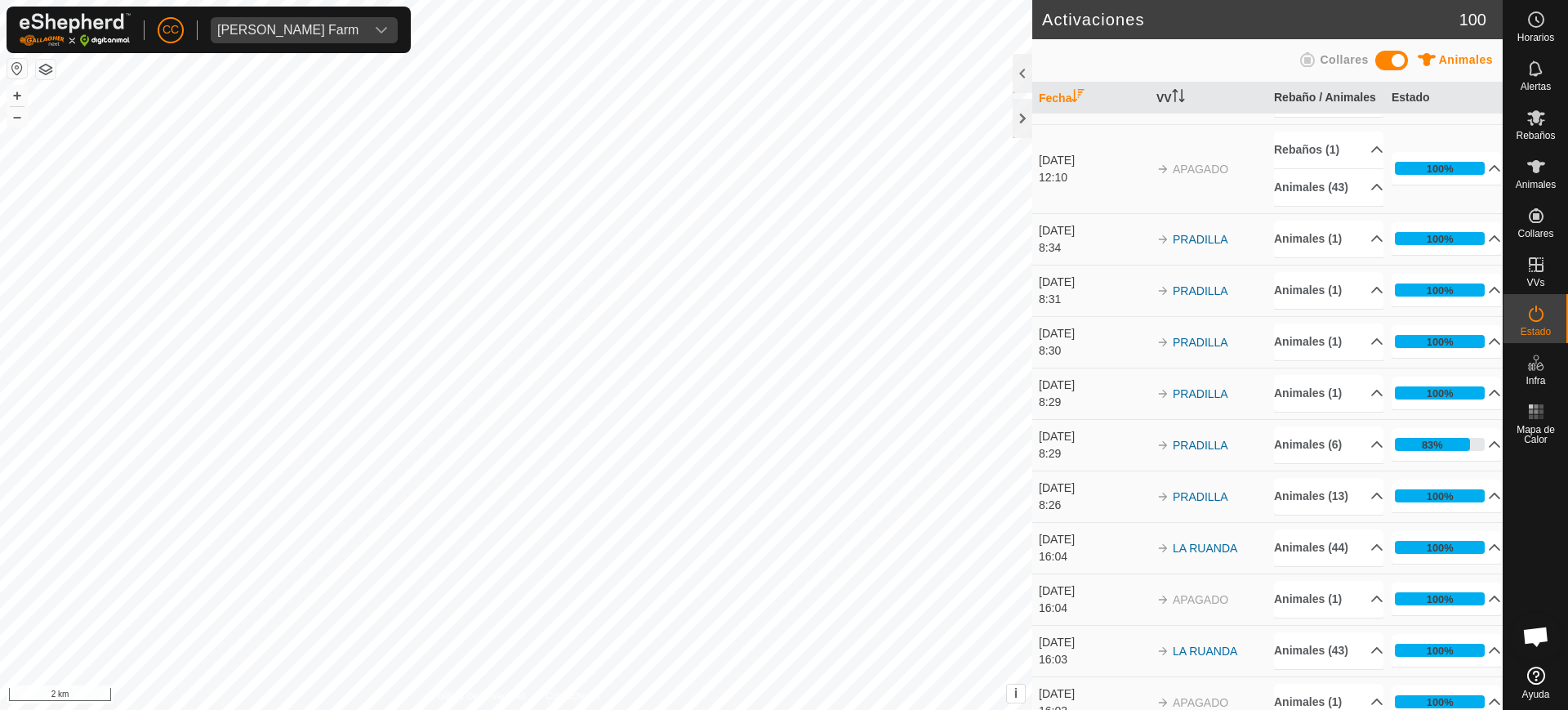
scroll to position [408, 0]
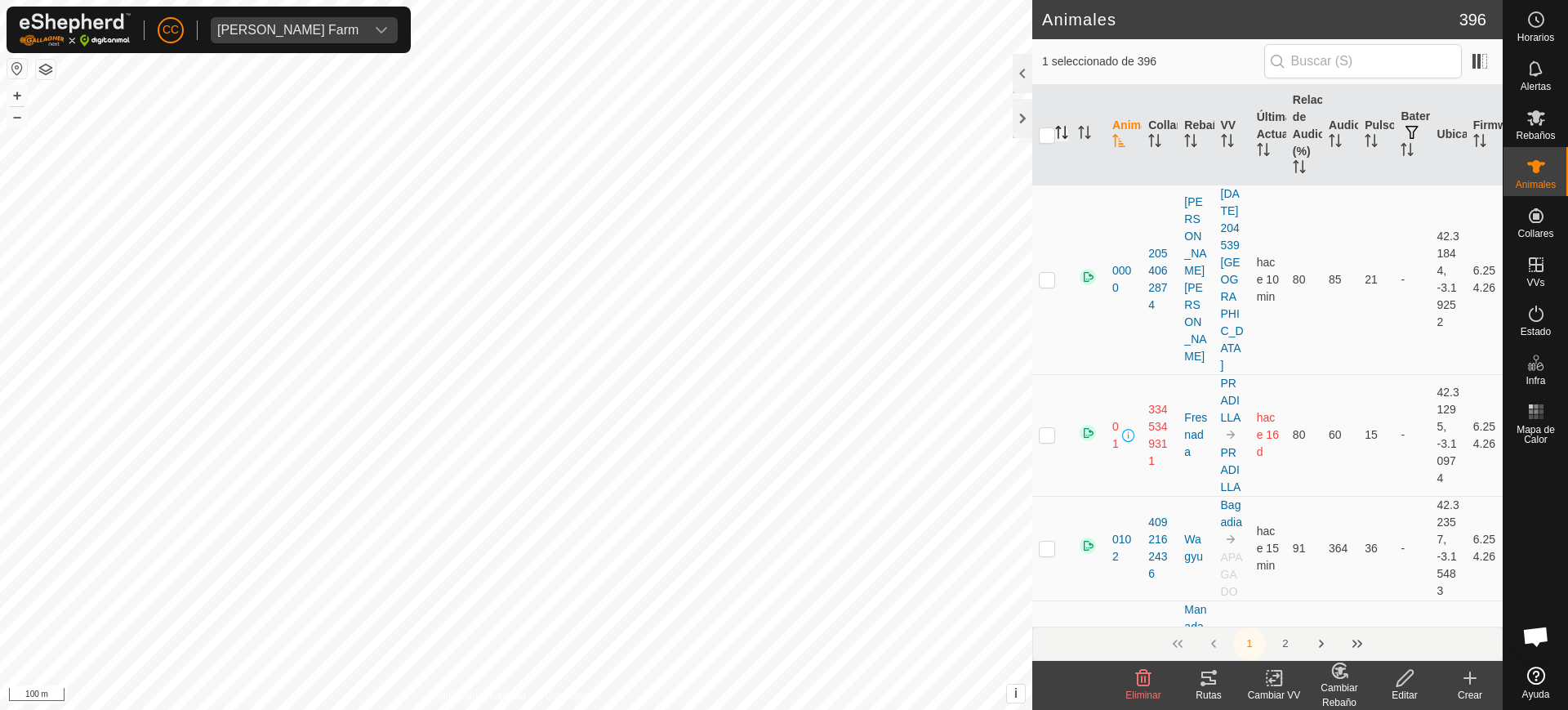
click at [1066, 130] on icon "Activar para ordenar" at bounding box center [1062, 132] width 13 height 13
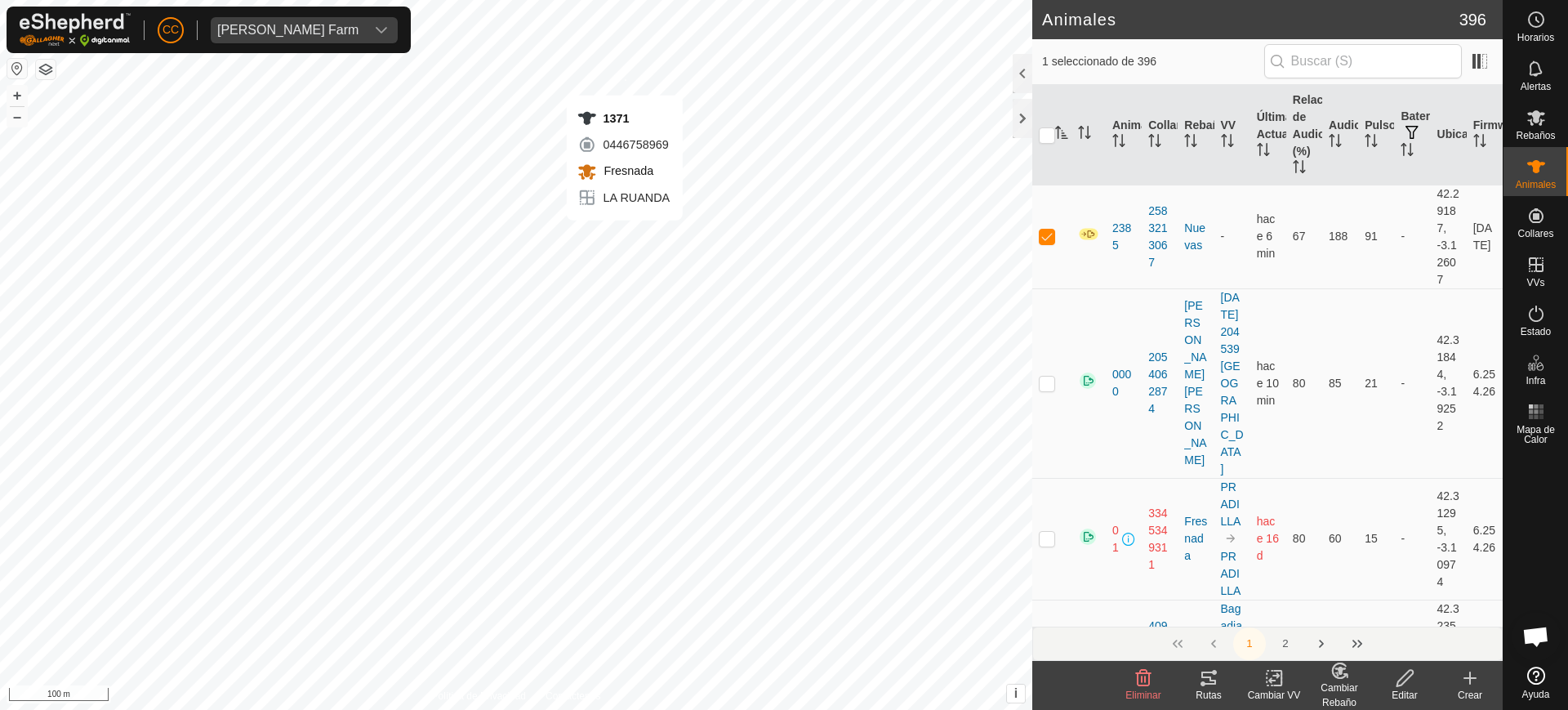
click at [625, 79] on div "1371 0446758969 Fresnada LA RUANDA + – ⇧ i This application includes HERE Maps.…" at bounding box center [516, 355] width 1033 height 710
checkbox input "true"
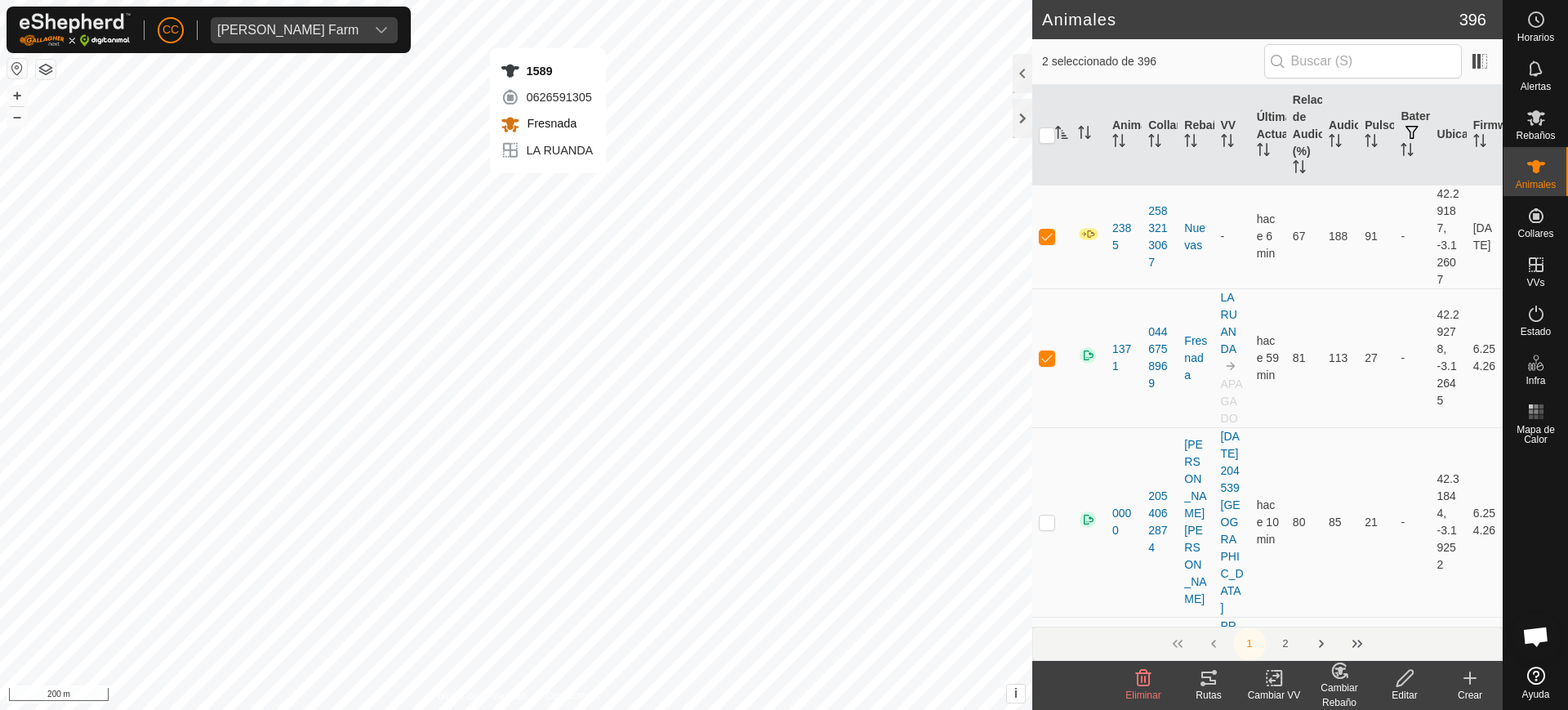
click at [548, 31] on div "1589 0626591305 Fresnada LA RUANDA + – ⇧ i This application includes HERE Maps.…" at bounding box center [516, 355] width 1033 height 710
checkbox input "true"
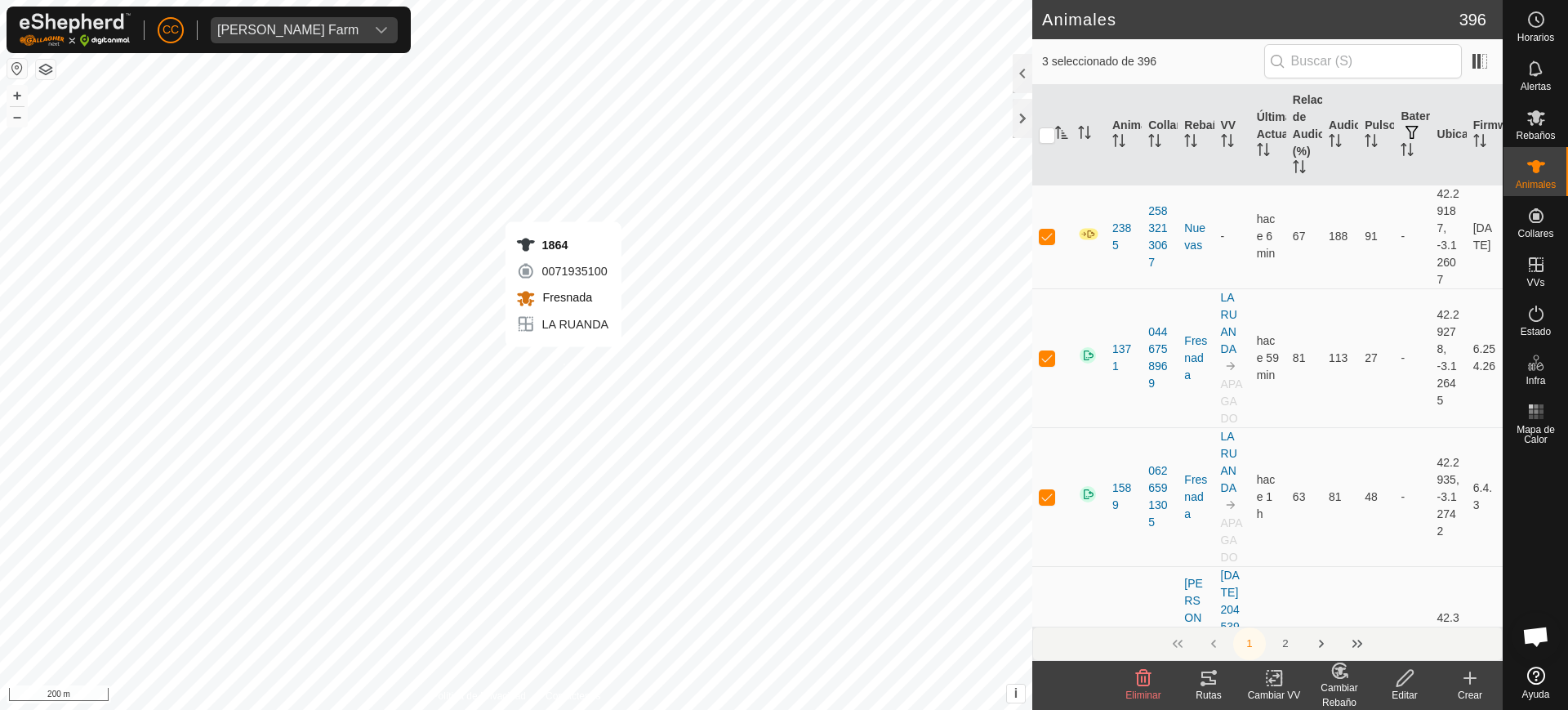
click at [564, 363] on div "1864 0071935100 Fresnada LA RUANDA + – ⇧ i This application includes HERE Maps.…" at bounding box center [516, 355] width 1033 height 710
checkbox input "true"
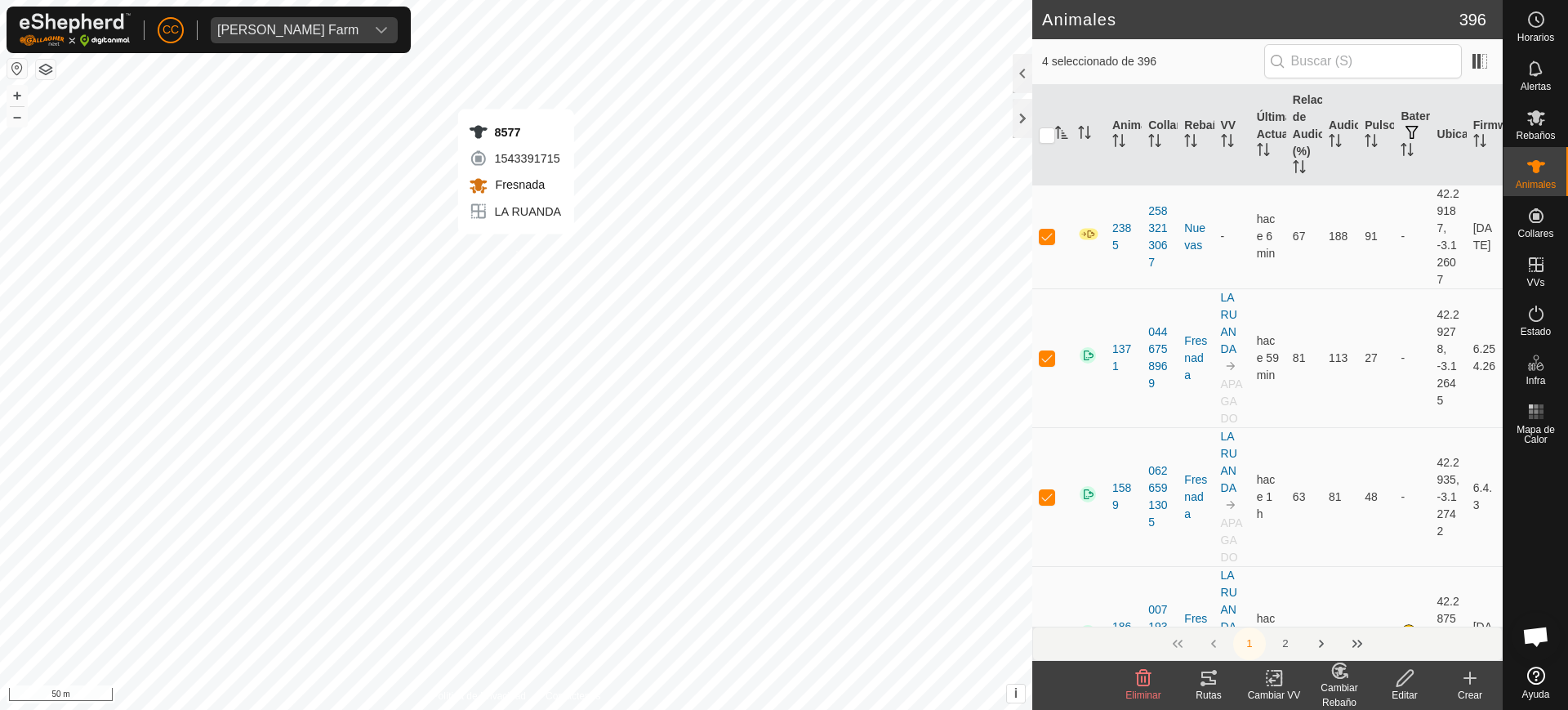
click at [516, 250] on div "8577 1543391715 Fresnada LA RUANDA + – ⇧ i This application includes HERE Maps.…" at bounding box center [516, 355] width 1033 height 710
click at [567, 258] on div "4163 3794546446 Fresnada LA RUANDA + – ⇧ i This application includes HERE Maps.…" at bounding box center [516, 355] width 1033 height 710
checkbox input "true"
click at [1283, 679] on icon at bounding box center [1274, 677] width 20 height 19
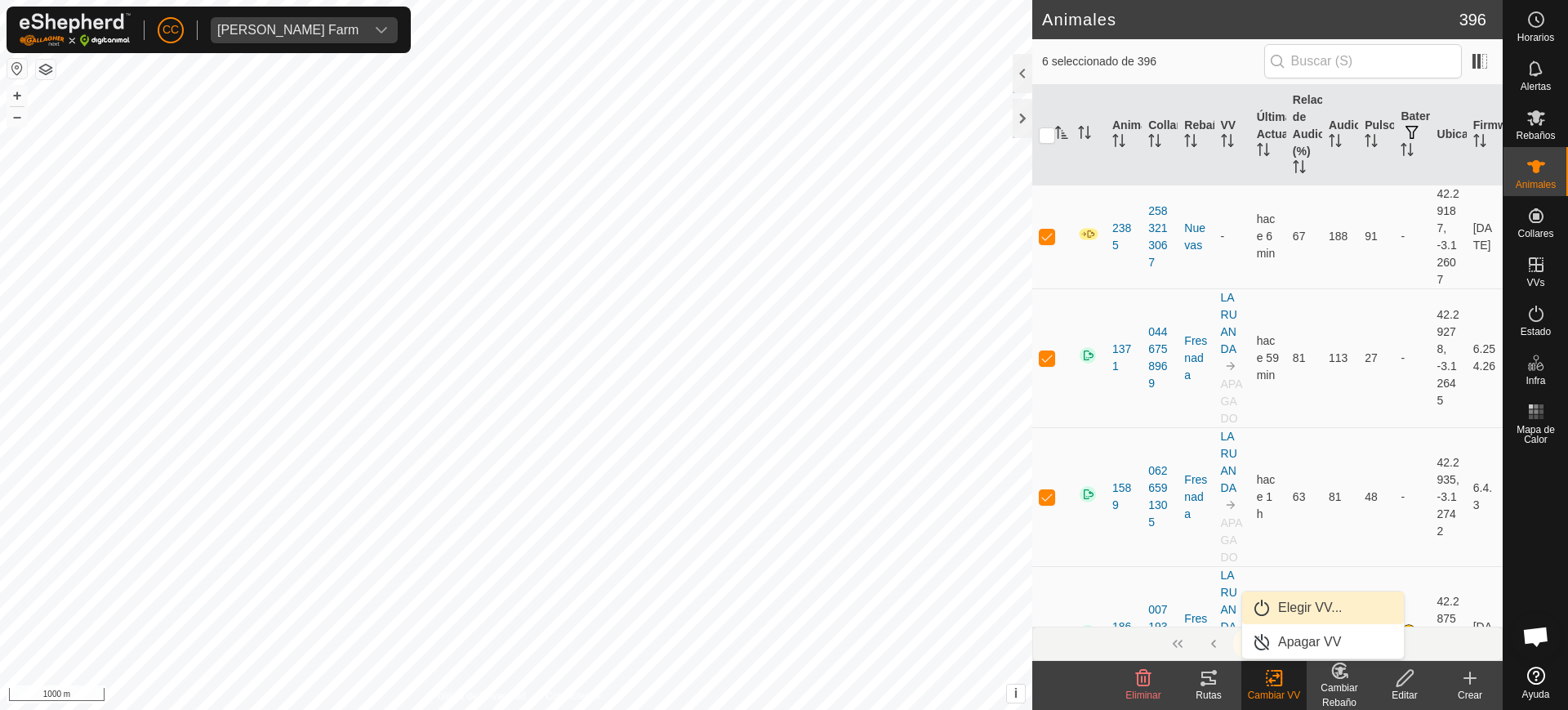
click at [1285, 609] on link "Elegir VV..." at bounding box center [1323, 607] width 161 height 33
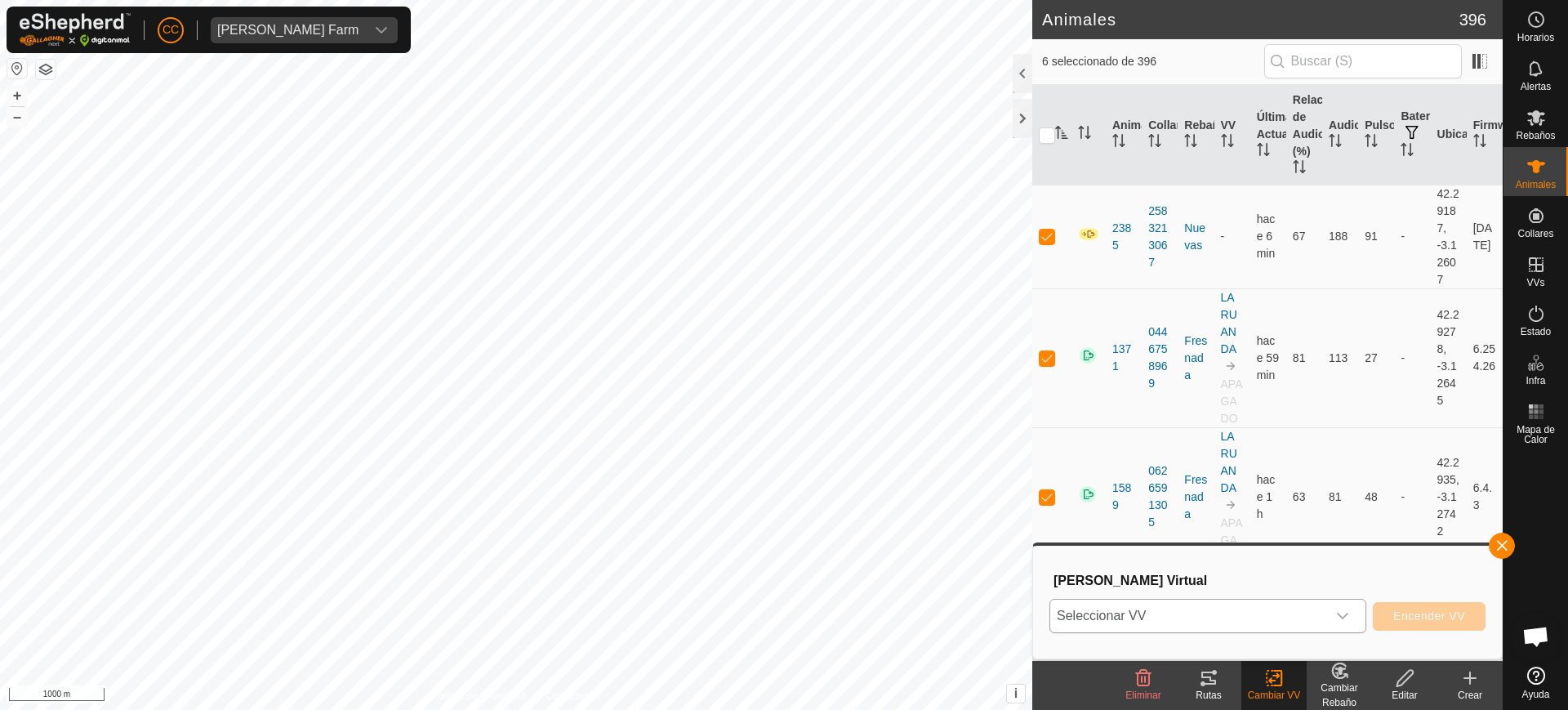
click at [1111, 611] on span "Seleccionar VV" at bounding box center [1188, 616] width 276 height 33
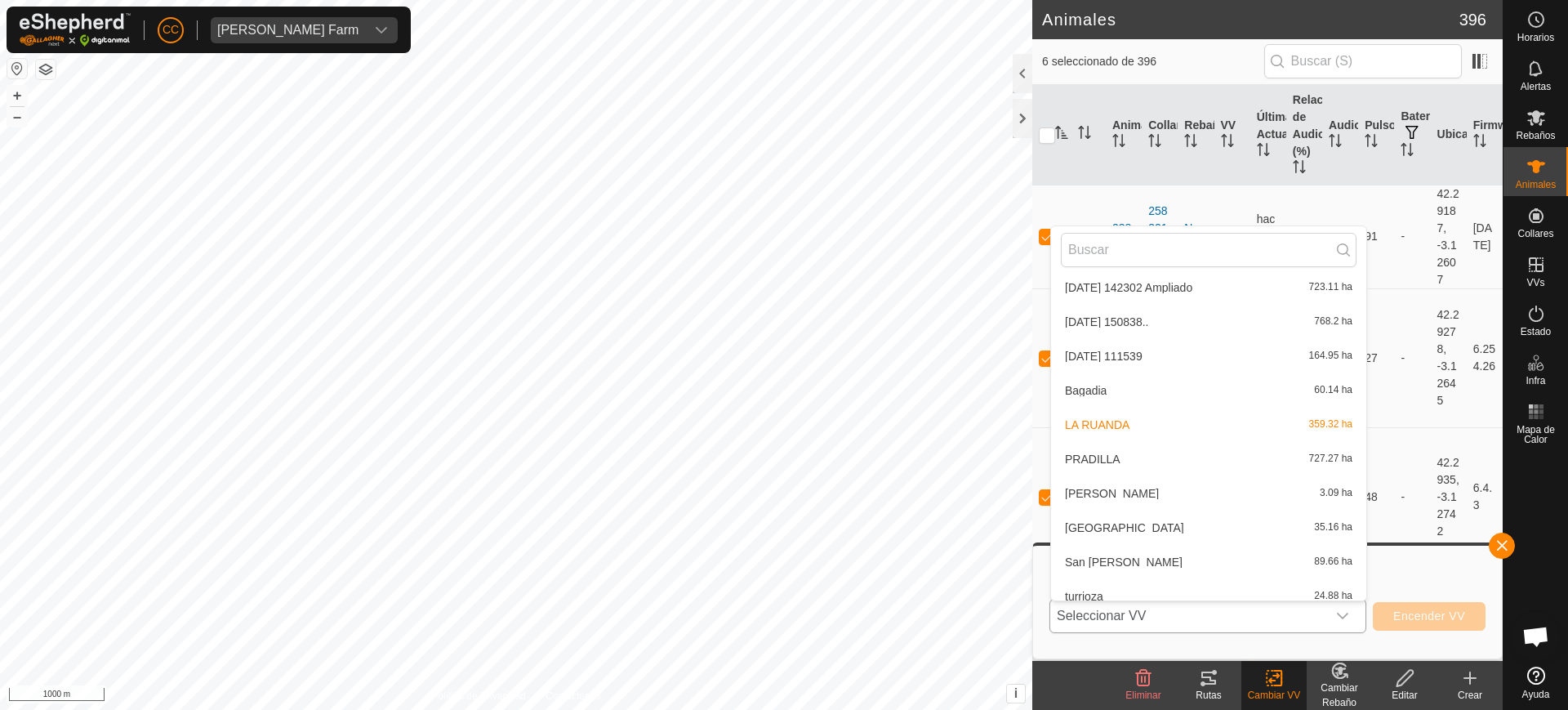
scroll to position [361, 0]
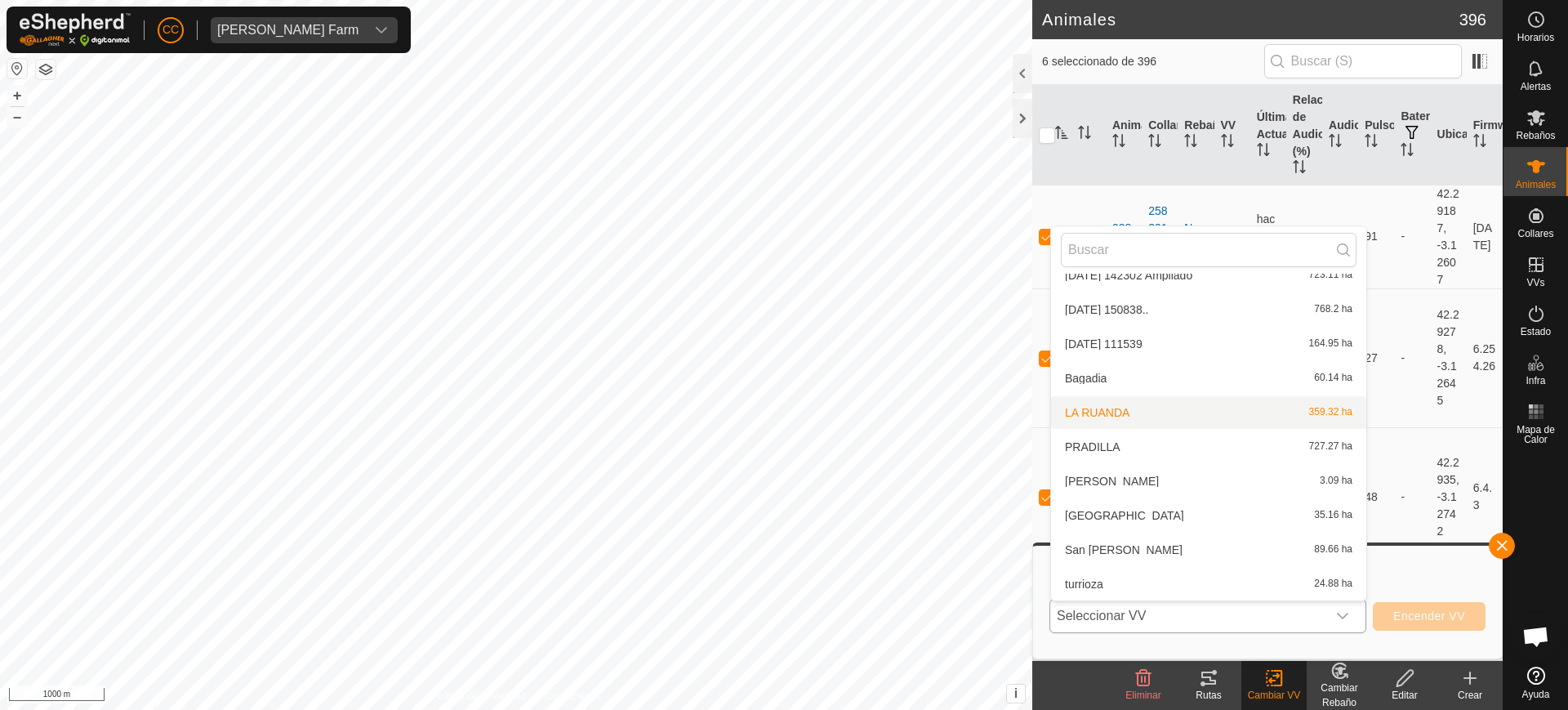
drag, startPoint x: 1122, startPoint y: 411, endPoint x: 1140, endPoint y: 420, distance: 20.1
click at [1122, 411] on li "LA RUANDA 359.32 ha" at bounding box center [1208, 412] width 315 height 33
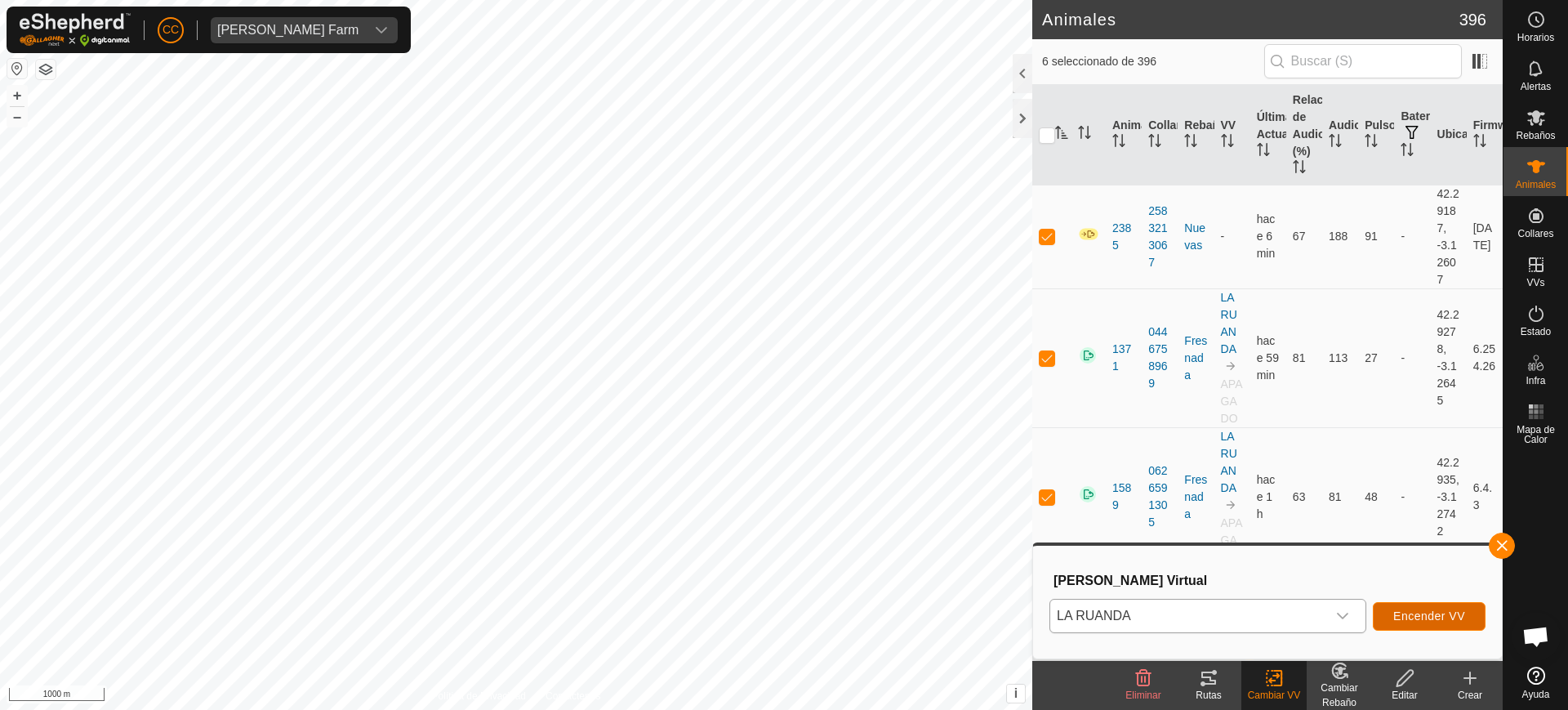
click at [1411, 607] on button "Encender VV" at bounding box center [1429, 616] width 113 height 28
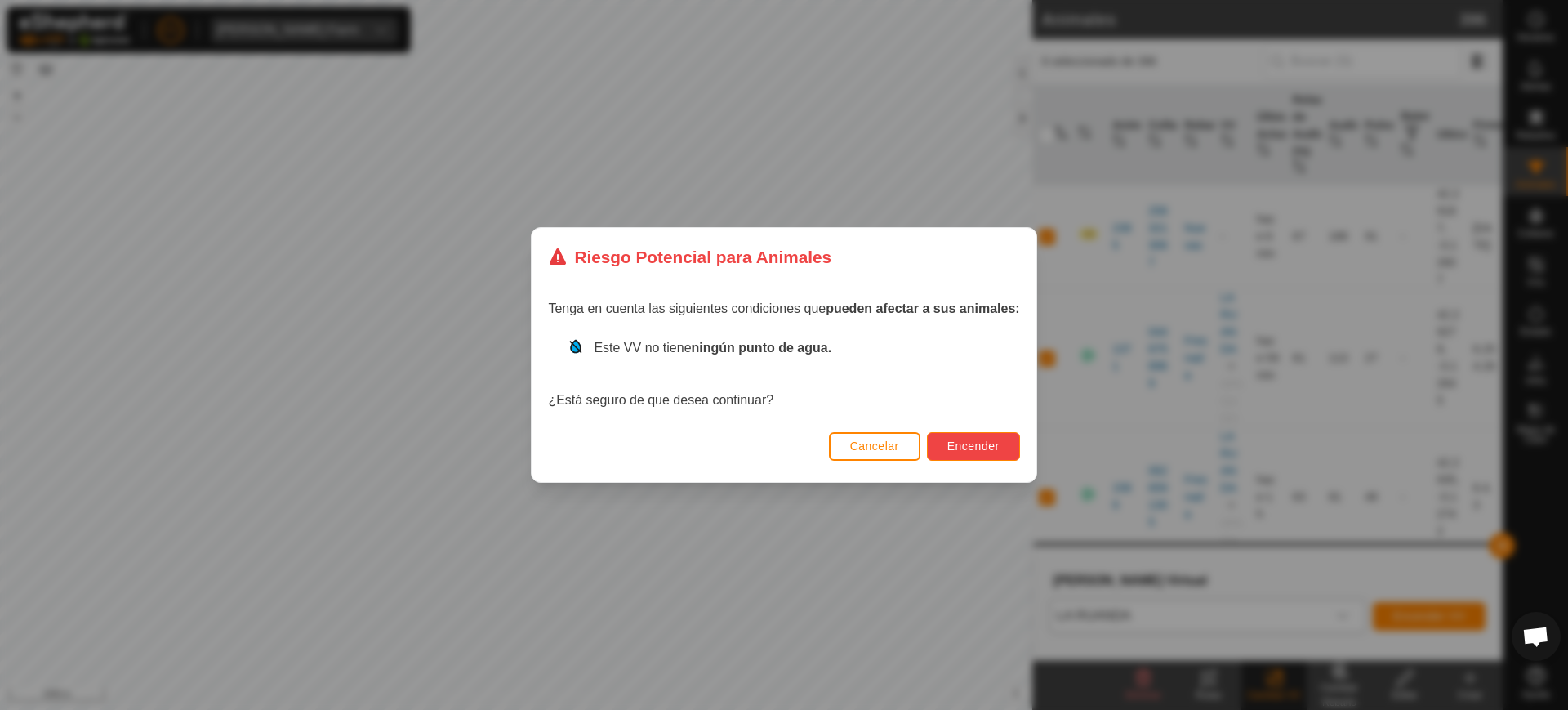
click at [990, 453] on button "Encender" at bounding box center [973, 447] width 93 height 28
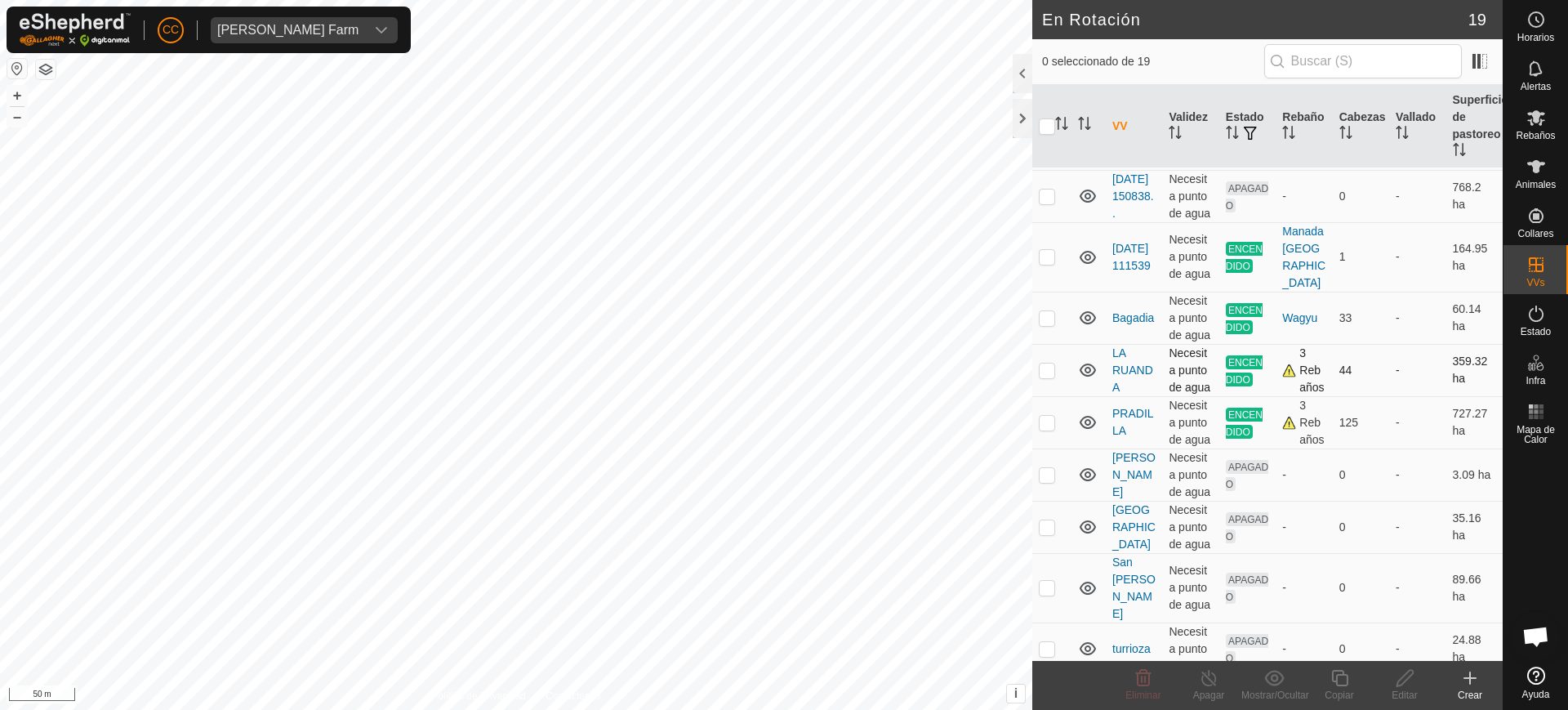
scroll to position [620, 0]
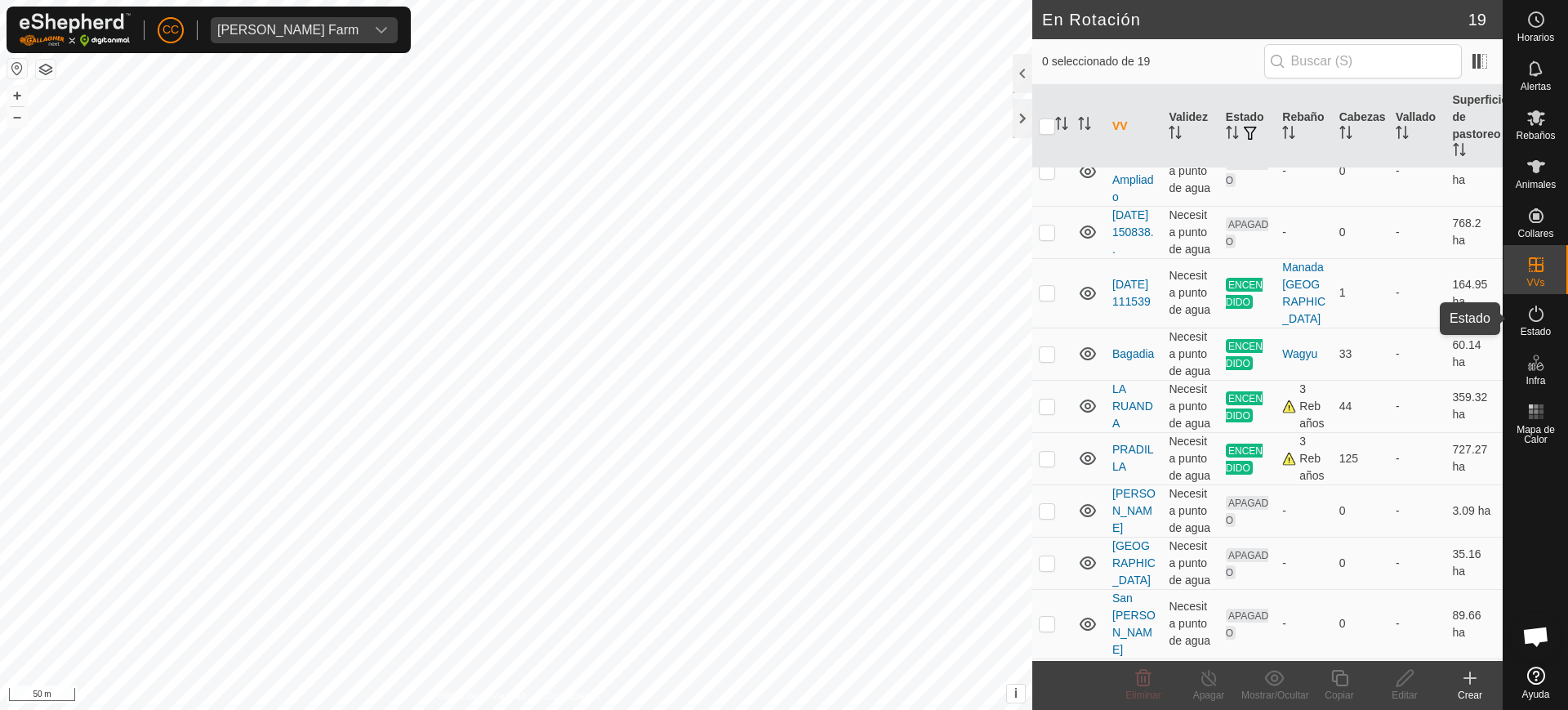
click at [1530, 317] on icon at bounding box center [1536, 314] width 15 height 17
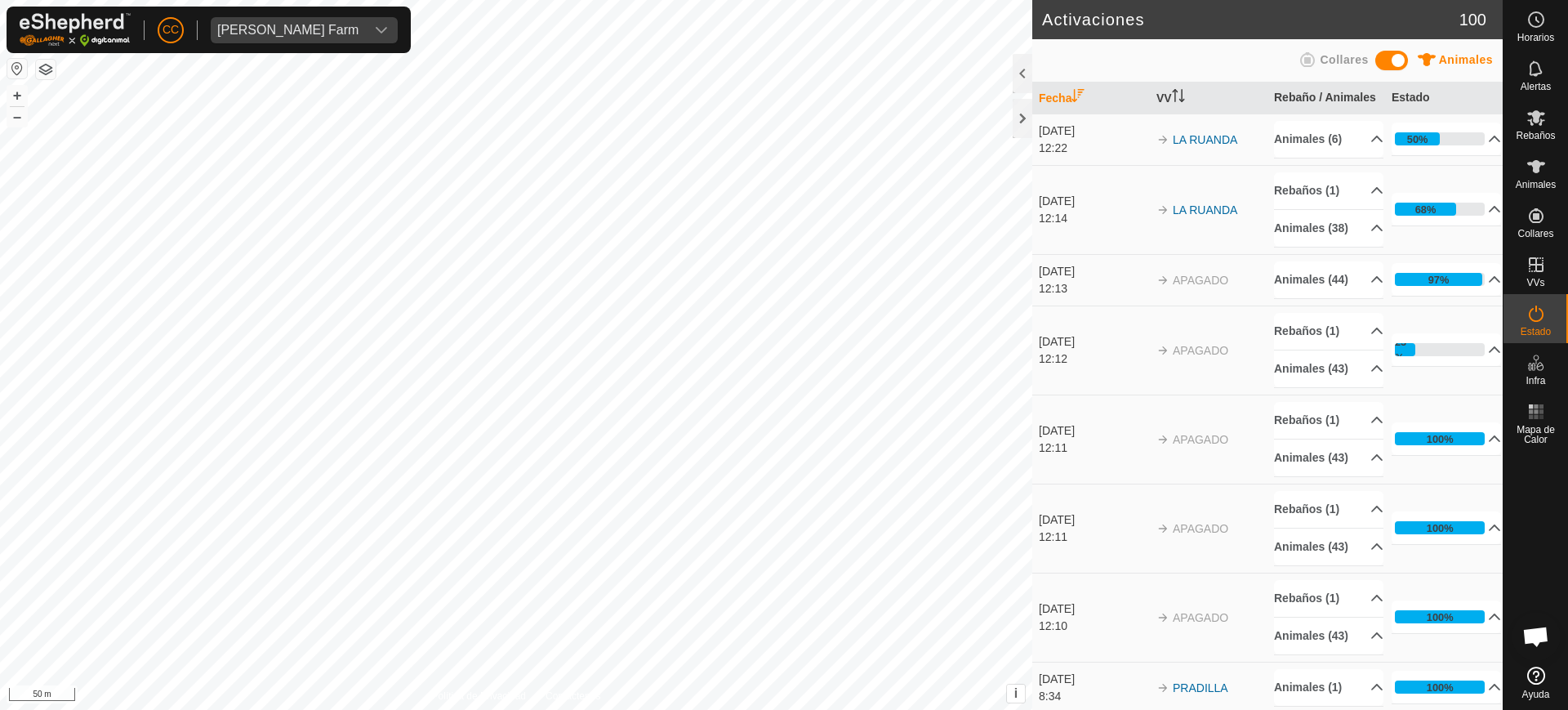
click at [1070, 280] on div "[DATE]" at bounding box center [1093, 272] width 110 height 18
click at [1327, 299] on p-accordion-header "Animales (44)" at bounding box center [1329, 280] width 110 height 37
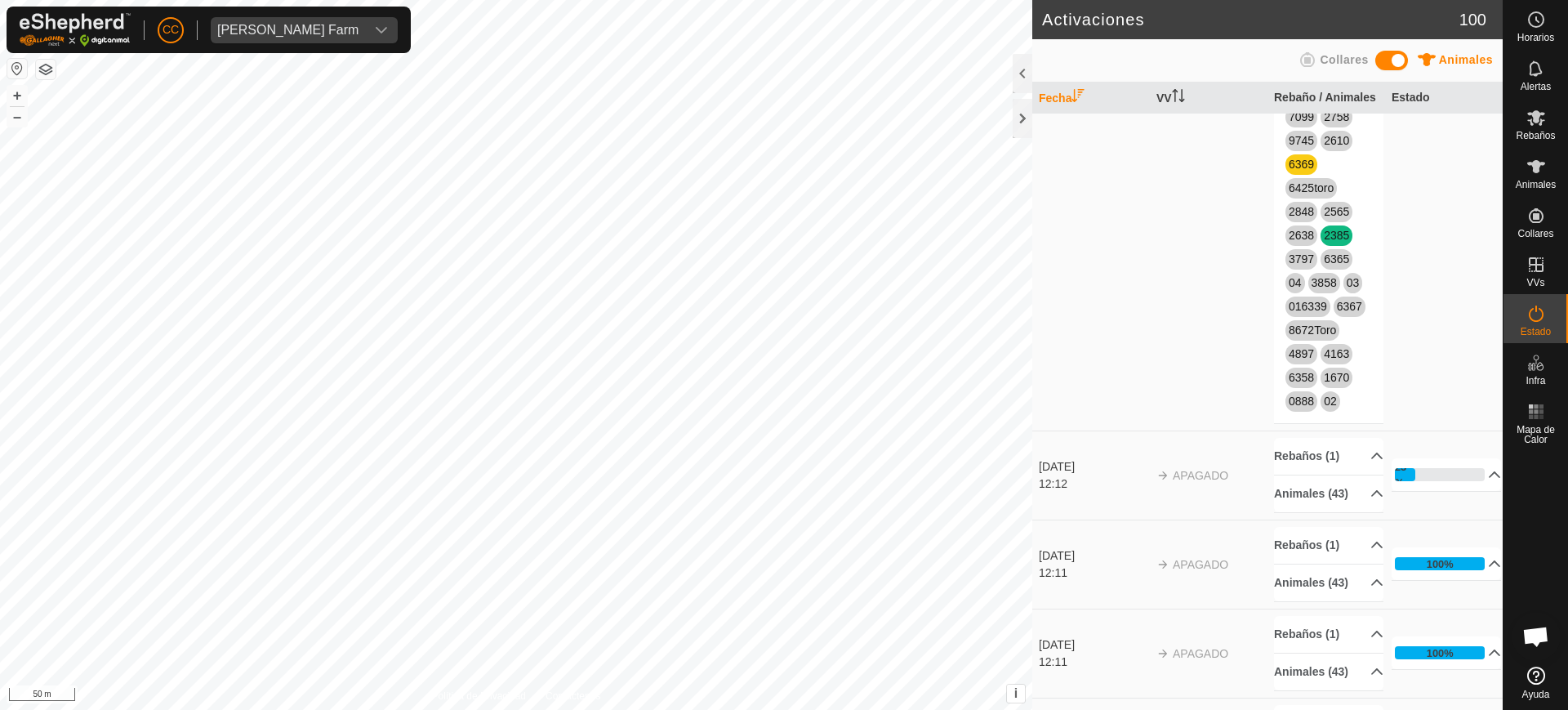
scroll to position [613, 0]
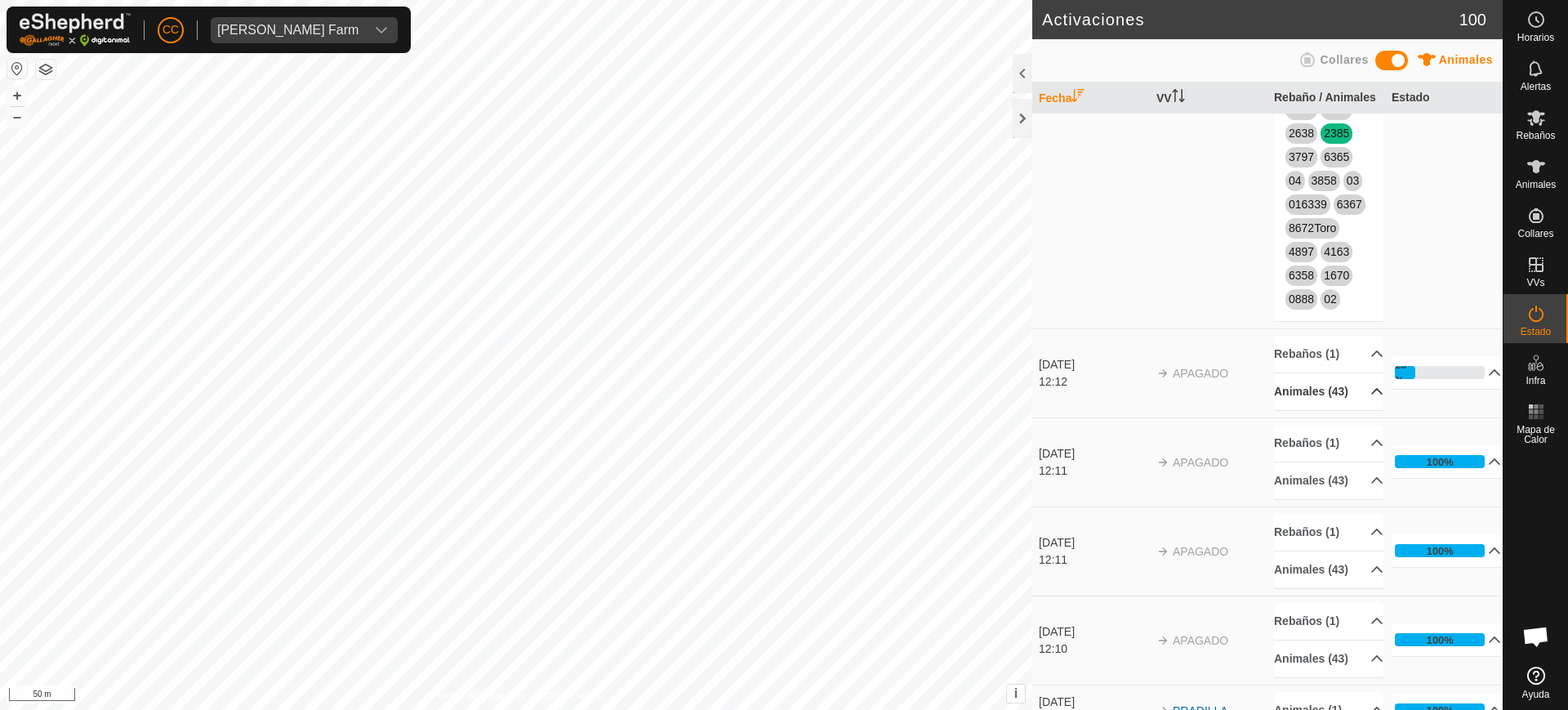
click at [1346, 410] on p-accordion-header "Animales (43)" at bounding box center [1329, 391] width 110 height 37
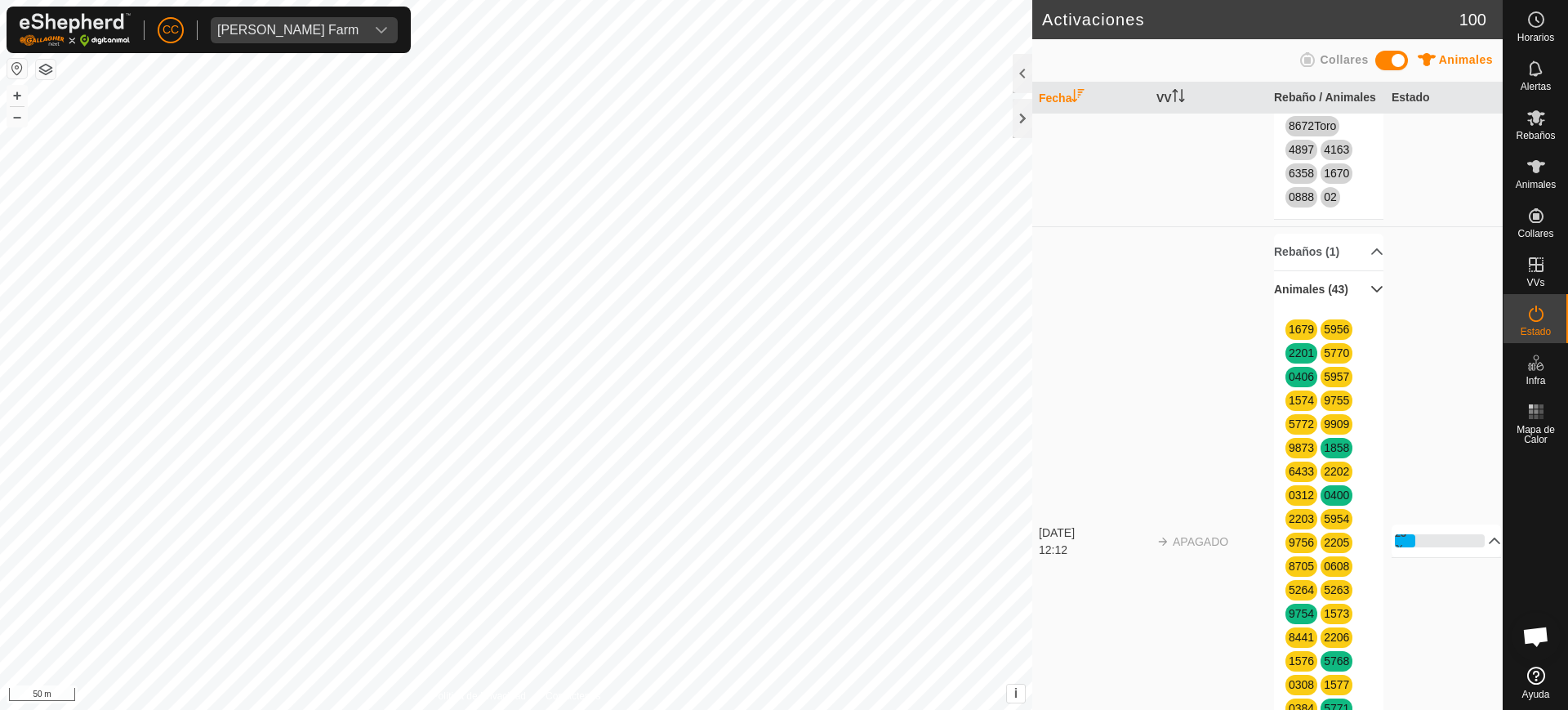
scroll to position [919, 0]
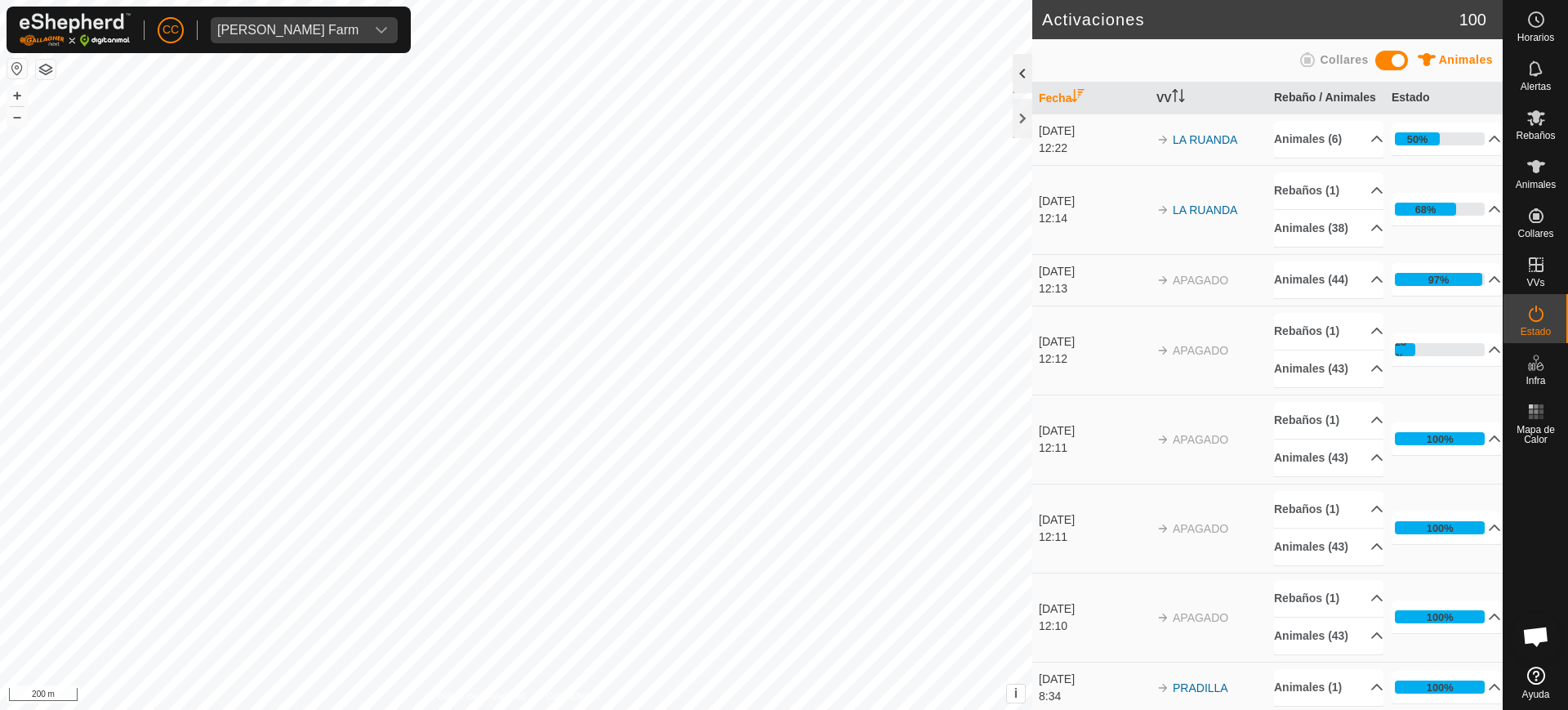
click at [1017, 76] on div at bounding box center [1022, 73] width 19 height 39
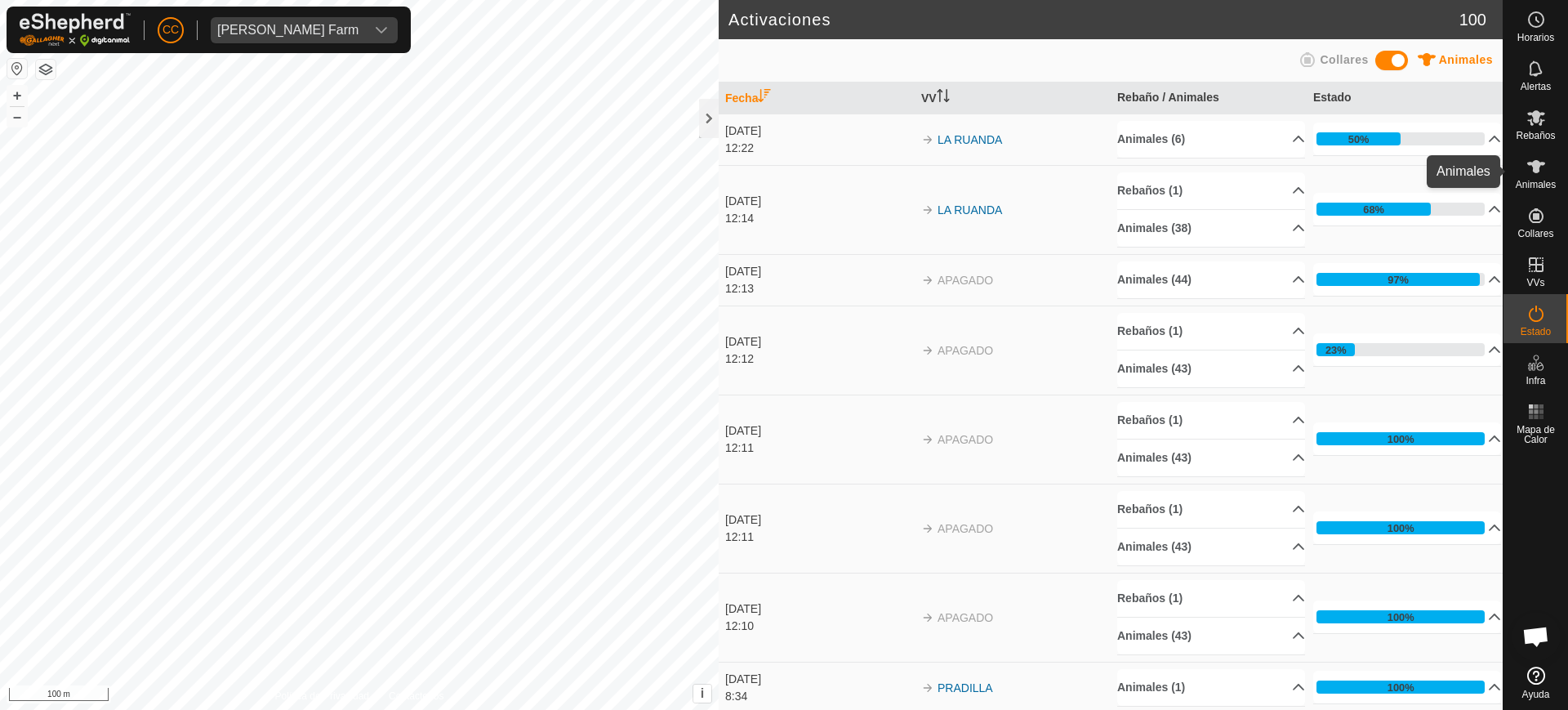
click at [1539, 173] on icon at bounding box center [1536, 166] width 19 height 19
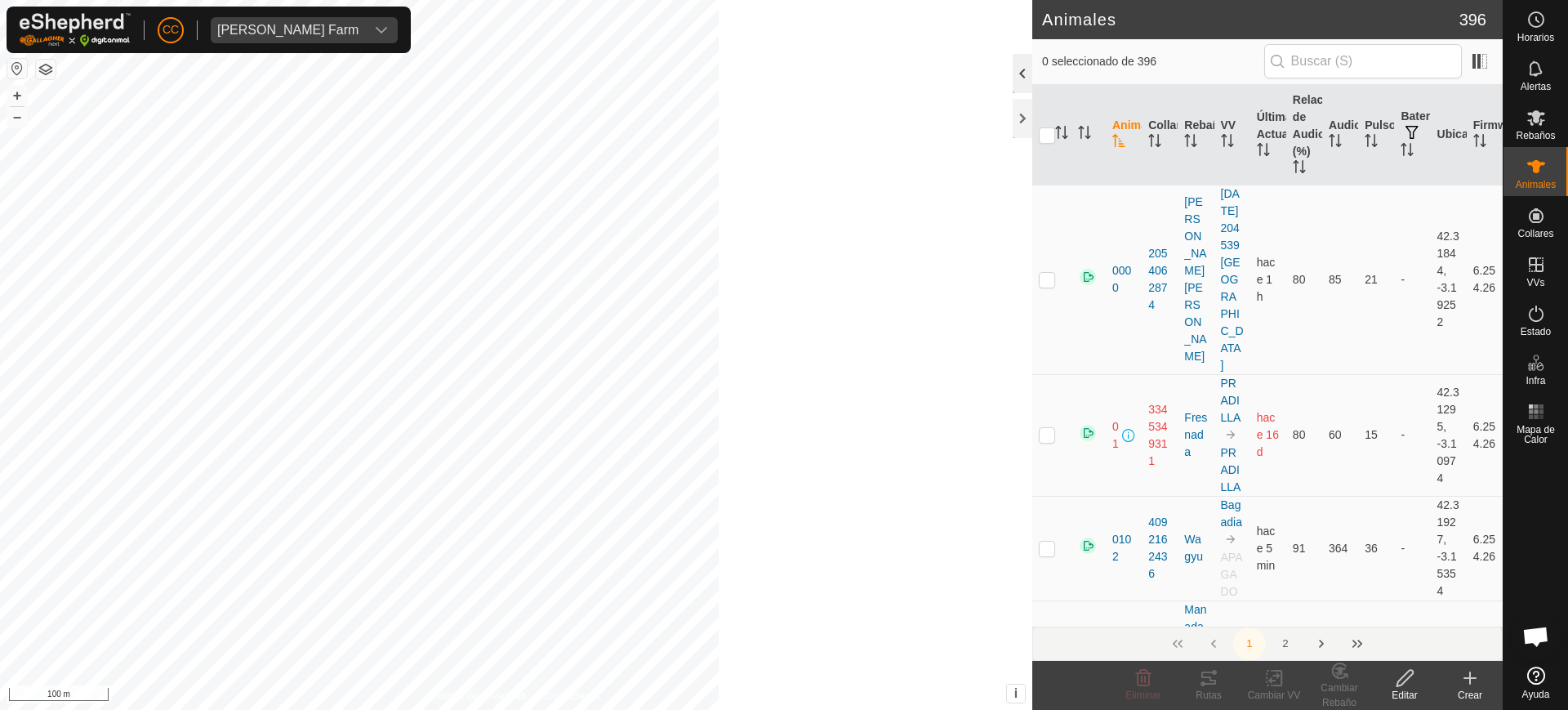
click at [1018, 68] on div at bounding box center [1022, 73] width 19 height 39
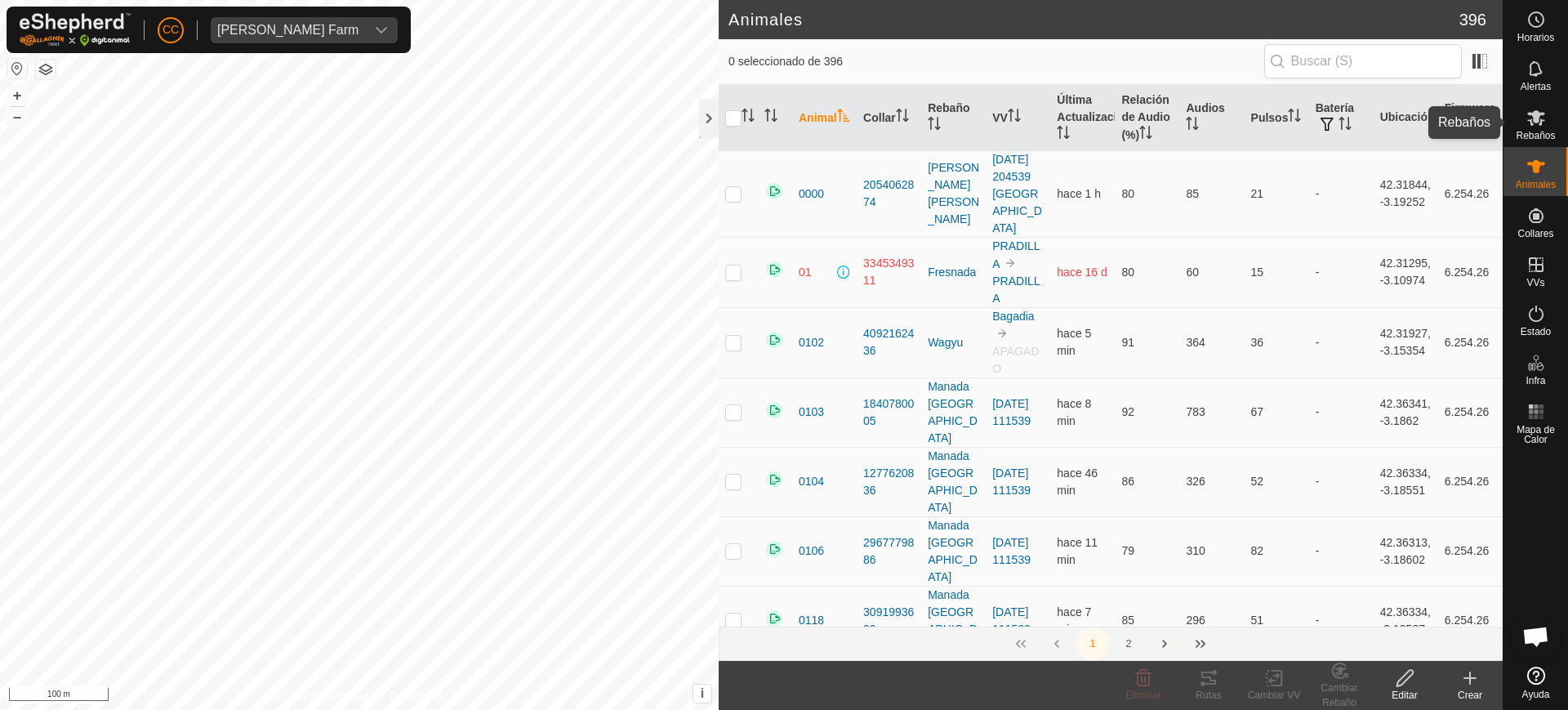
click at [1536, 132] on span "Rebaños" at bounding box center [1535, 135] width 39 height 10
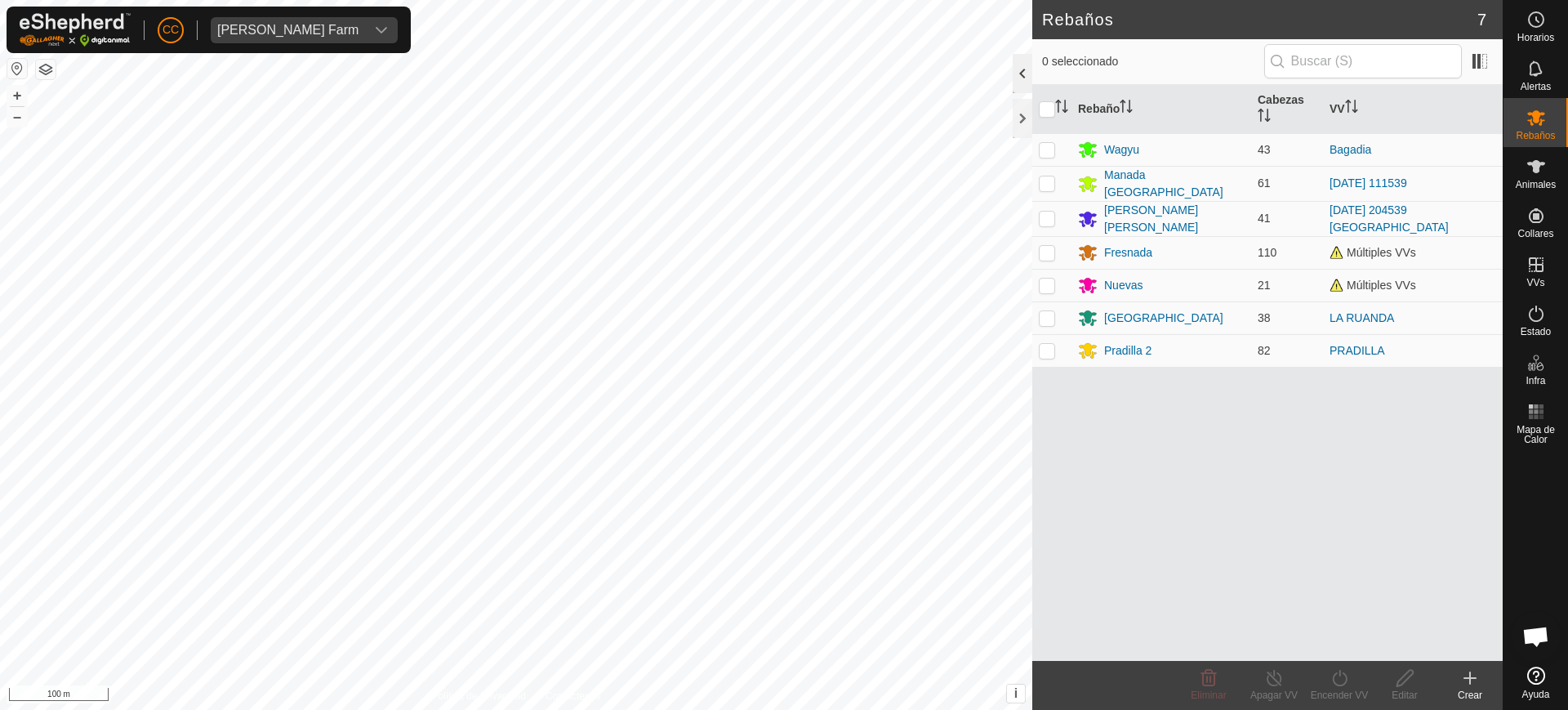
click at [1022, 68] on div at bounding box center [1022, 73] width 19 height 39
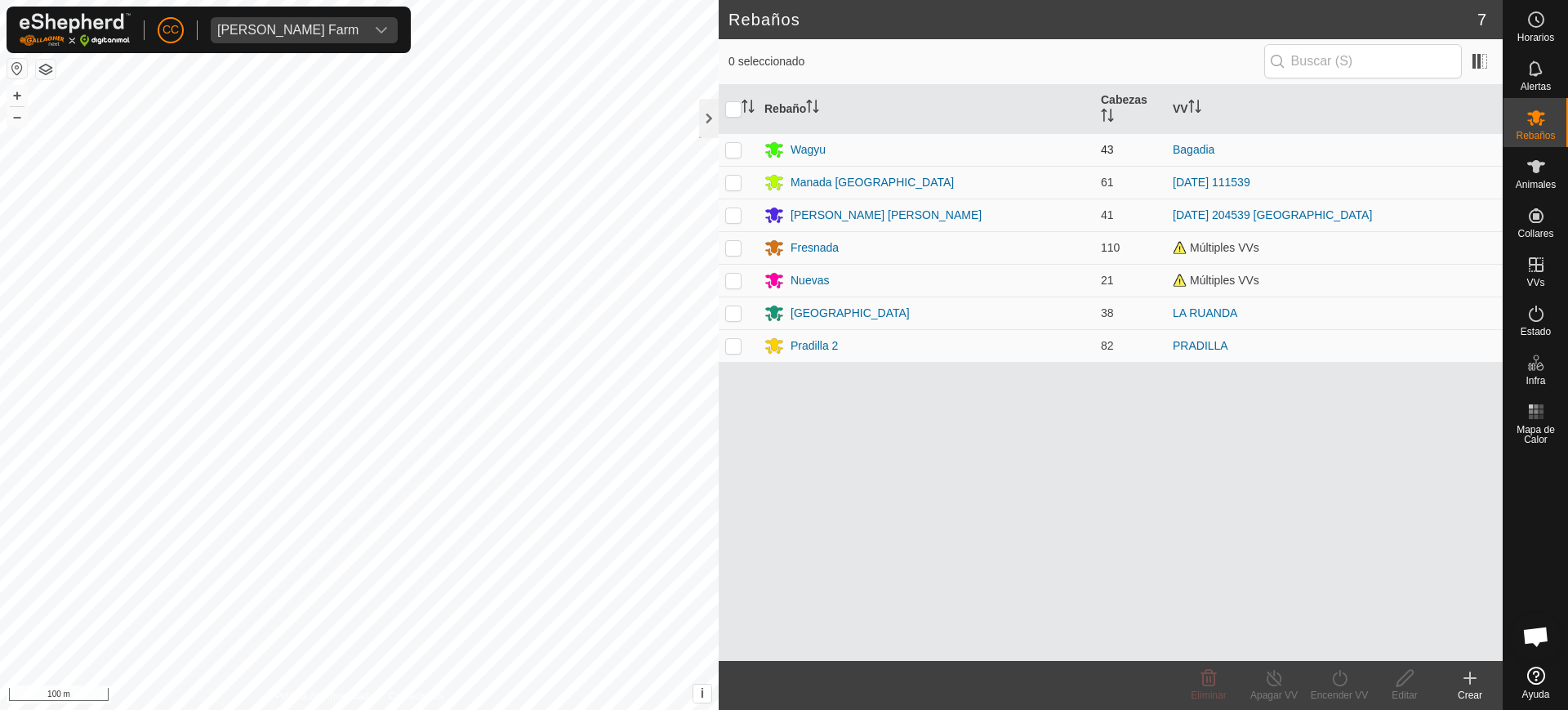
click at [738, 145] on p-checkbox at bounding box center [733, 150] width 17 height 13
checkbox input "true"
click at [814, 148] on div "Wagyu" at bounding box center [808, 150] width 35 height 18
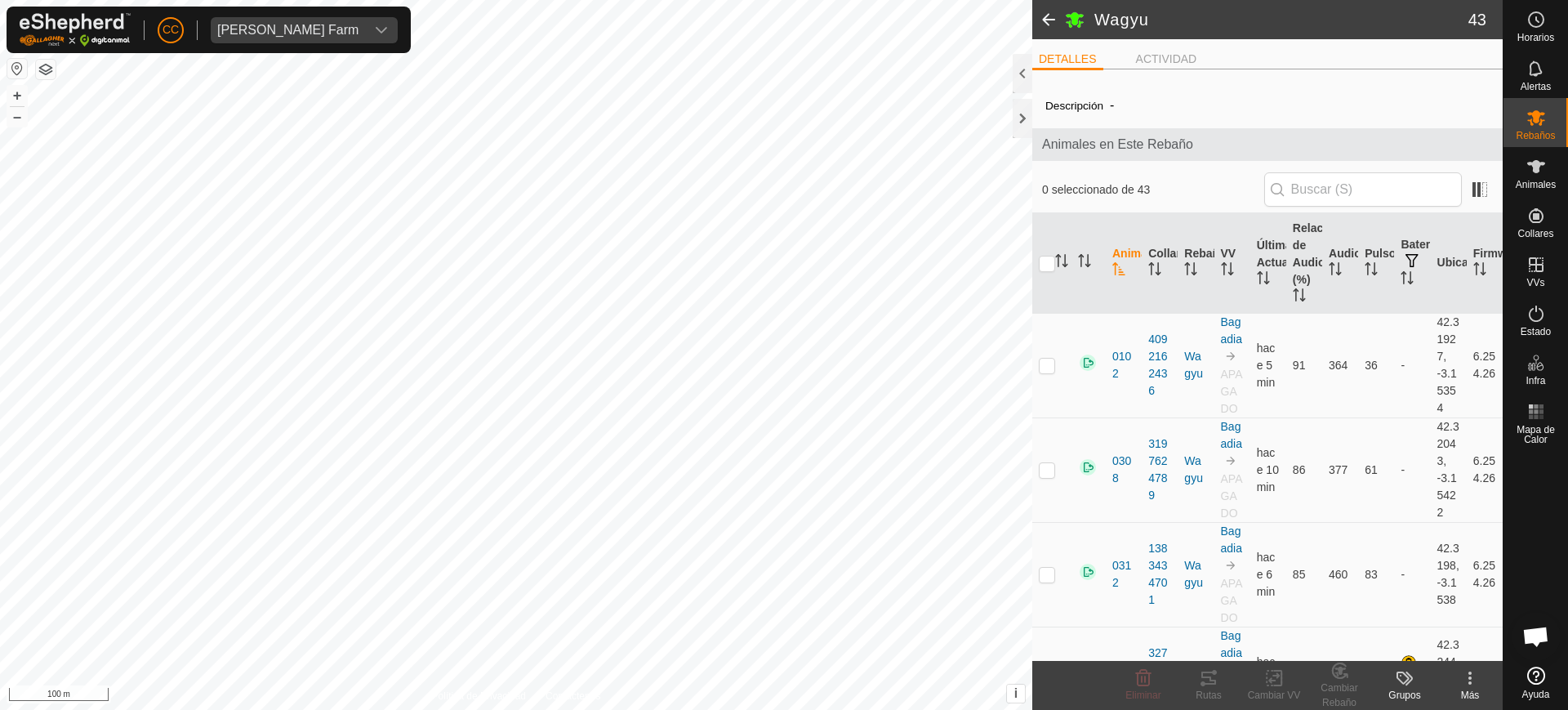
click at [1472, 691] on div "Más" at bounding box center [1470, 695] width 65 height 15
drag, startPoint x: 1534, startPoint y: 179, endPoint x: 1028, endPoint y: 74, distance: 516.8
click at [1534, 180] on span "Animales" at bounding box center [1536, 185] width 40 height 10
click at [1024, 79] on div at bounding box center [1022, 73] width 19 height 39
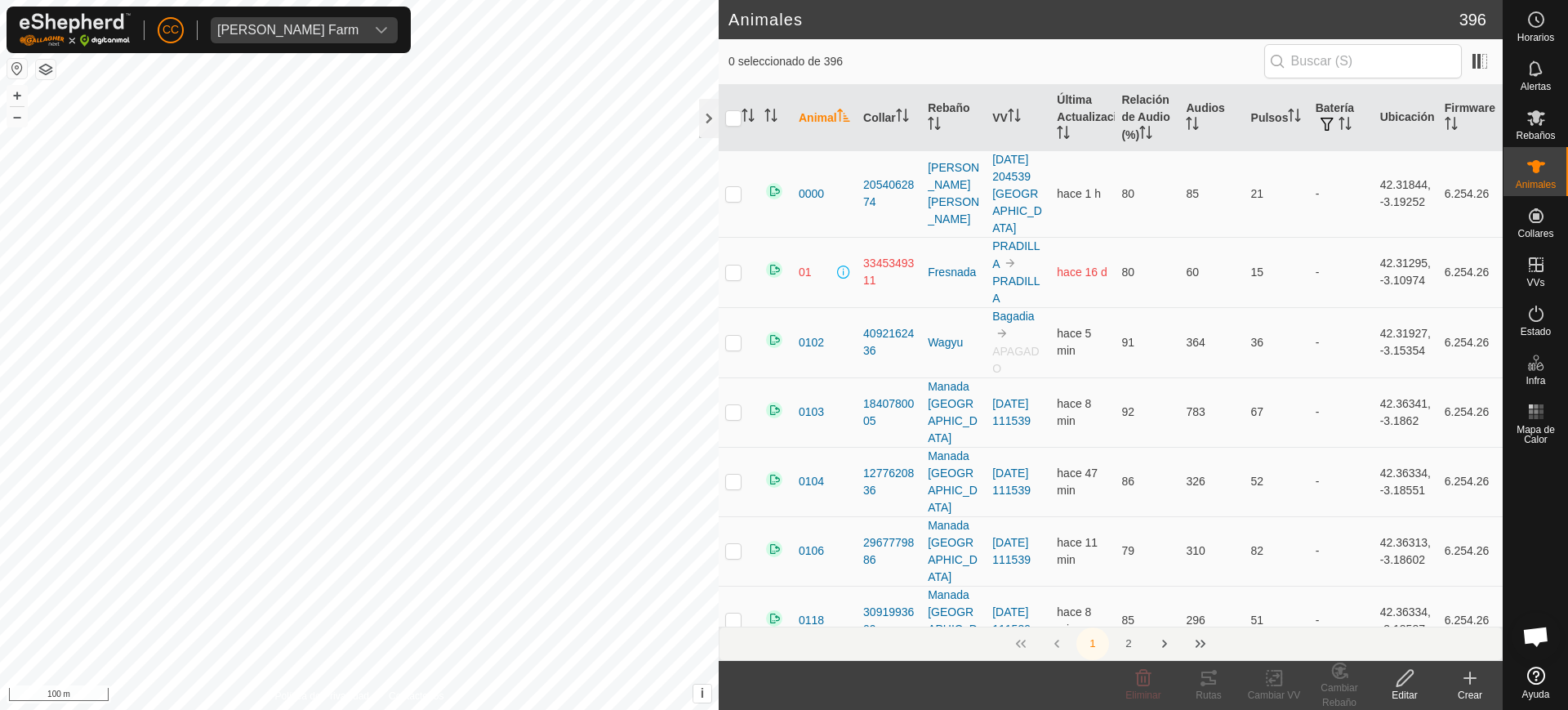
click at [1028, 74] on div "Animales 396 0 seleccionado de 396 Animal Collar Rebaño VV Última Actualización…" at bounding box center [1111, 355] width 784 height 710
click at [1463, 684] on icon at bounding box center [1469, 677] width 19 height 19
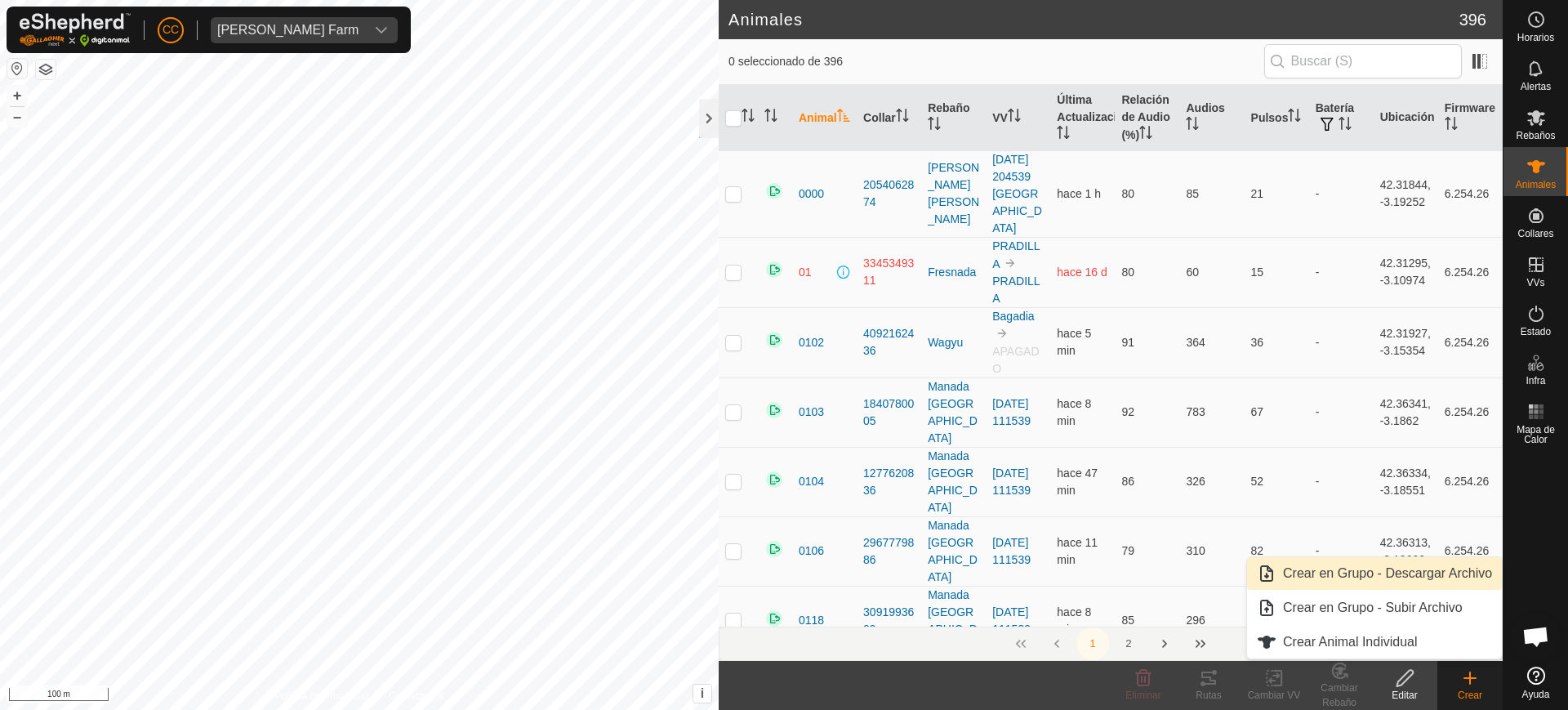
click at [1395, 579] on link "Crear en Grupo - Descargar Archivo" at bounding box center [1374, 573] width 255 height 33
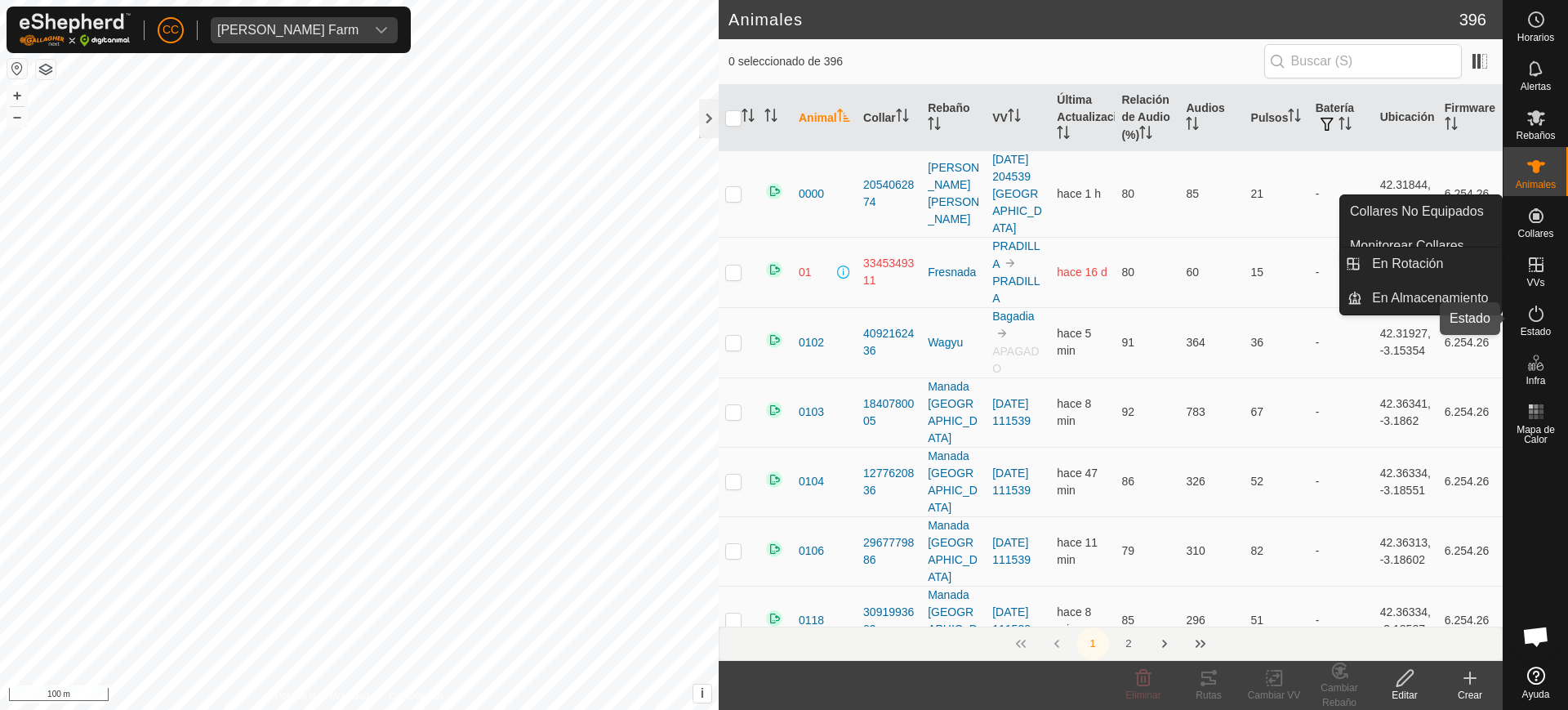
click at [1543, 313] on icon at bounding box center [1536, 314] width 15 height 17
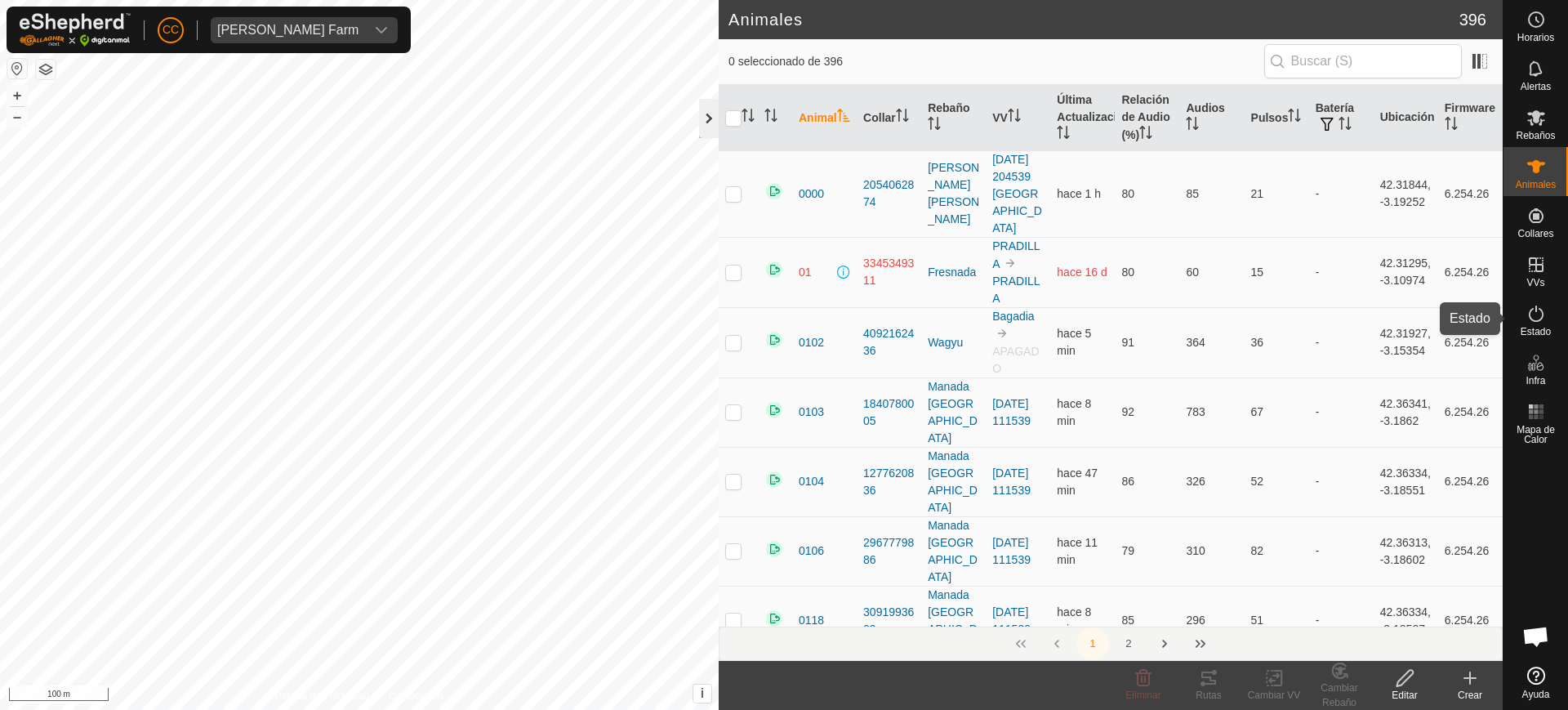
click at [1528, 314] on icon at bounding box center [1536, 313] width 19 height 19
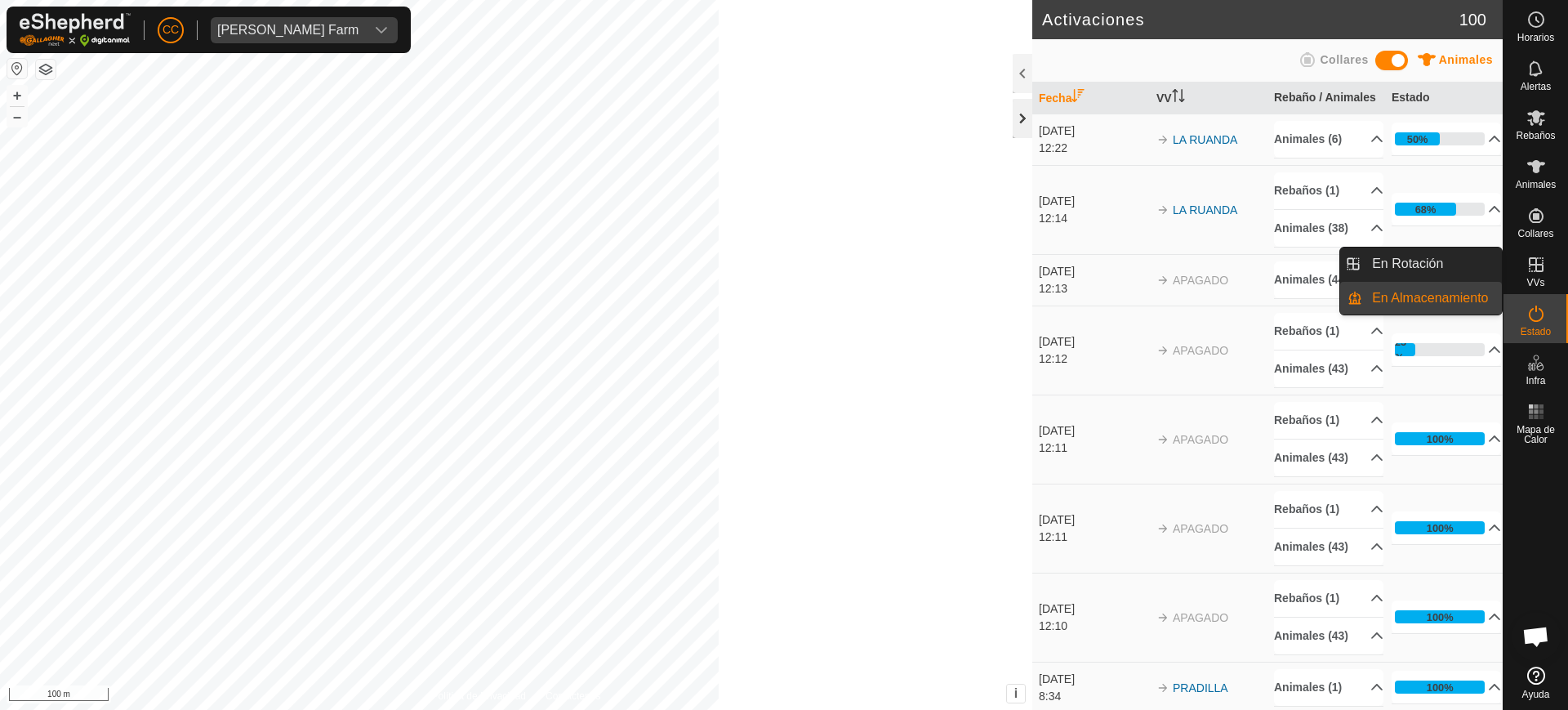
drag, startPoint x: 702, startPoint y: 104, endPoint x: 1551, endPoint y: 115, distance: 849.1
click at [1013, 104] on div at bounding box center [1022, 118] width 19 height 39
click at [1509, 115] on div "Rebaños" at bounding box center [1535, 122] width 64 height 49
click at [1551, 115] on div "Rebaños" at bounding box center [1535, 122] width 64 height 49
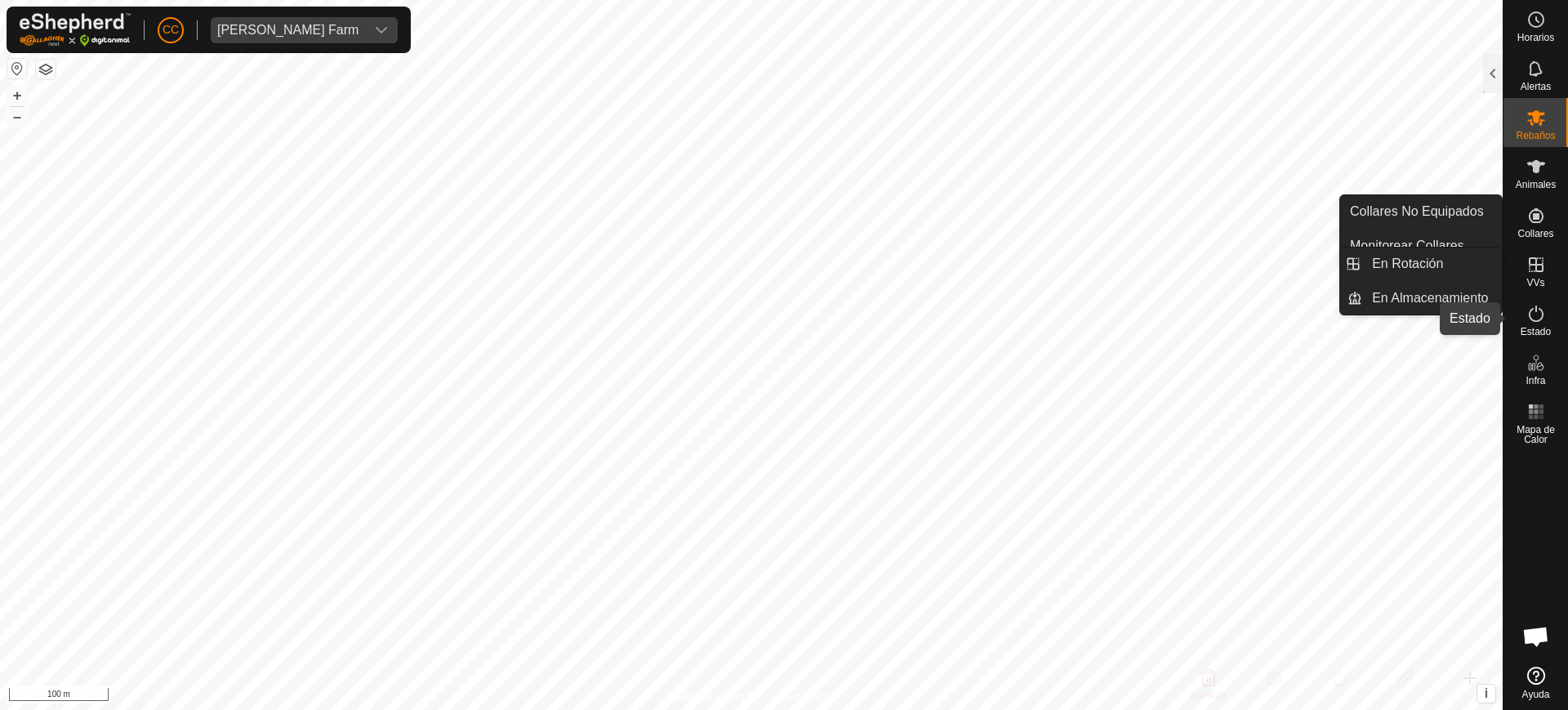
click at [1539, 327] on span "Estado" at bounding box center [1536, 332] width 30 height 10
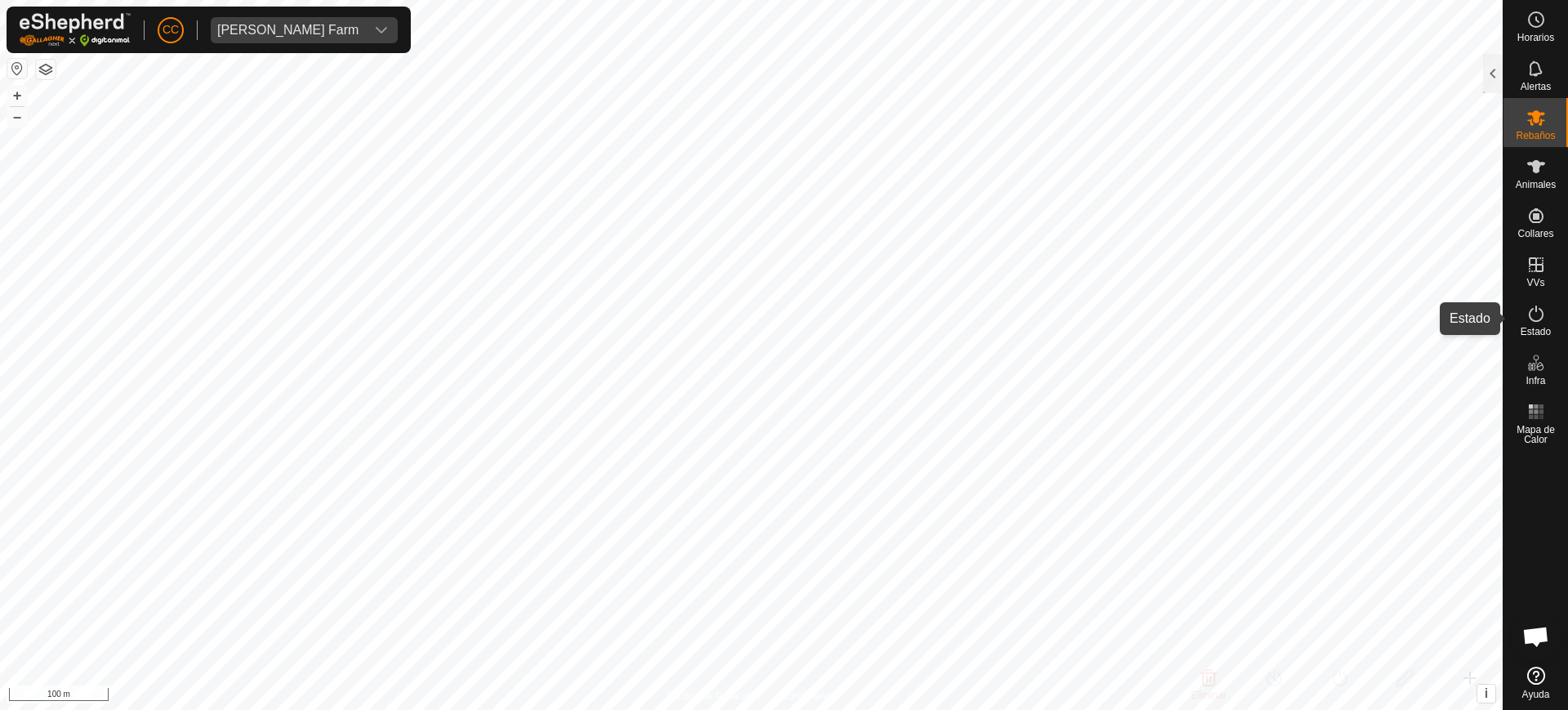
click at [1537, 320] on icon at bounding box center [1536, 314] width 15 height 17
click at [1497, 71] on div at bounding box center [1493, 73] width 19 height 39
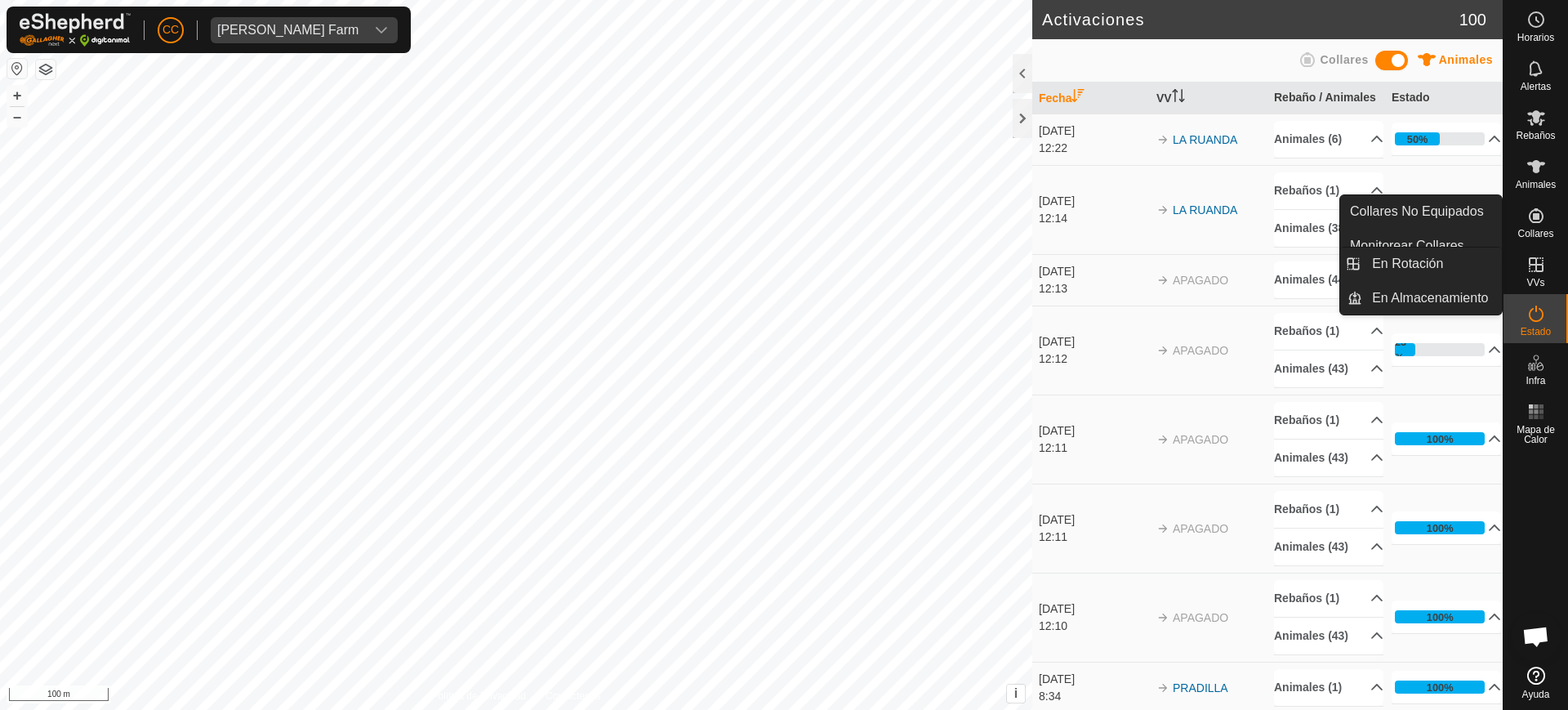
click at [165, 26] on span "CC" at bounding box center [171, 29] width 17 height 18
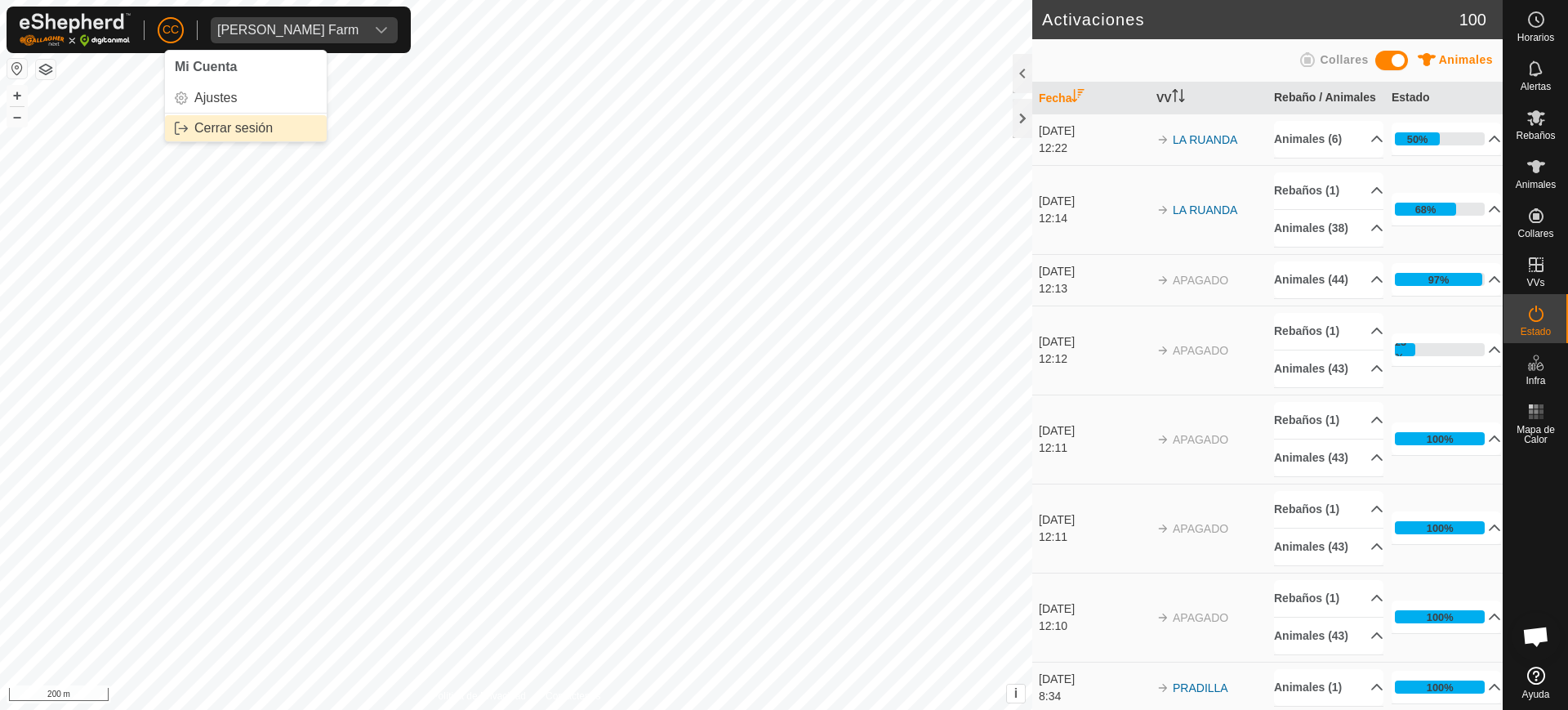
click at [240, 130] on link "Cerrar sesión" at bounding box center [245, 128] width 161 height 26
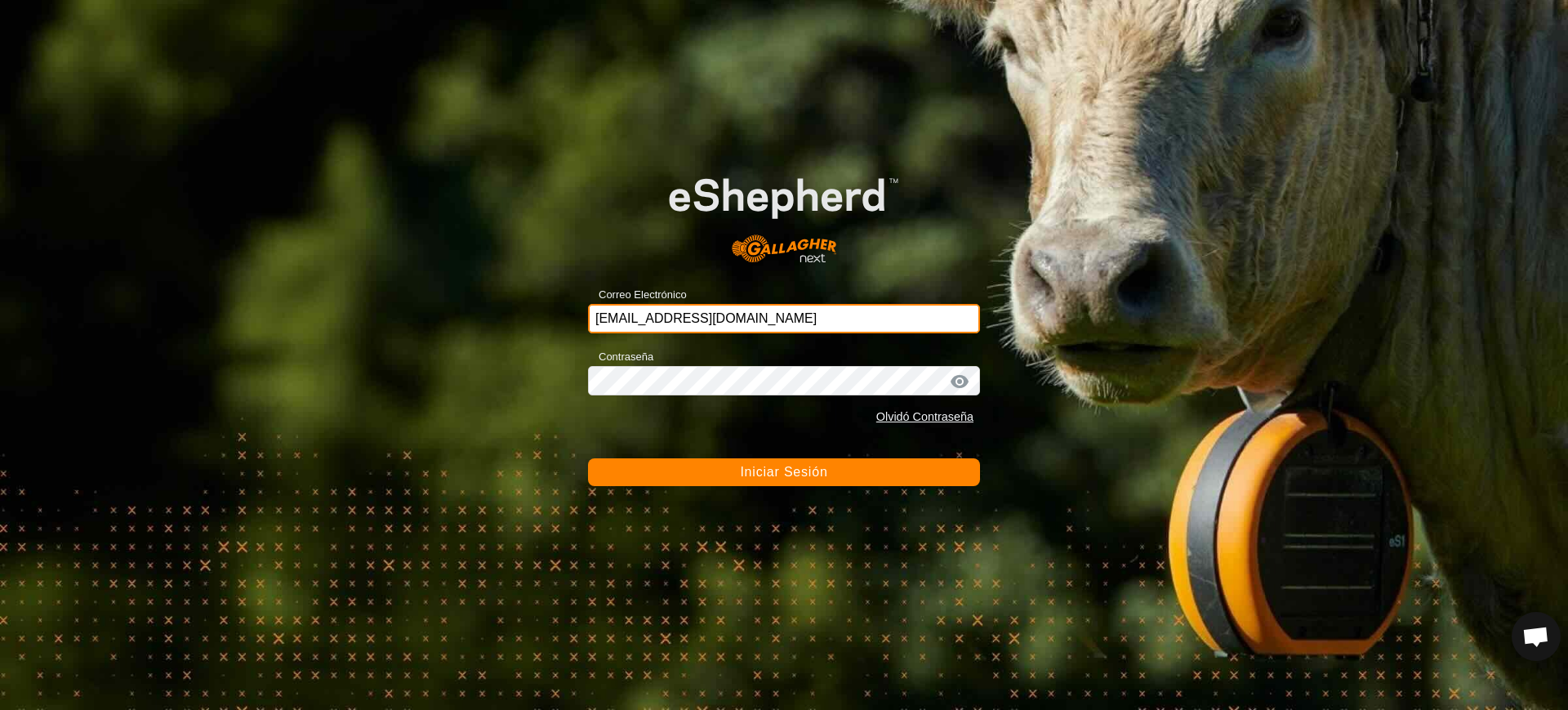
drag, startPoint x: 788, startPoint y: 313, endPoint x: 422, endPoint y: 322, distance: 366.1
click at [422, 322] on div "Correo Electrónico [EMAIL_ADDRESS][DOMAIN_NAME] Contraseña Olvidó Contraseña In…" at bounding box center [784, 355] width 1568 height 710
type input "[EMAIL_ADDRESS][DOMAIN_NAME]"
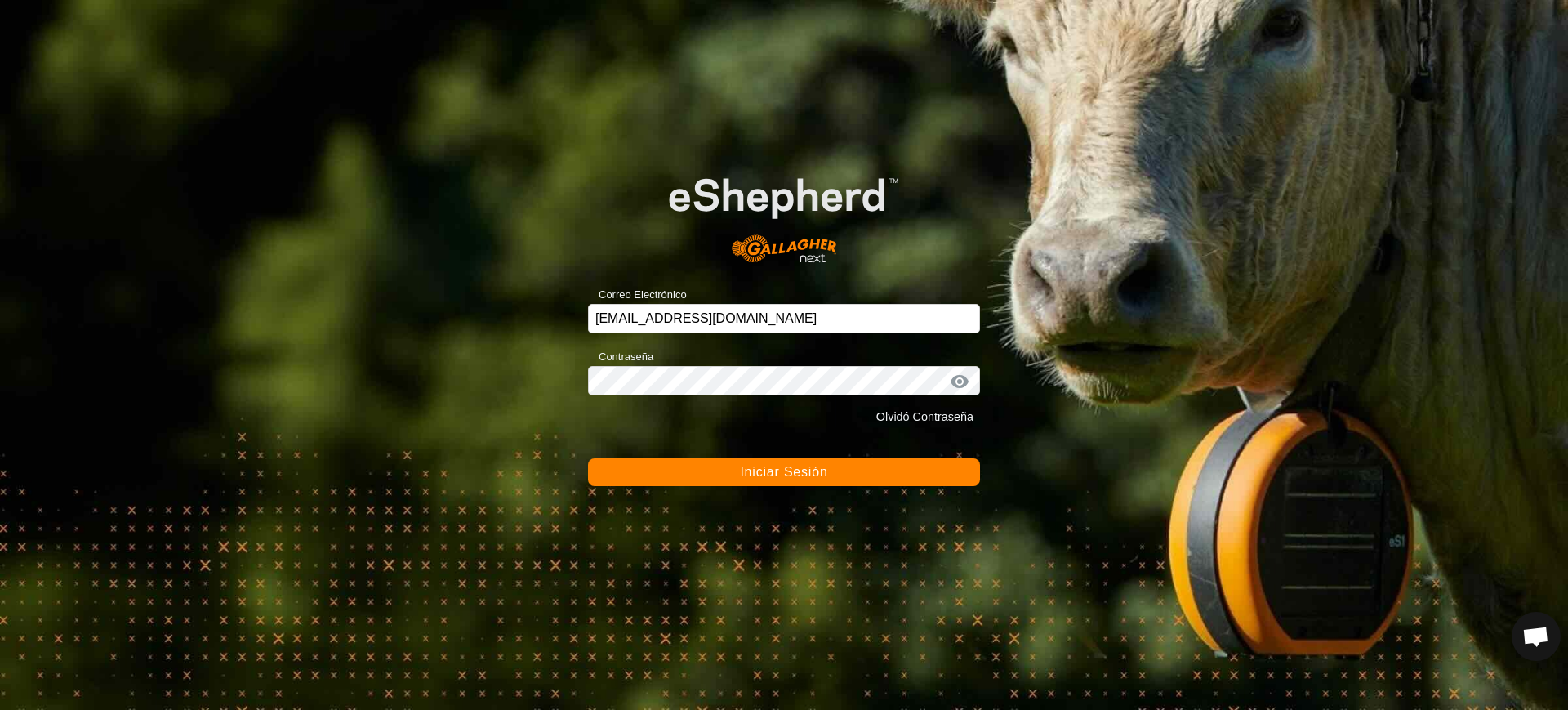
click at [757, 476] on span "Iniciar Sesión" at bounding box center [784, 472] width 88 height 14
